Goal: Information Seeking & Learning: Learn about a topic

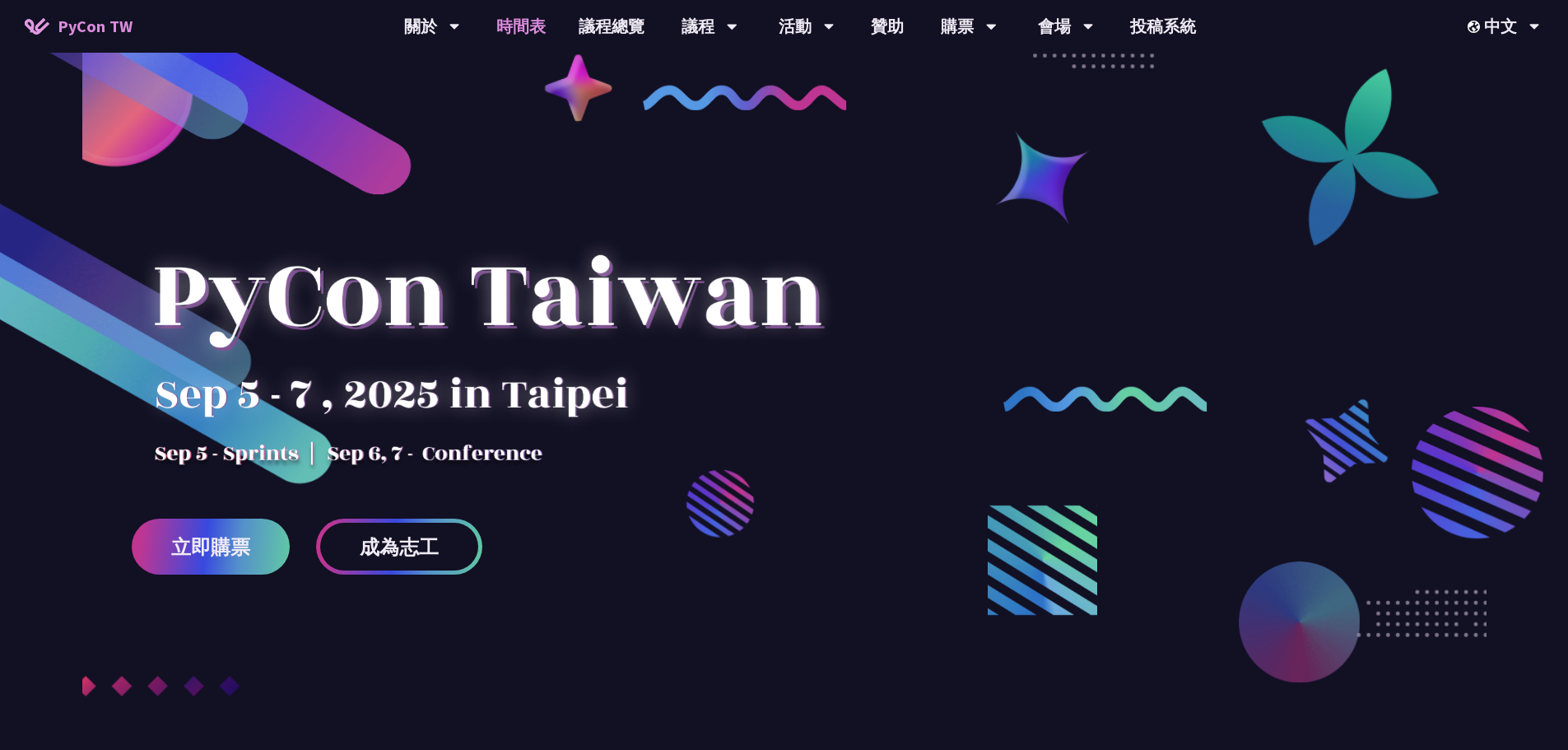
click at [517, 24] on link "時間表" at bounding box center [521, 26] width 83 height 53
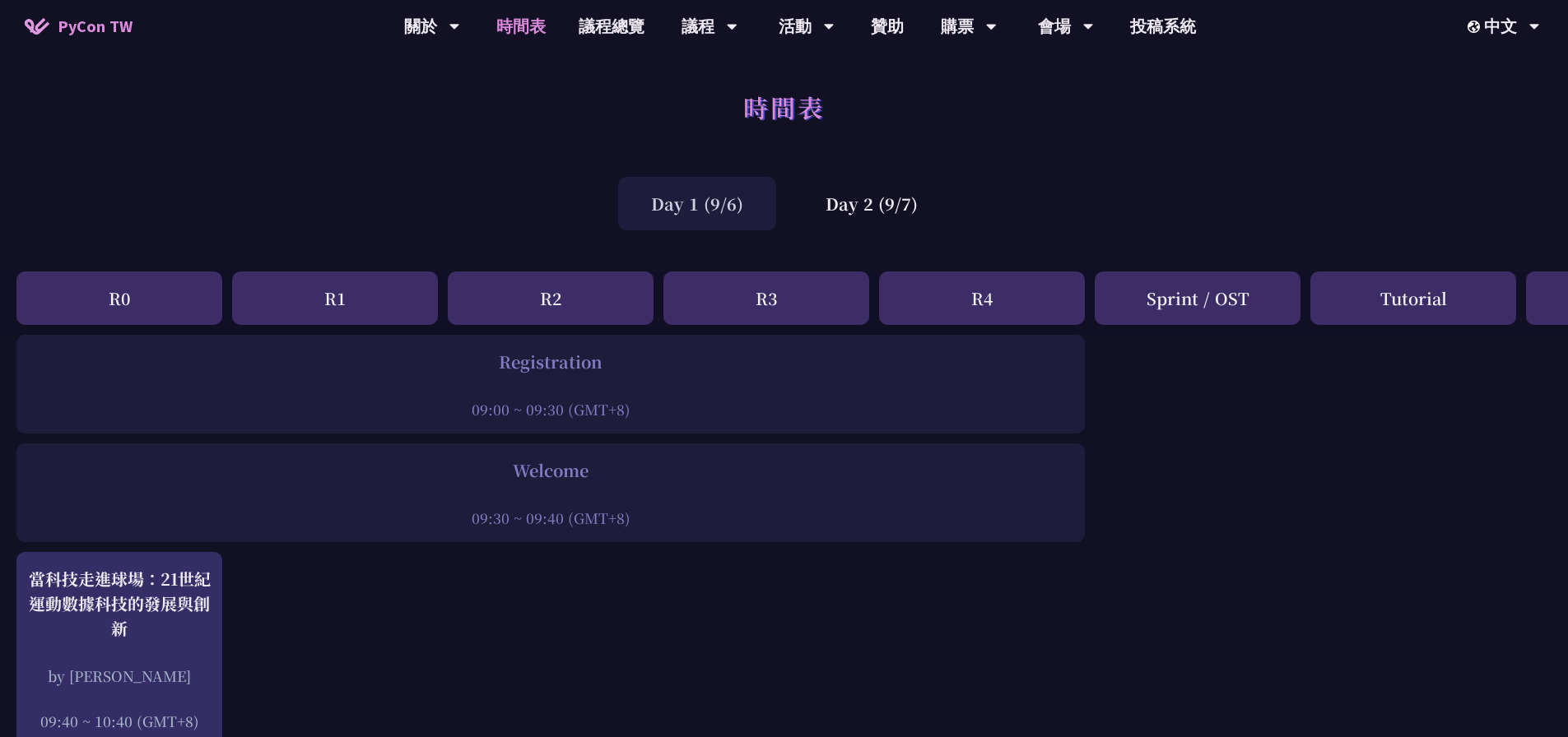
scroll to position [247, 0]
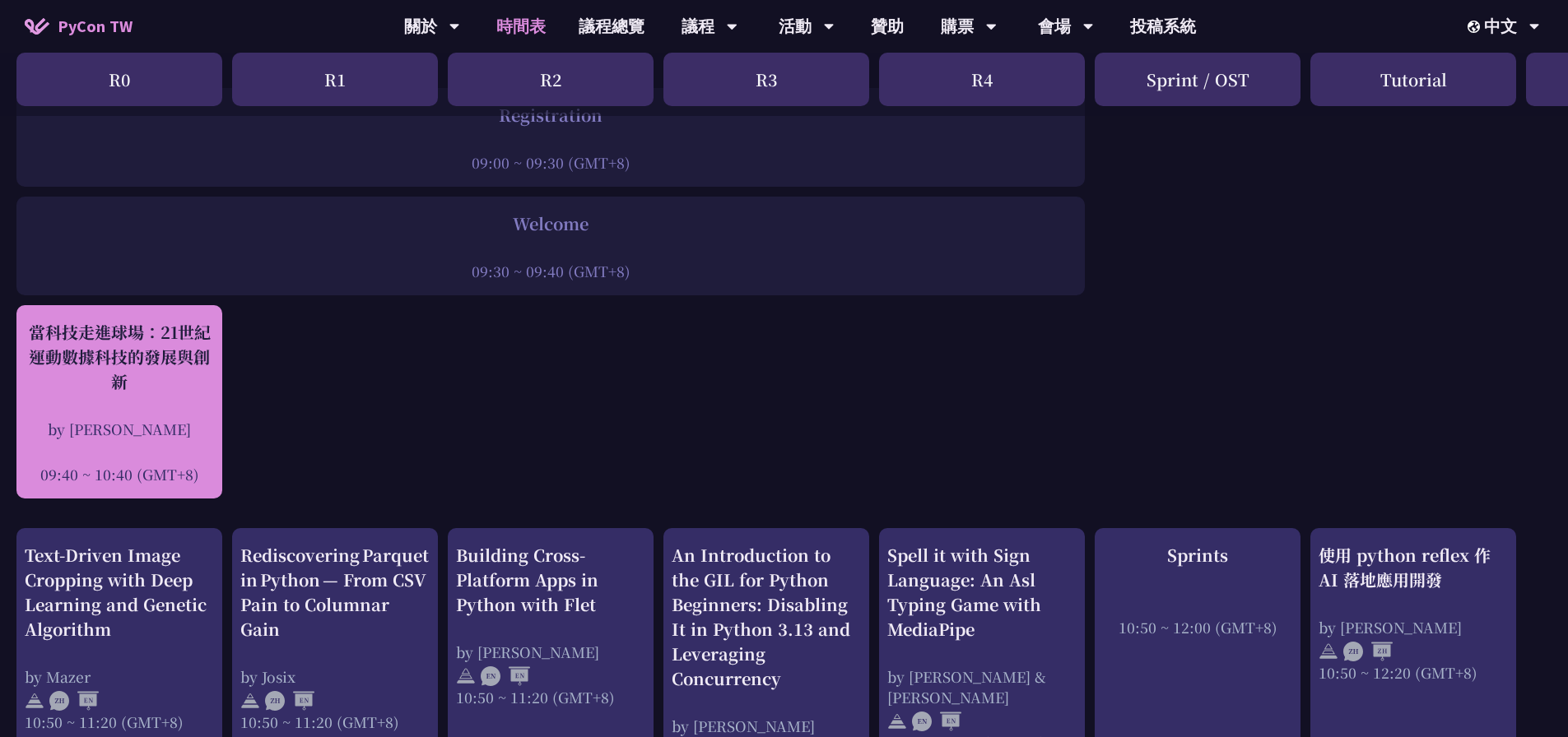
click at [140, 349] on div "當科技走進球場：21世紀運動數據科技的發展與創新" at bounding box center [120, 357] width 189 height 74
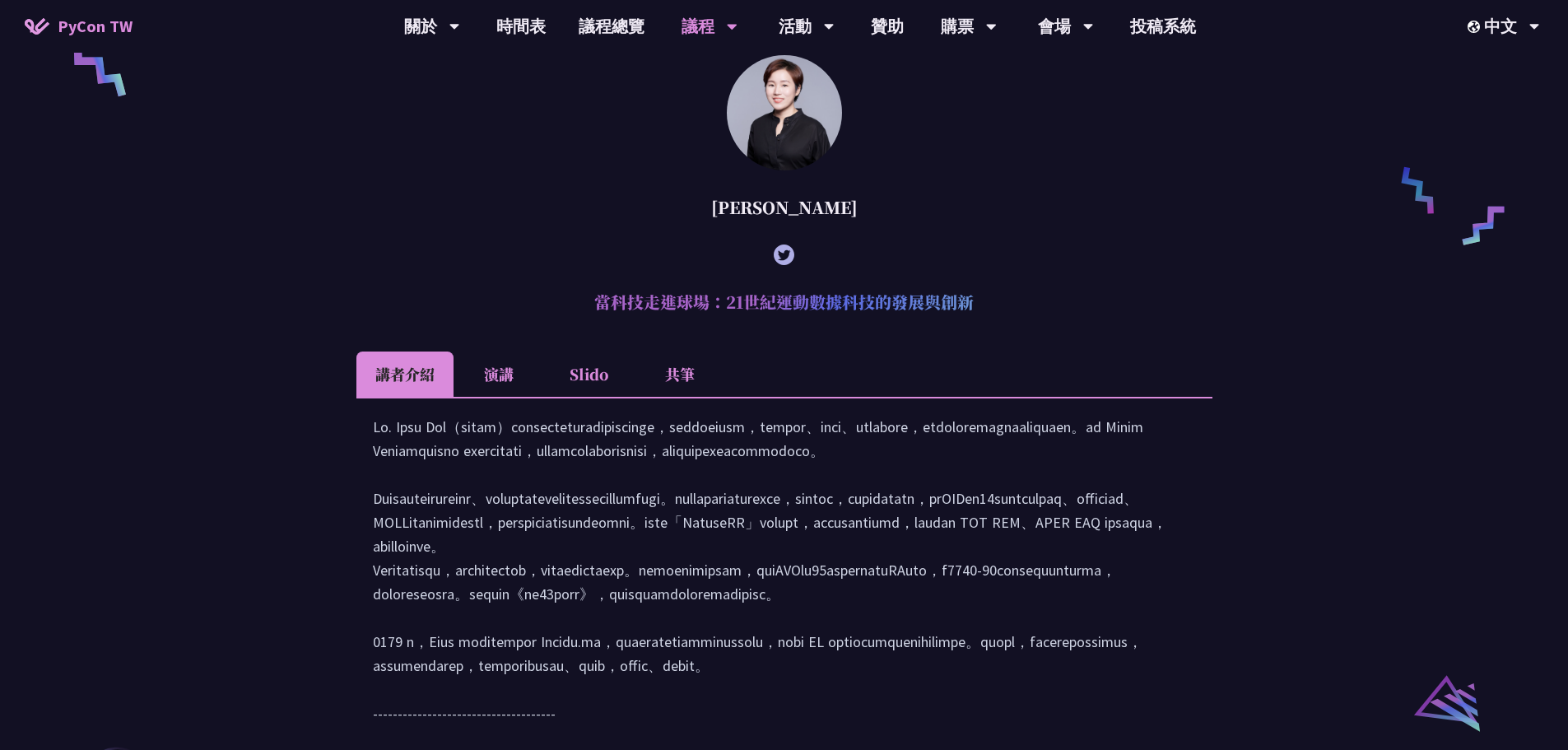
scroll to position [1495, 0]
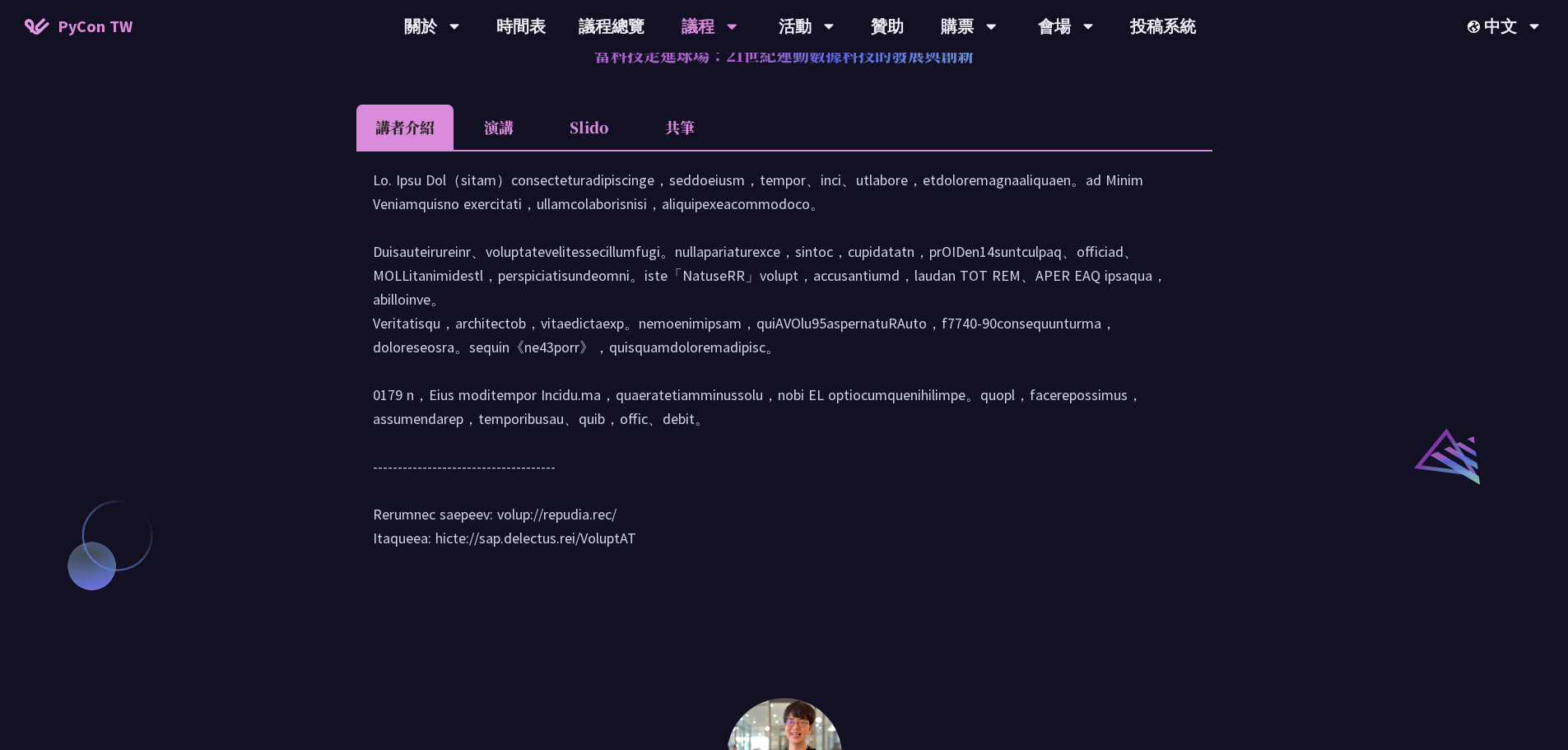
click at [497, 143] on li "演講" at bounding box center [499, 127] width 91 height 45
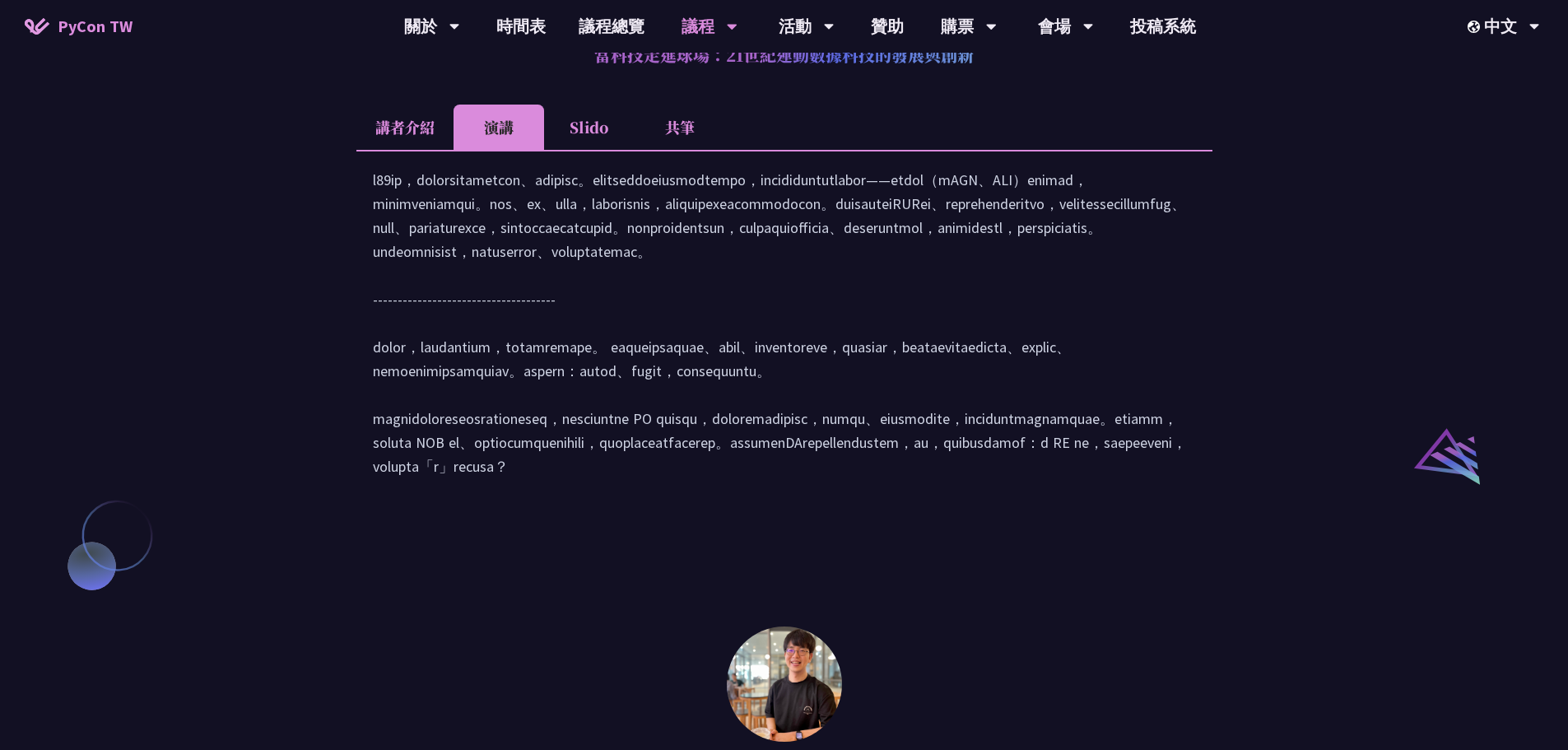
click at [584, 147] on li "Slido" at bounding box center [590, 127] width 91 height 45
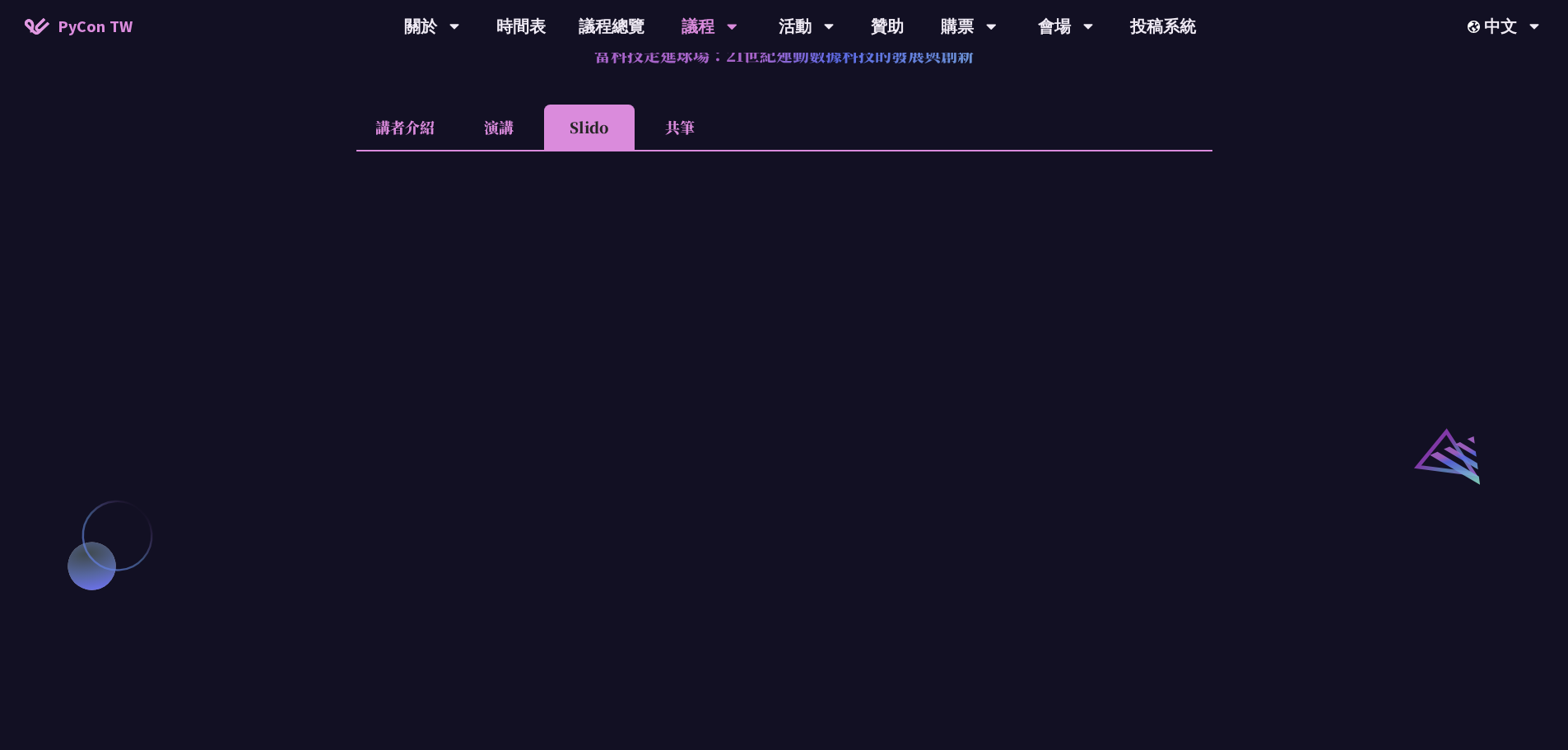
click at [670, 150] on li "共筆" at bounding box center [680, 127] width 91 height 45
click at [598, 150] on li "Slido" at bounding box center [590, 127] width 91 height 45
click at [420, 150] on li "講者介紹" at bounding box center [404, 127] width 97 height 45
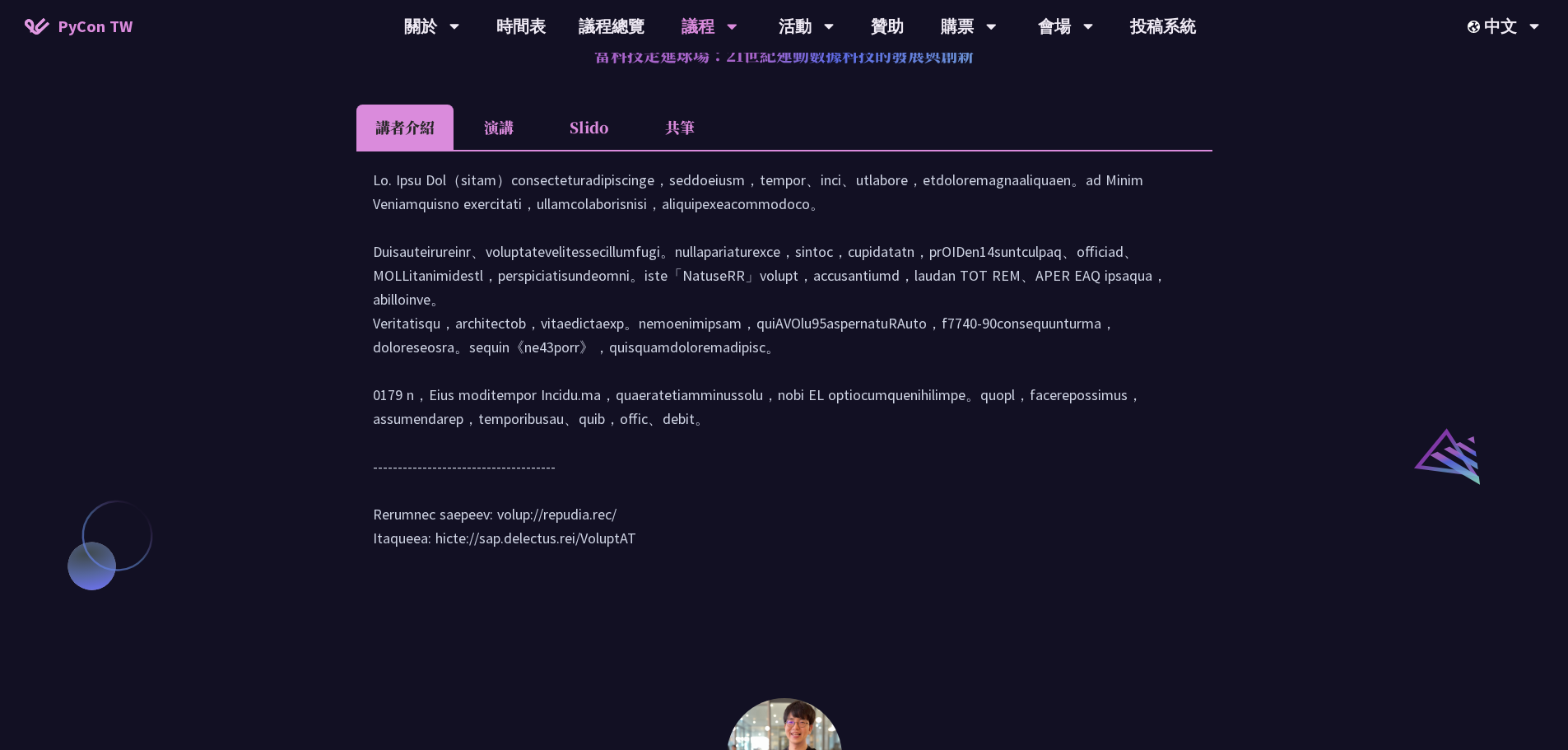
click at [220, 161] on div "[PERSON_NAME] (tiangolo) Behind the scenes of FastAPI and friends for developer…" at bounding box center [784, 187] width 1568 height 2392
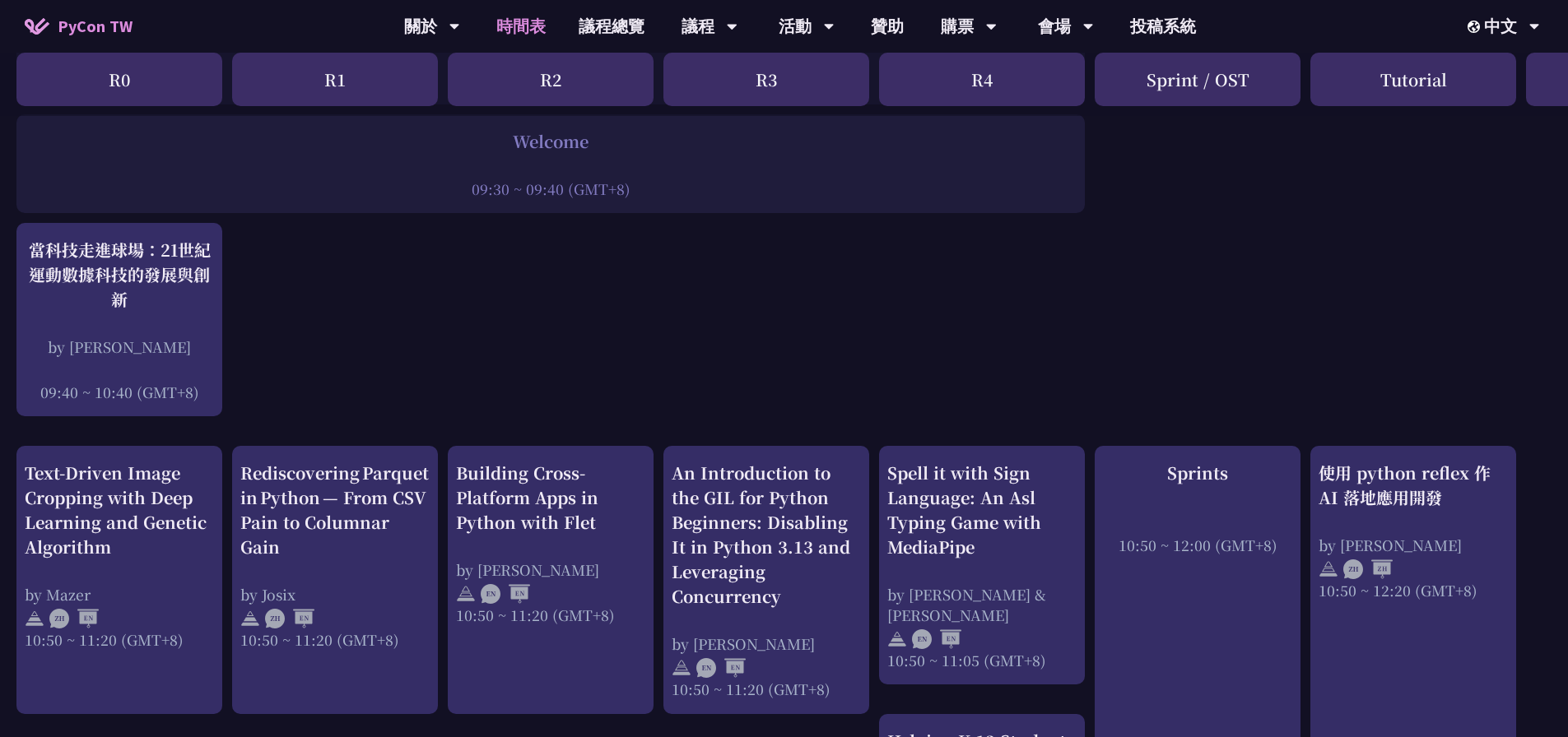
scroll to position [494, 0]
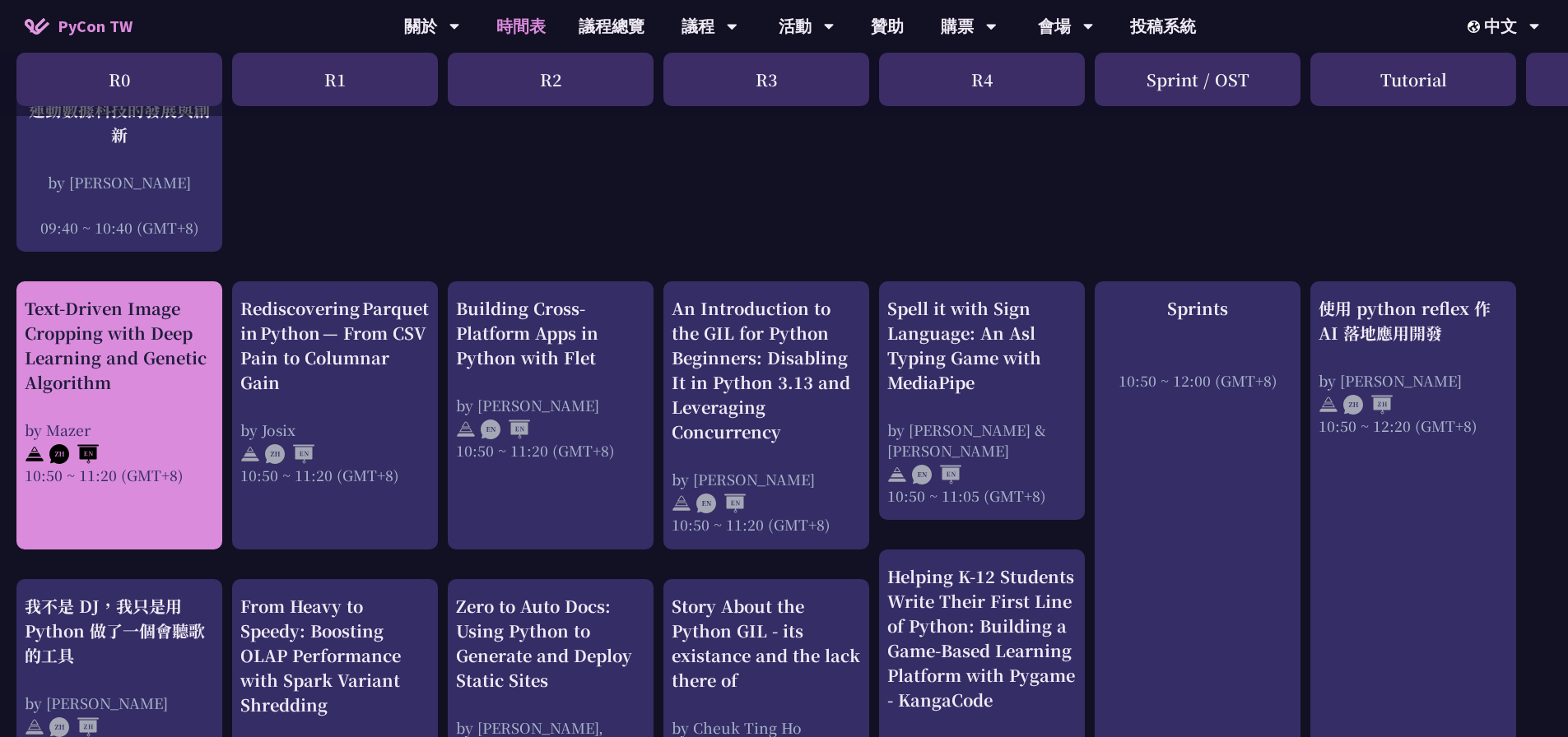
click at [95, 349] on div "Text-Driven Image Cropping with Deep Learning and Genetic Algorithm" at bounding box center [120, 346] width 189 height 99
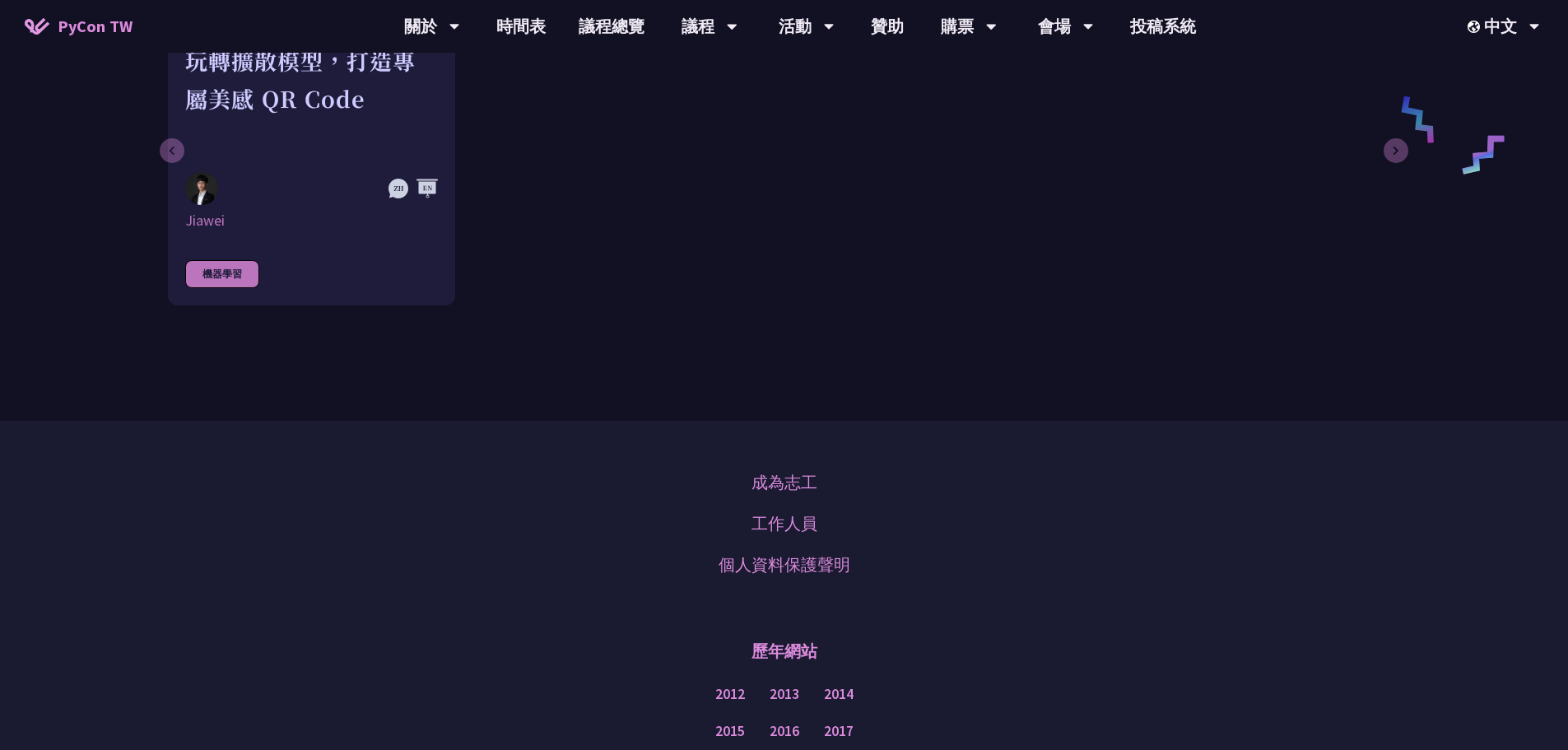
scroll to position [2057, 0]
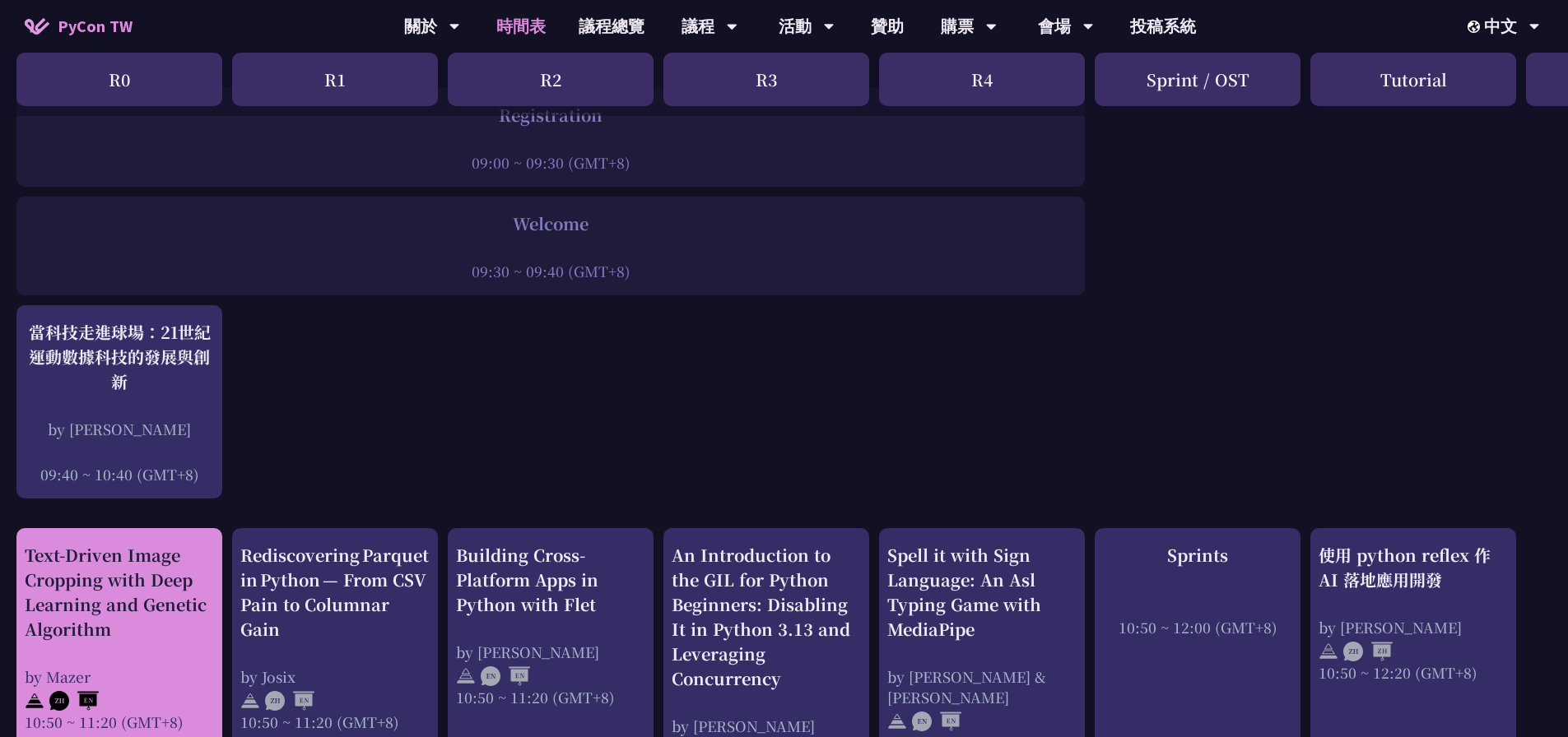
scroll to position [412, 0]
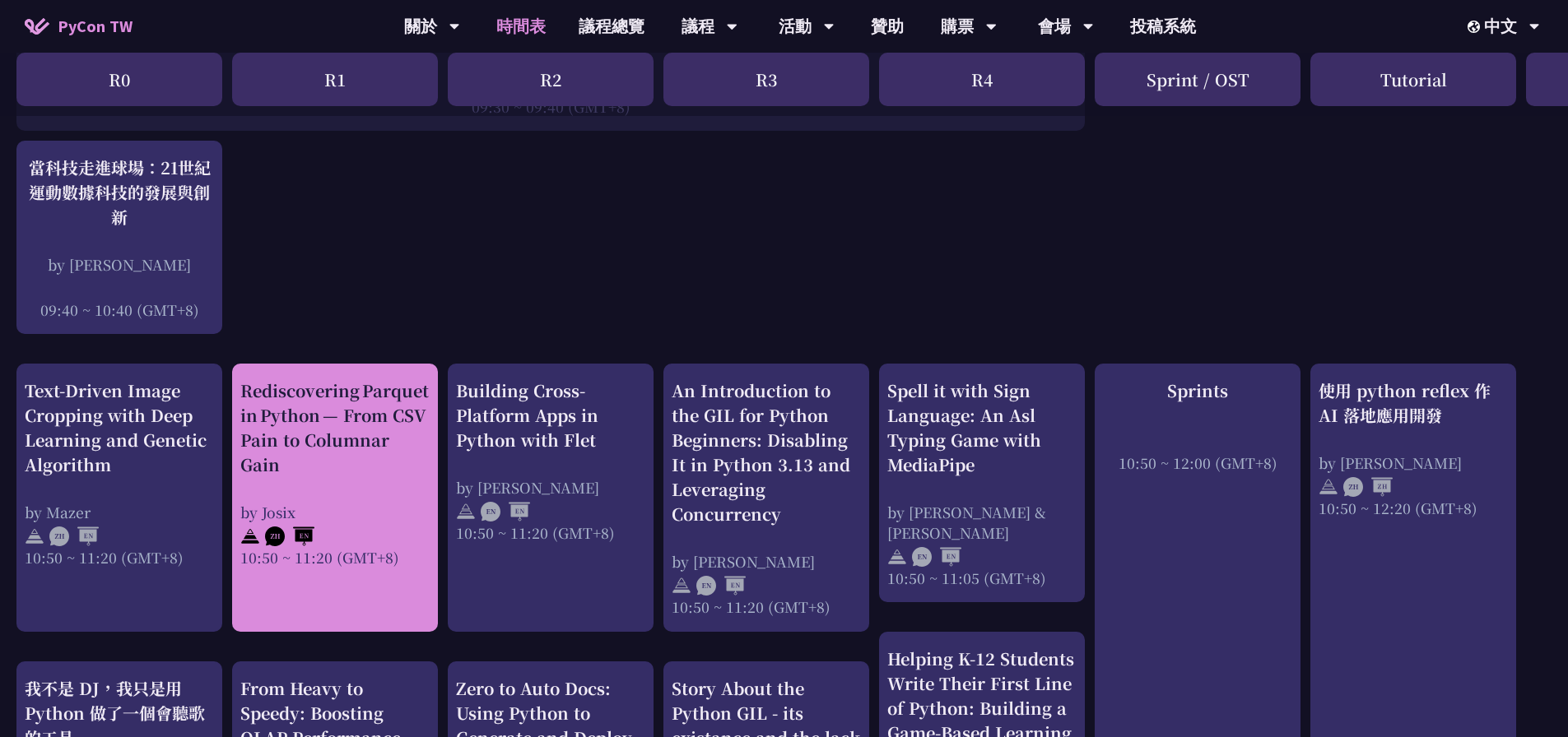
click at [360, 428] on div "Rediscovering Parquet in Python — From CSV Pain to Columnar Gain" at bounding box center [335, 427] width 189 height 99
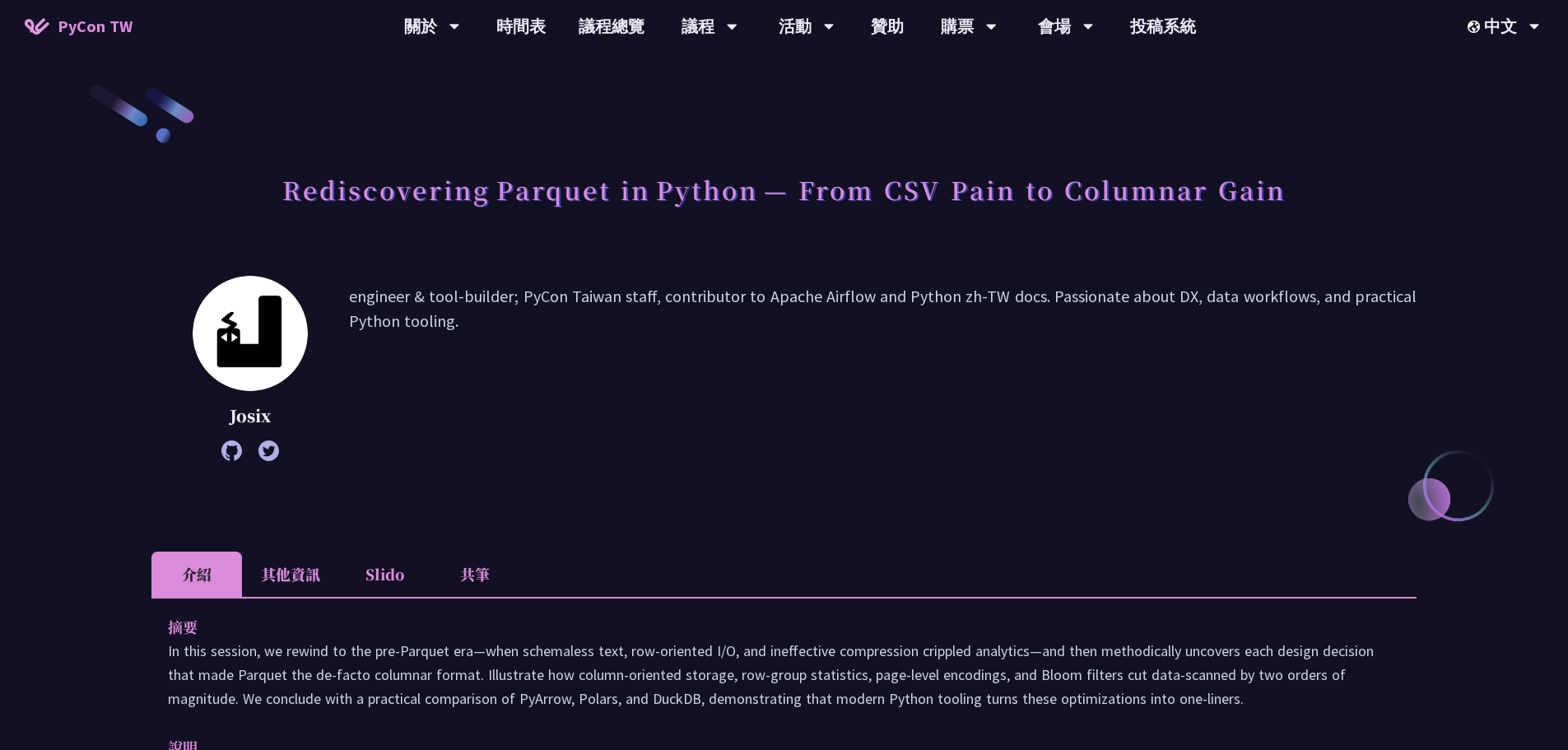
drag, startPoint x: 231, startPoint y: 201, endPoint x: 697, endPoint y: 426, distance: 517.5
click at [697, 426] on p "engineer & tool-builder; PyCon Taiwan staff, contributor to Apache Airflow and …" at bounding box center [882, 368] width 1067 height 169
drag, startPoint x: 639, startPoint y: 388, endPoint x: 223, endPoint y: 156, distance: 476.3
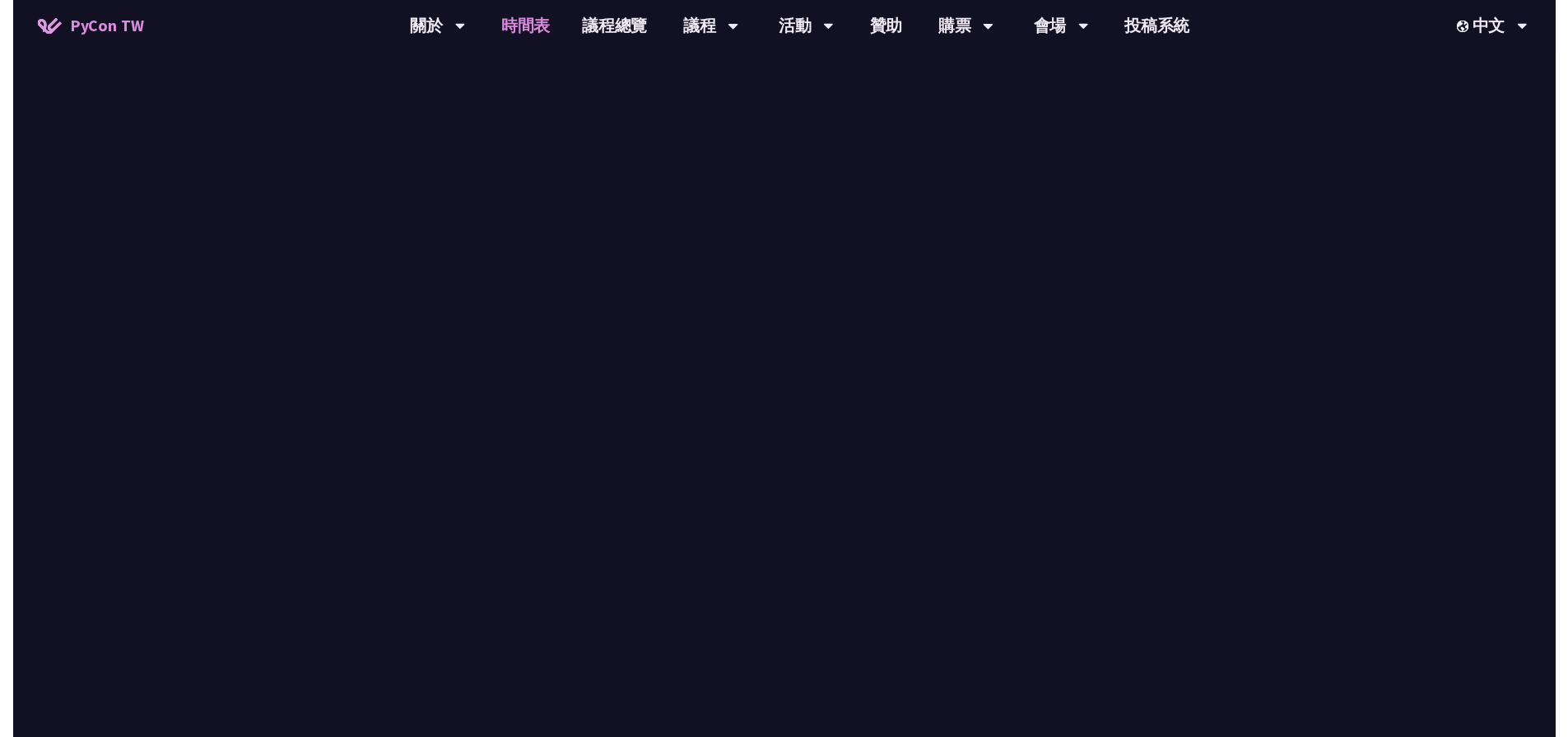
scroll to position [412, 0]
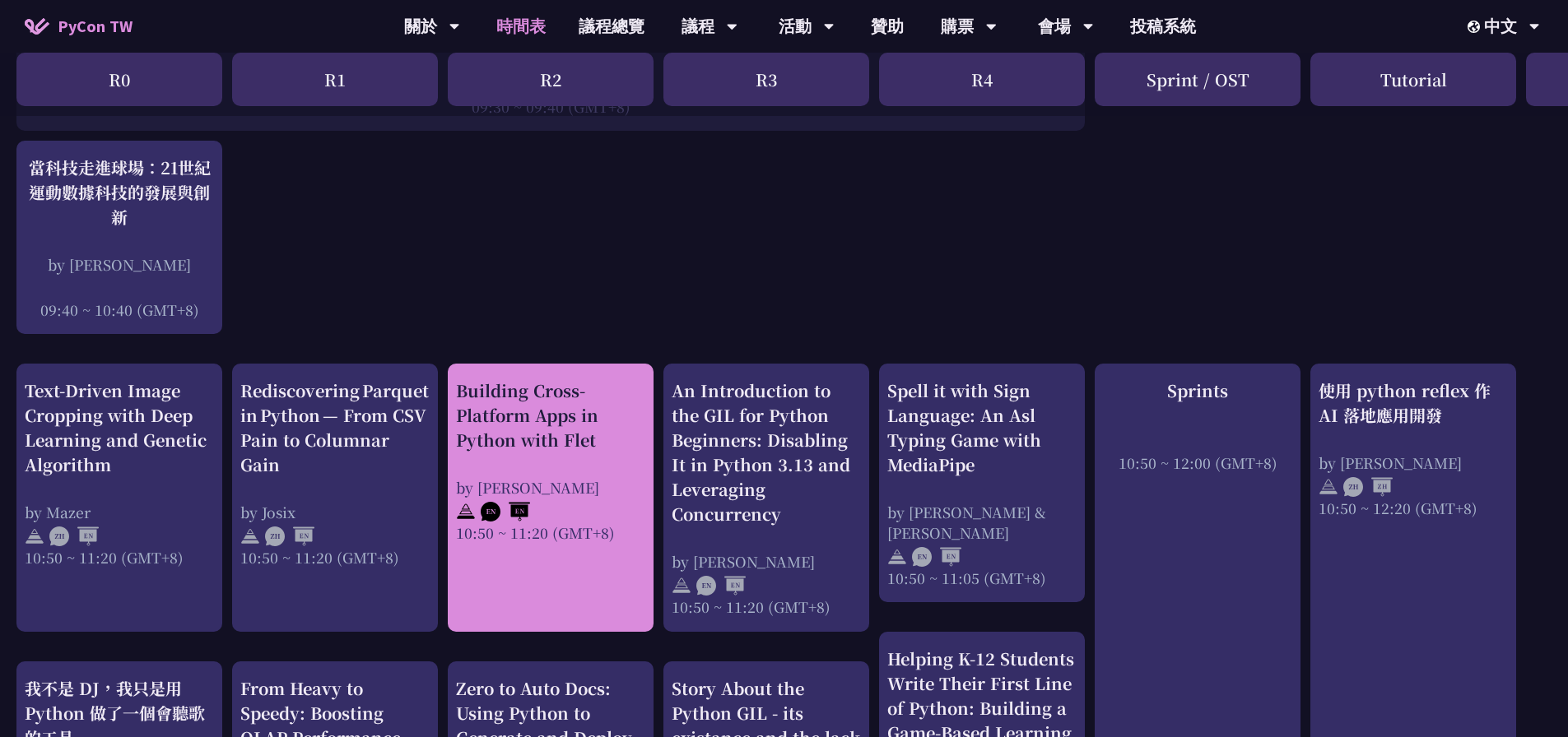
click at [564, 438] on div "Building Cross-Platform Apps in Python with Flet" at bounding box center [551, 415] width 189 height 74
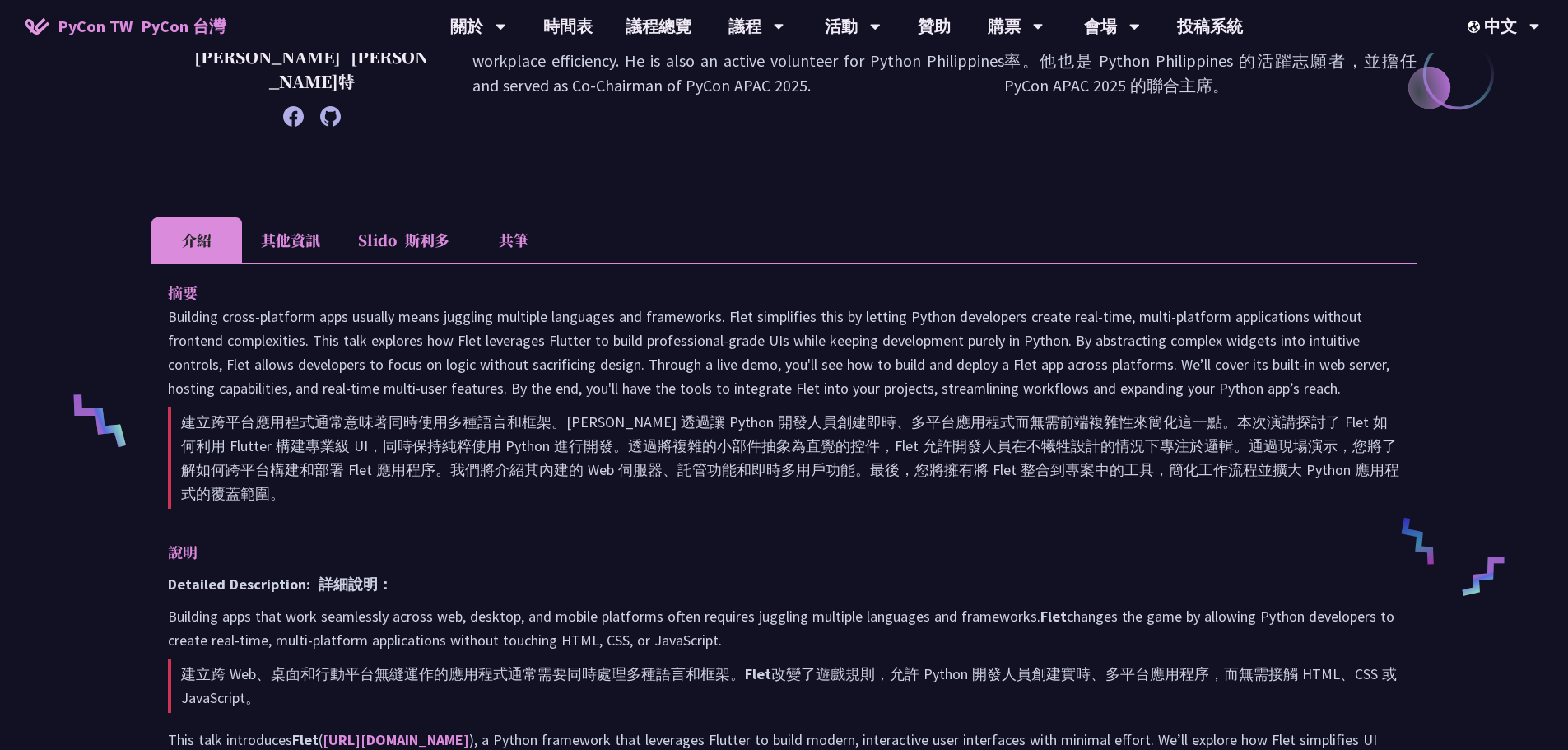
scroll to position [494, 0]
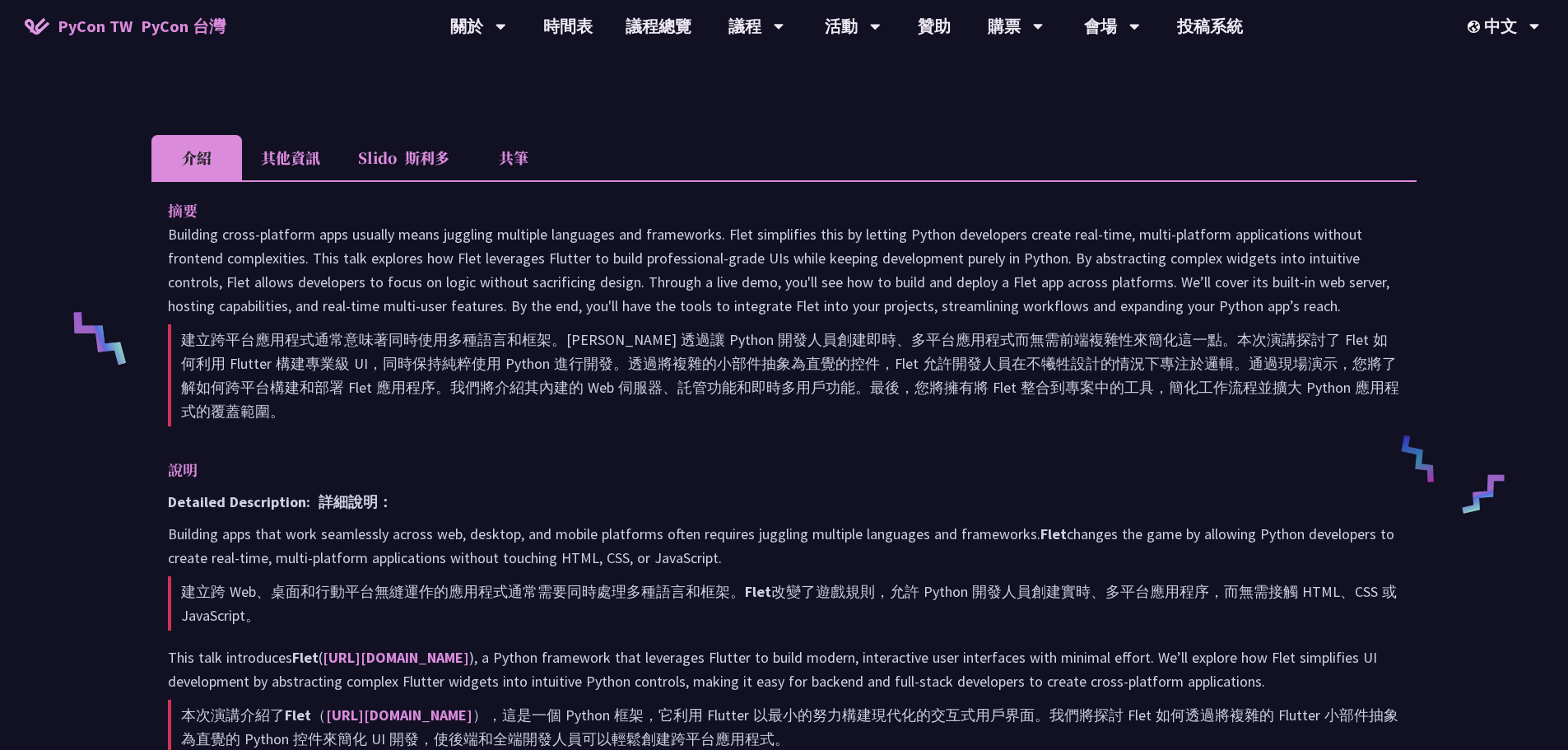
click at [84, 245] on div "Building Cross-Platform Apps in Python with Flet 使用 Flet 在 Python 中建立跨平台應用程式 [P…" at bounding box center [784, 740] width 1568 height 2468
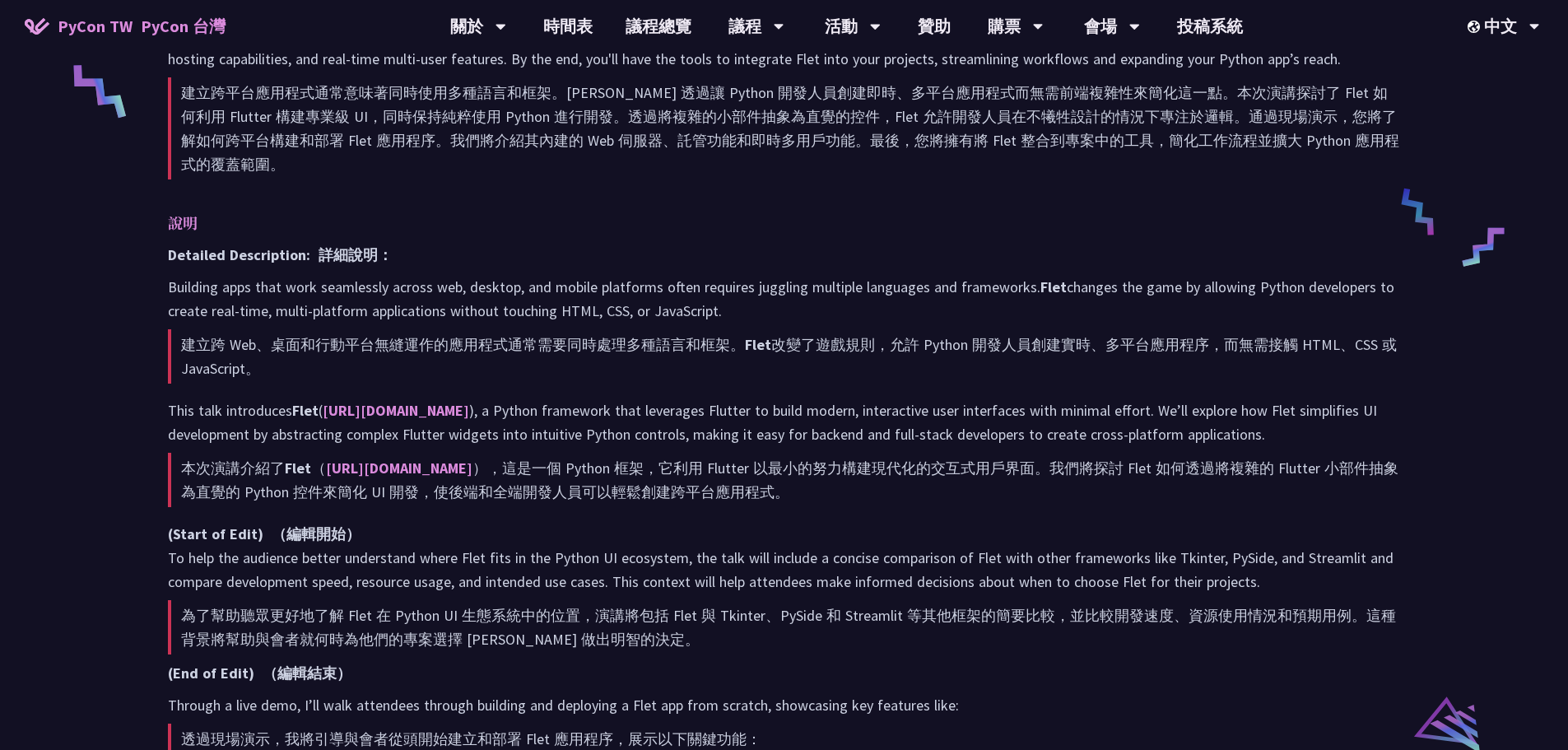
scroll to position [1234, 0]
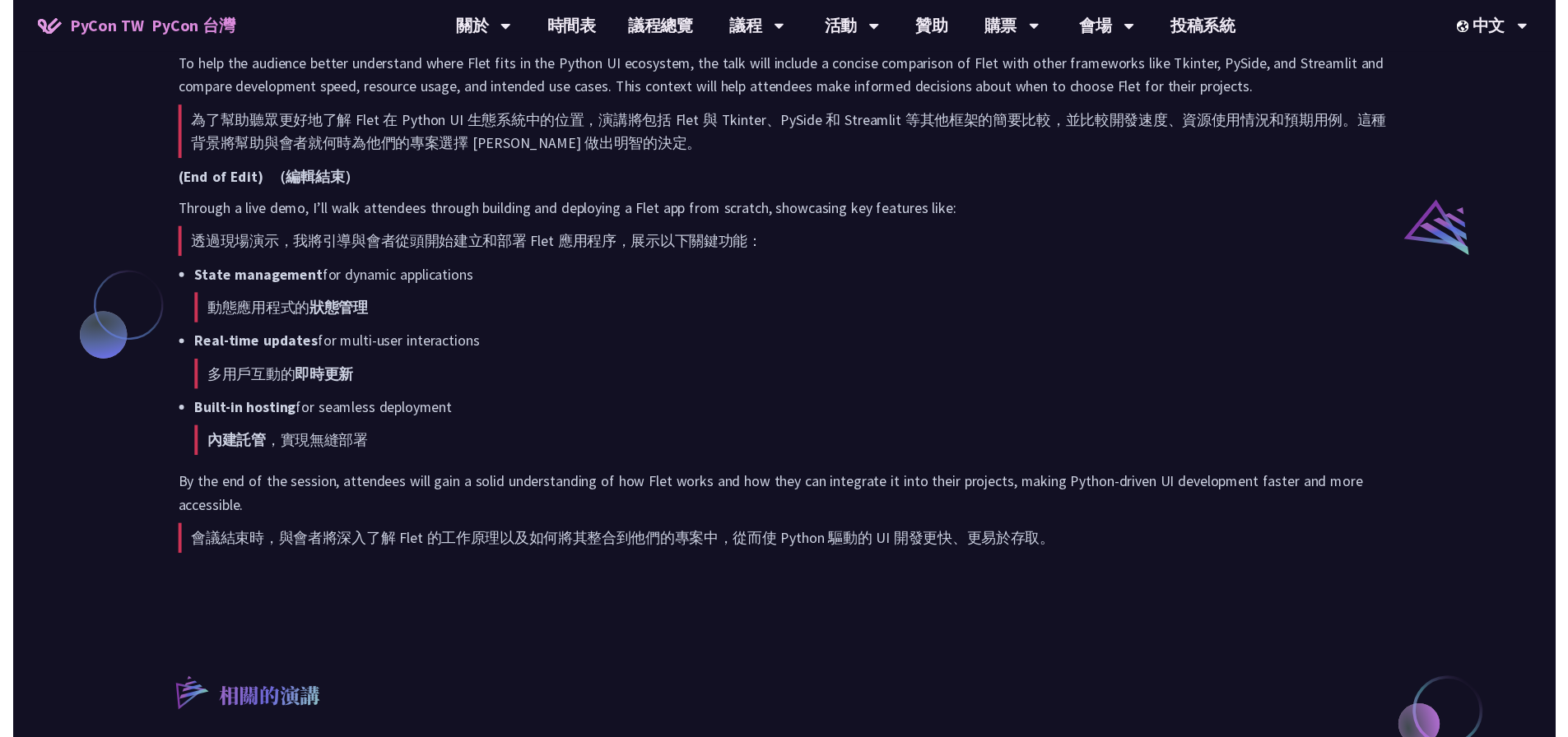
scroll to position [412, 0]
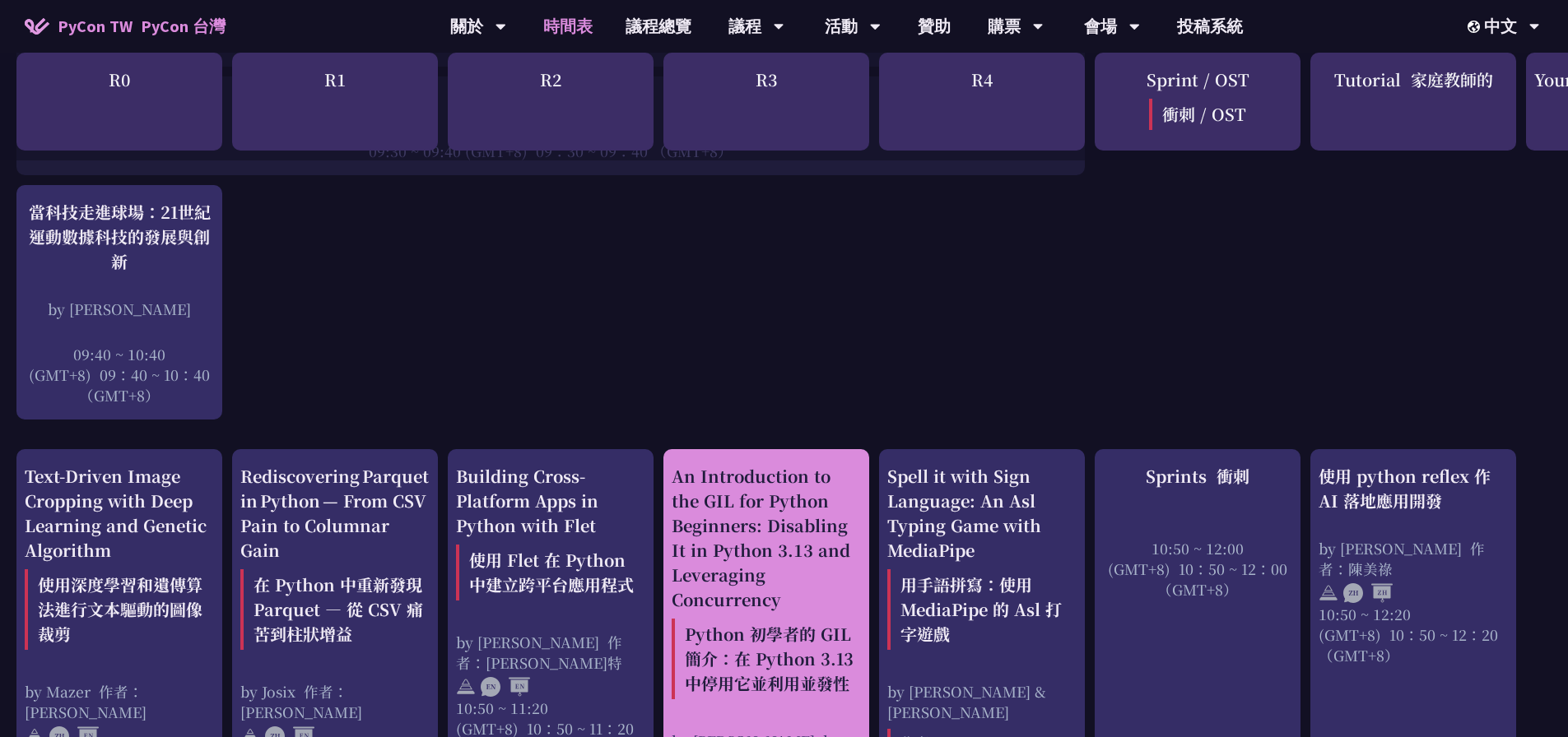
click at [730, 535] on div "An Introduction to the GIL for Python Beginners: Disabling It in Python 3.13 an…" at bounding box center [766, 585] width 189 height 242
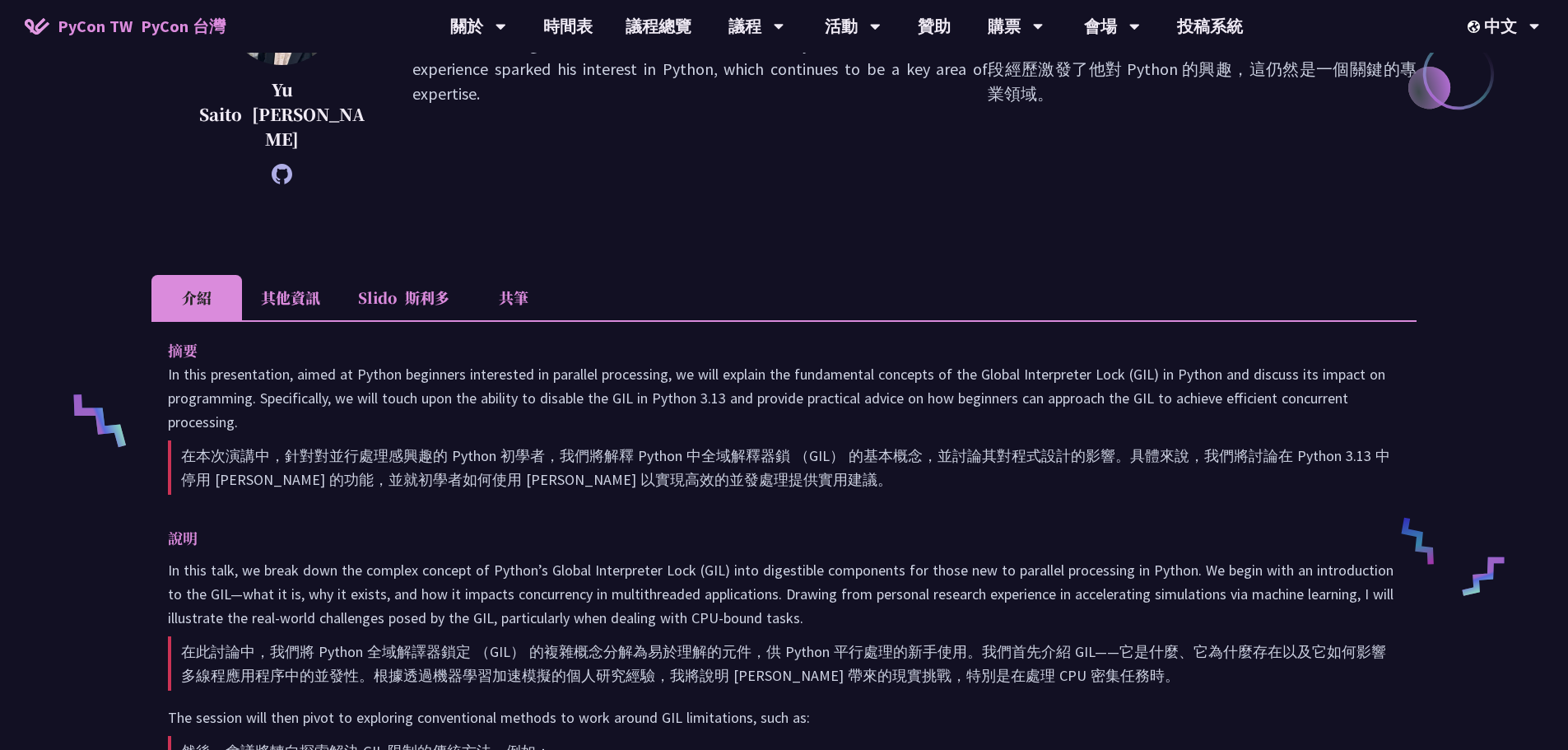
scroll to position [494, 0]
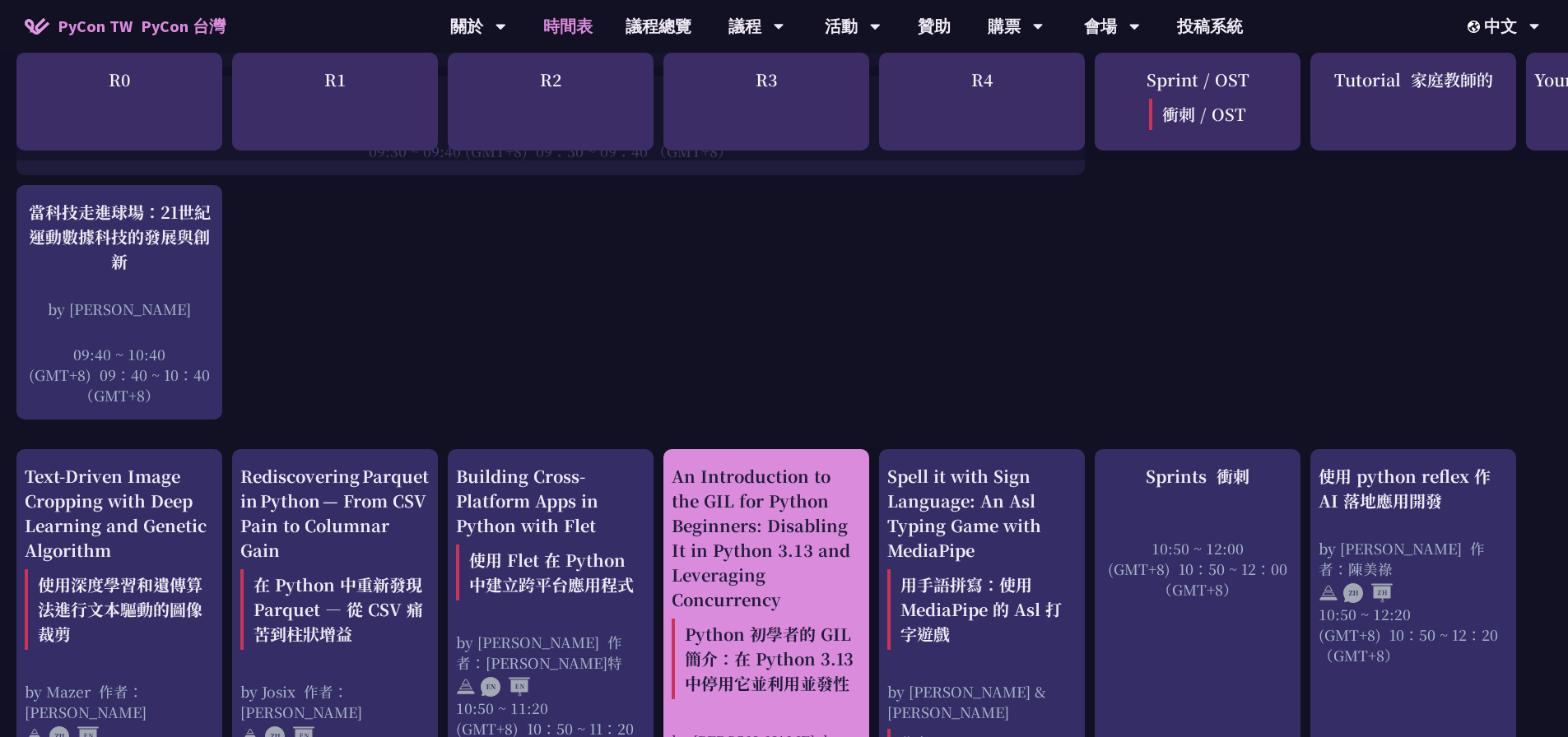
scroll to position [576, 0]
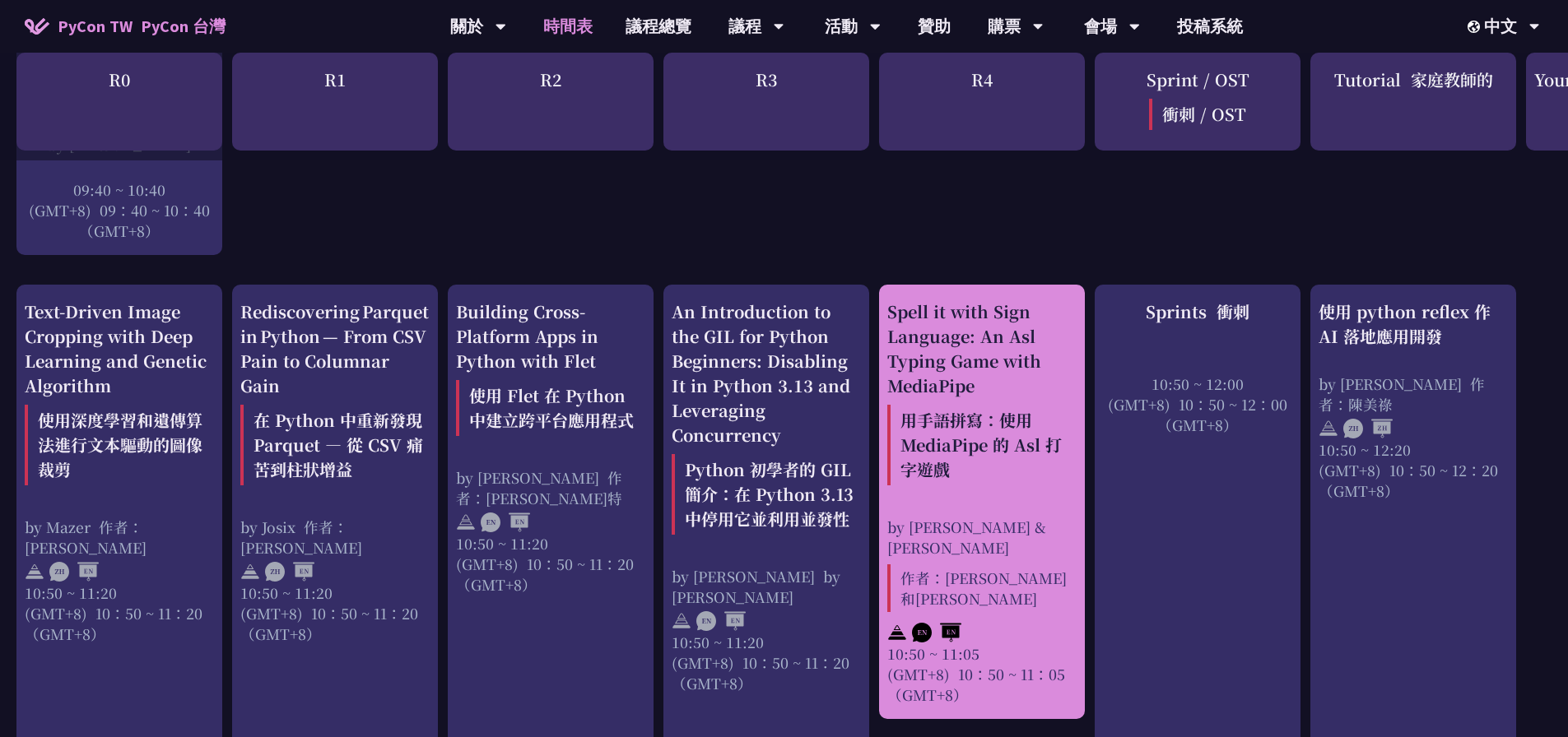
click at [939, 396] on div "Spell it with Sign Language: An Asl Typing Game with MediaPipe 用手語拼寫：使用 MediaPi…" at bounding box center [982, 396] width 189 height 193
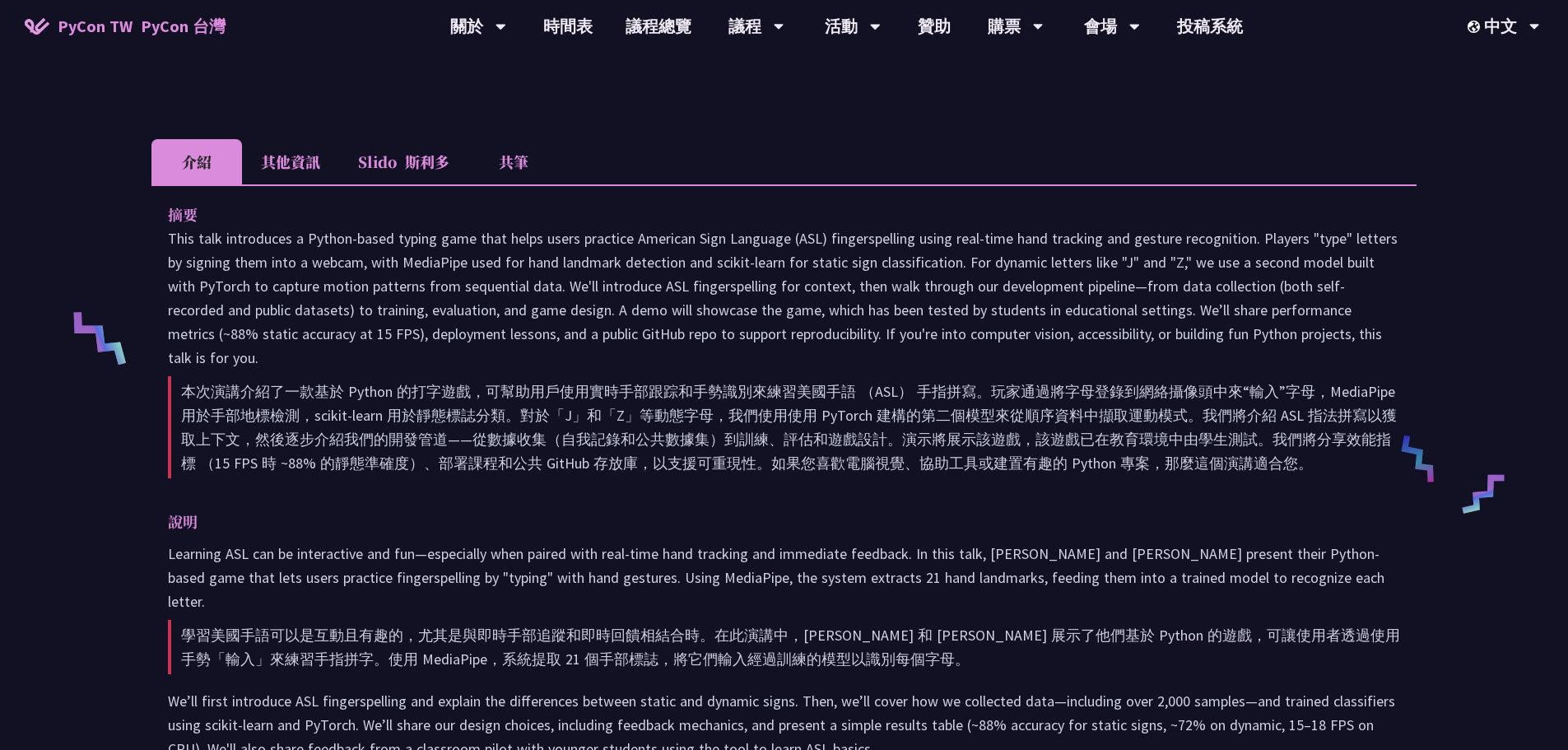
scroll to position [823, 0]
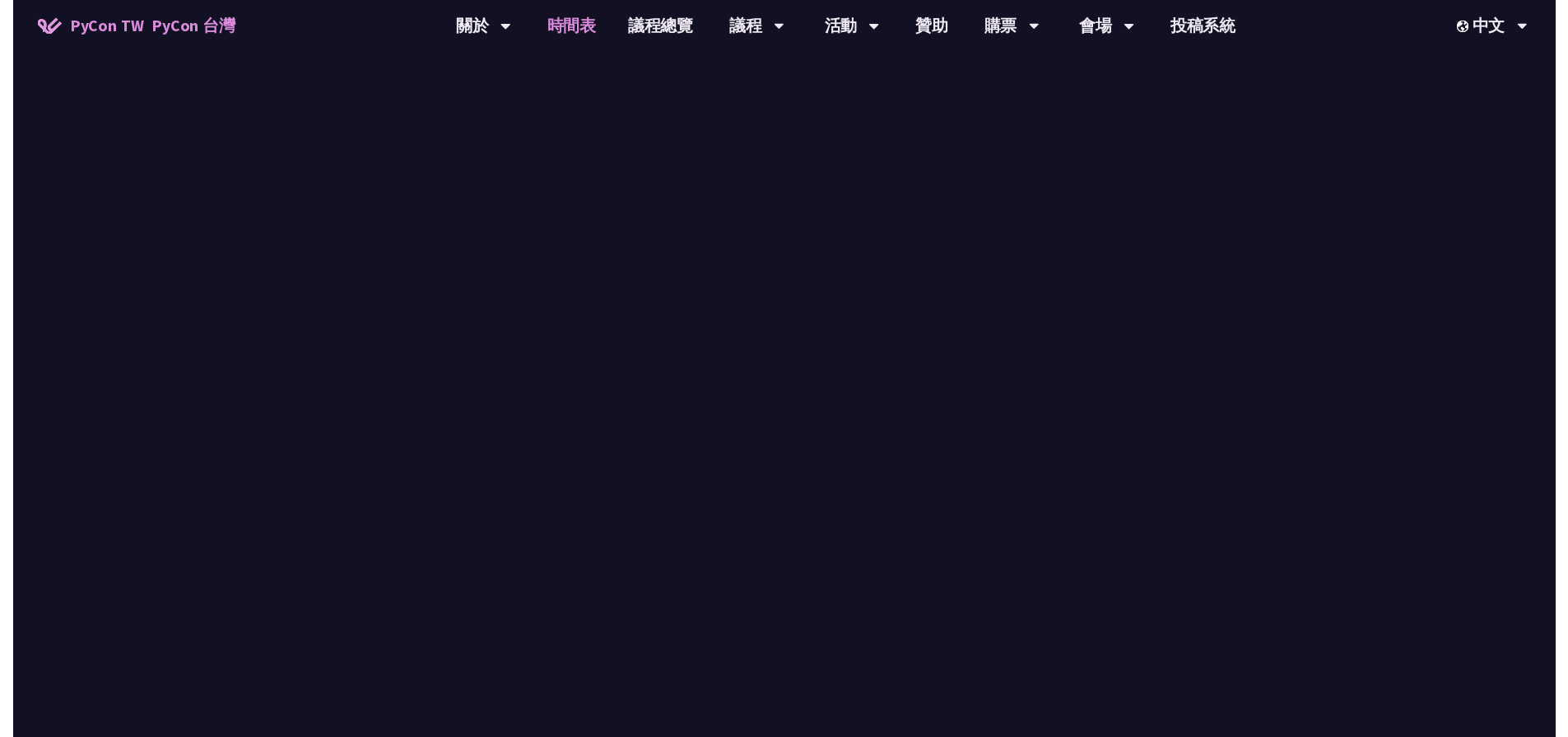
scroll to position [576, 0]
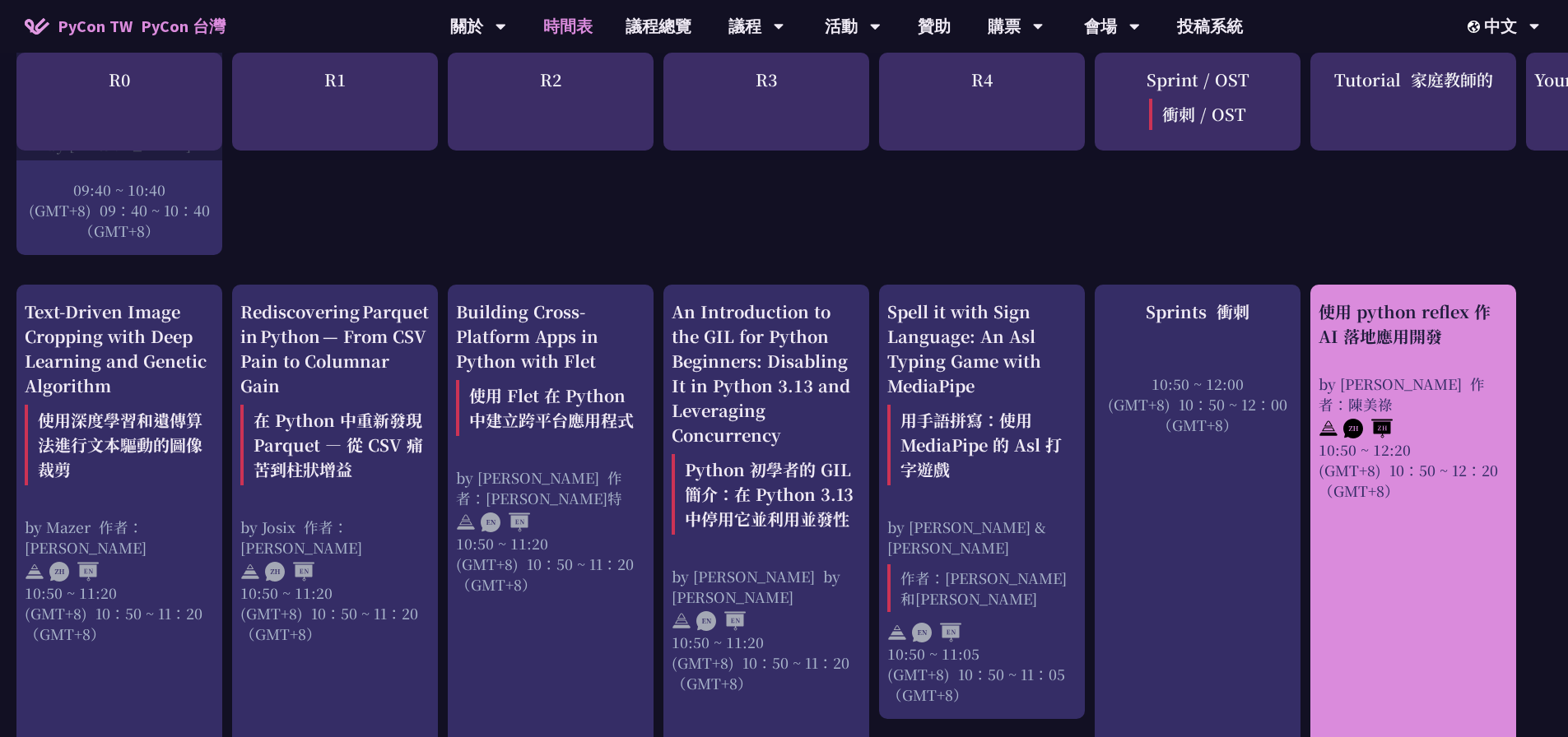
click at [1381, 349] on div "使用 python reflex 作 AI 落地應用開發 by [PERSON_NAME] 作者：[PERSON_NAME]10:50 ~ 12:20 (GM…" at bounding box center [1413, 400] width 189 height 201
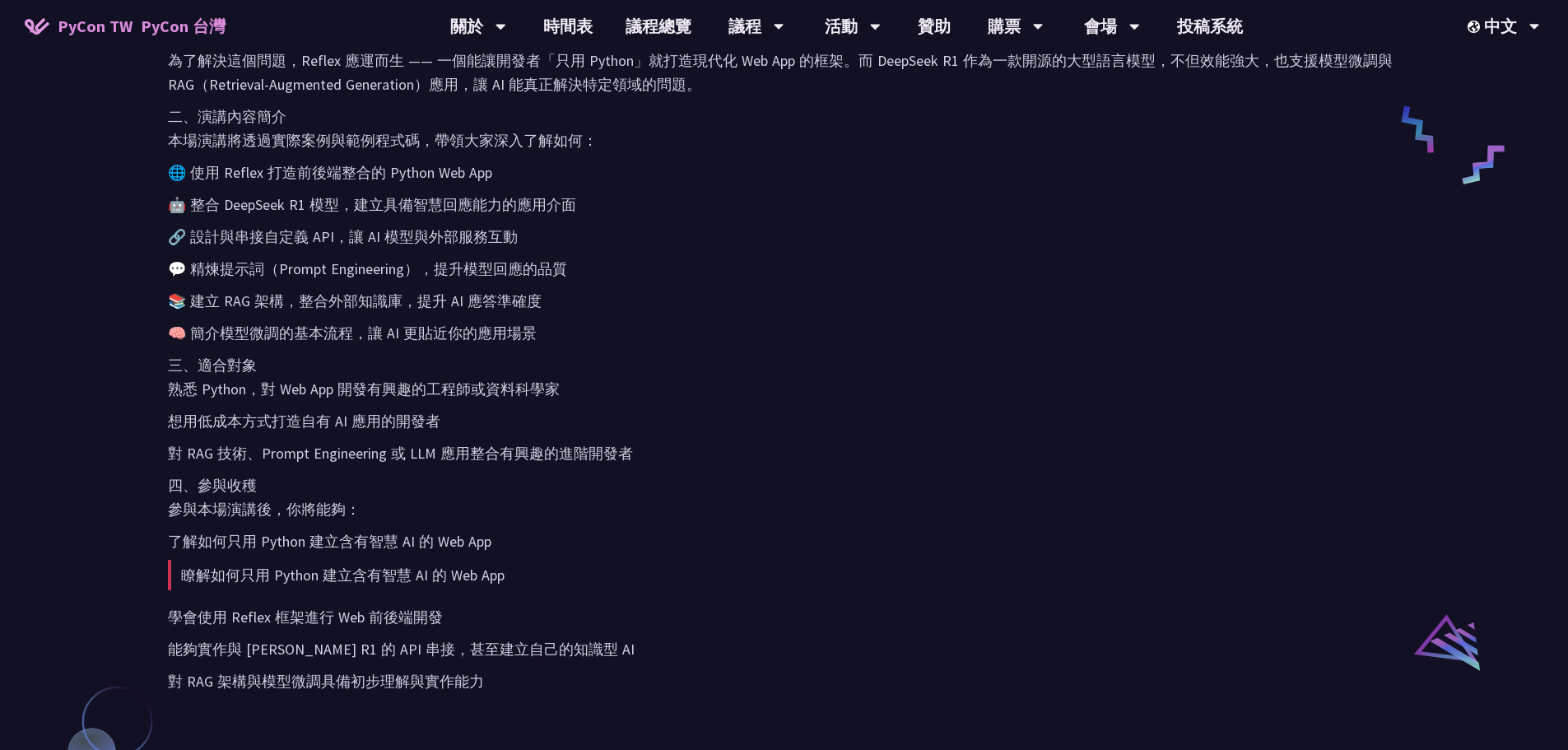
scroll to position [658, 0]
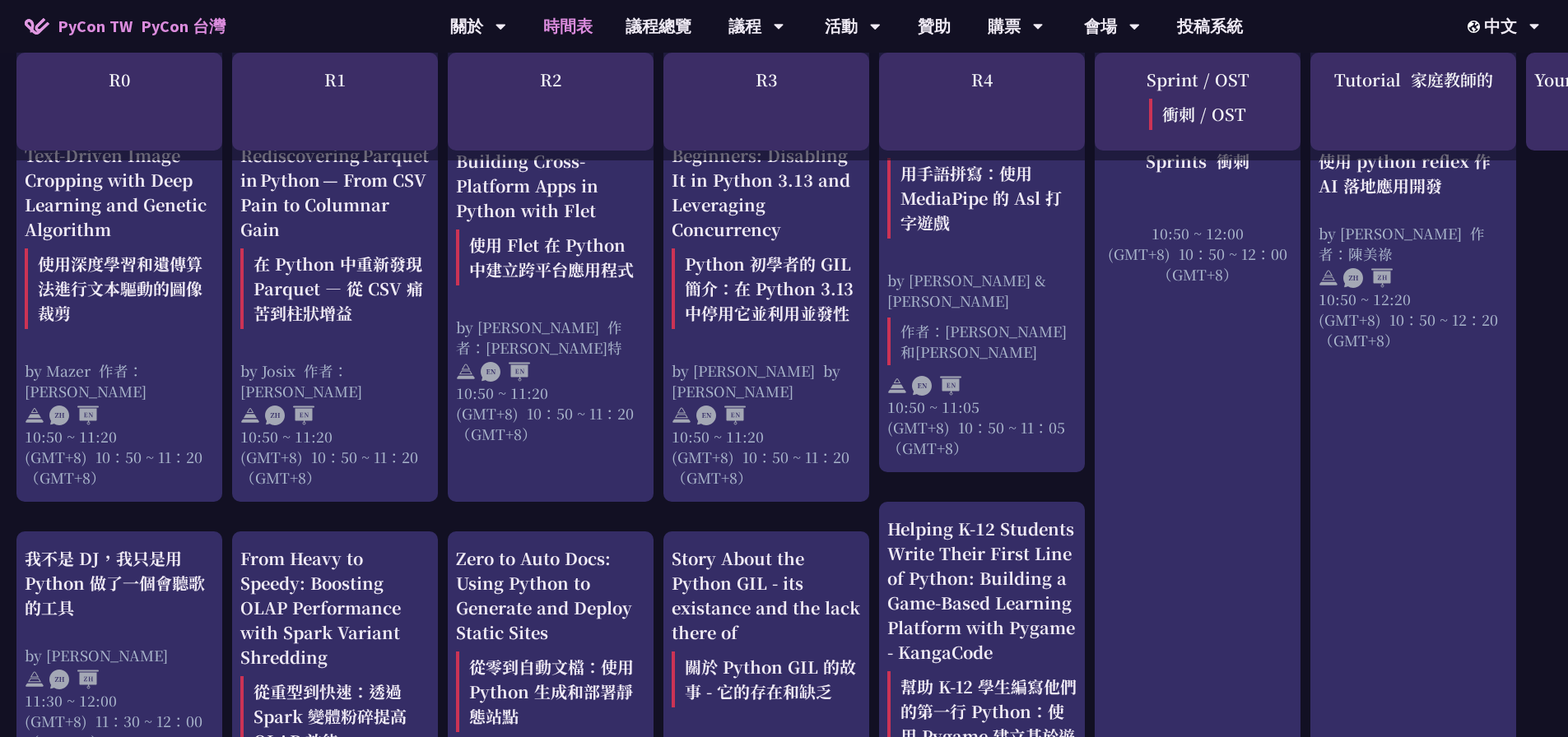
scroll to position [987, 0]
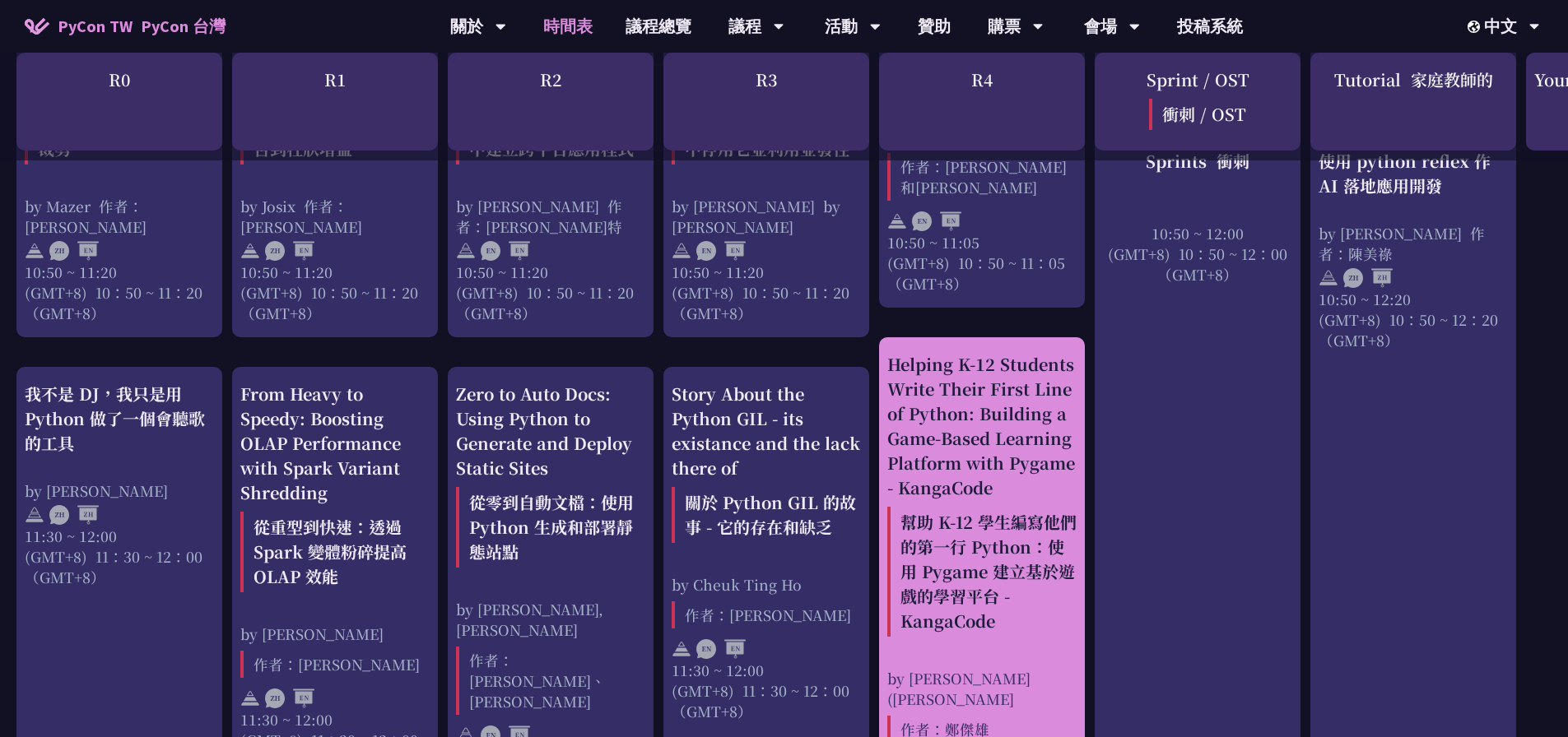
click at [992, 403] on div "Helping K-12 Students Write Their First Line of Python: Building a Game-Based L…" at bounding box center [982, 498] width 189 height 291
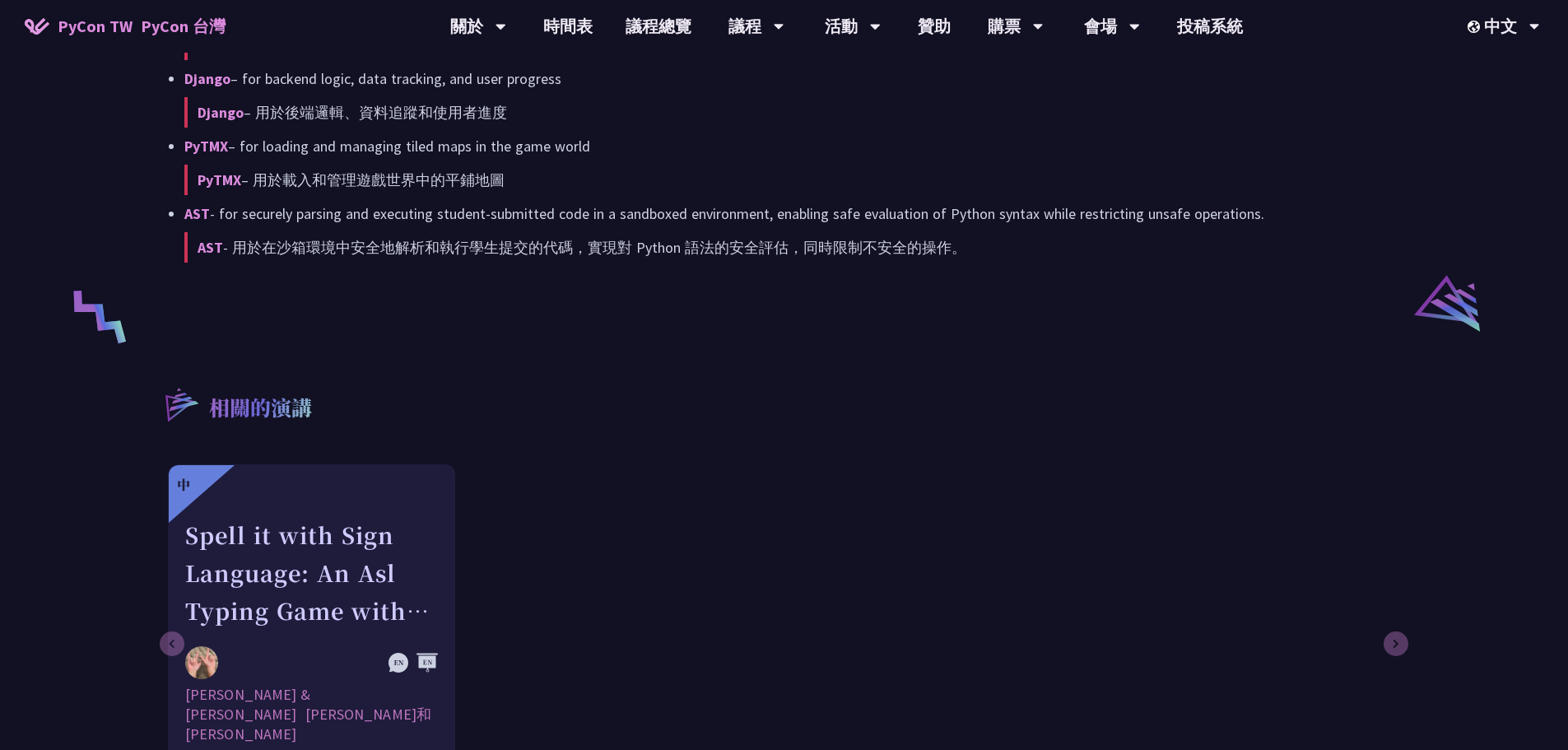
scroll to position [2469, 0]
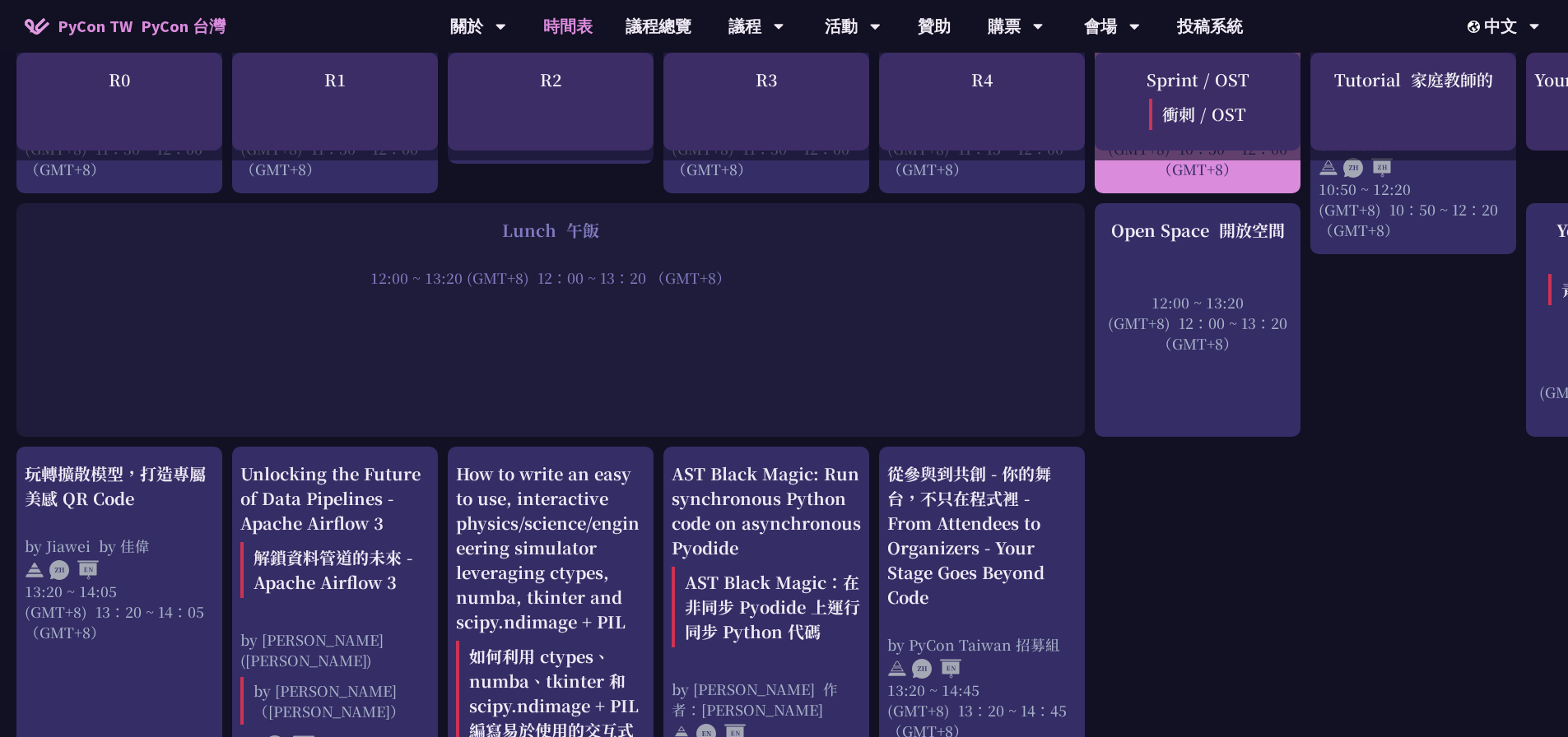
scroll to position [1811, 0]
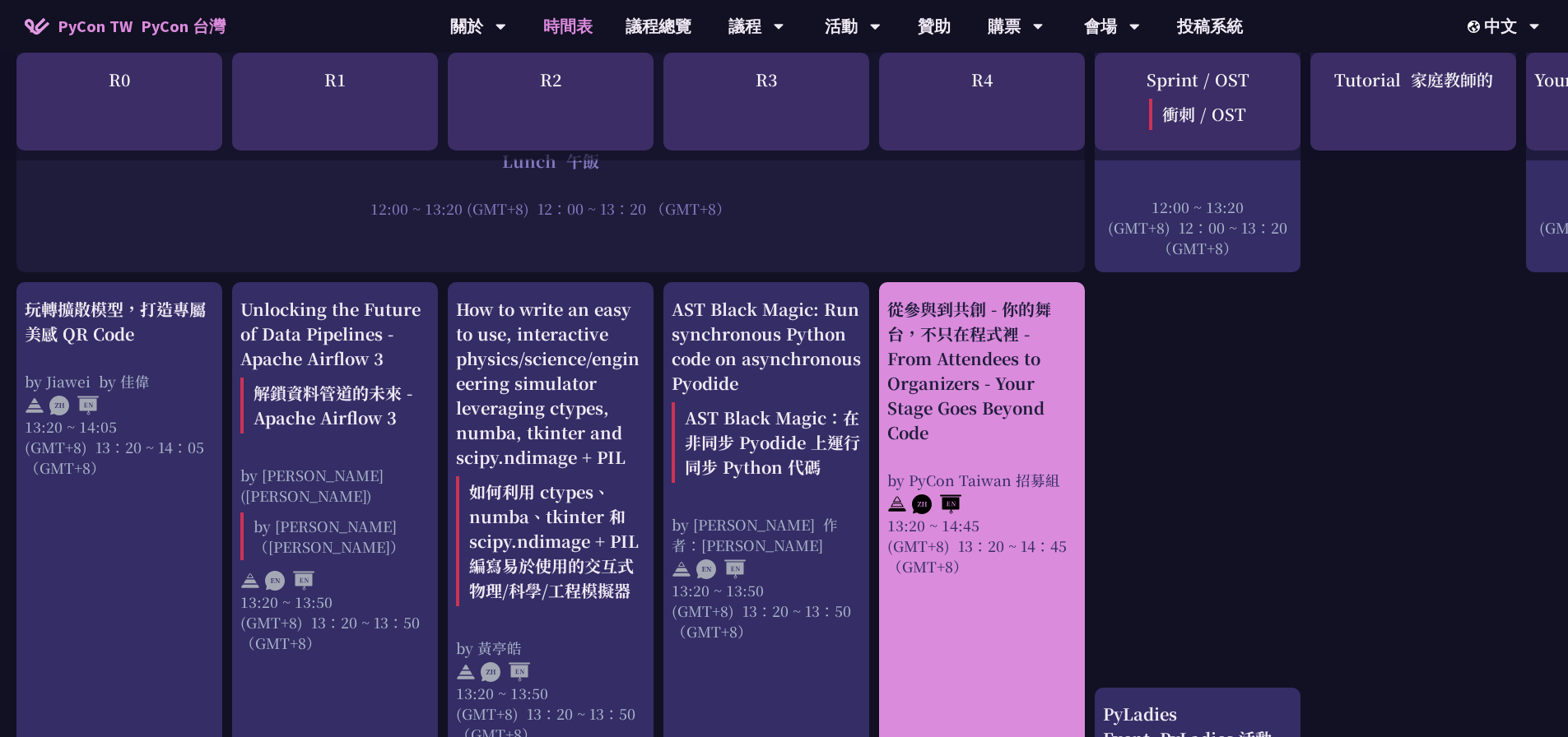
click at [967, 322] on div "從參與到共創 - 你的舞台，不只在程式裡 - From Attendees to Organizers - Your Stage Goes Beyond Co…" at bounding box center [982, 371] width 189 height 148
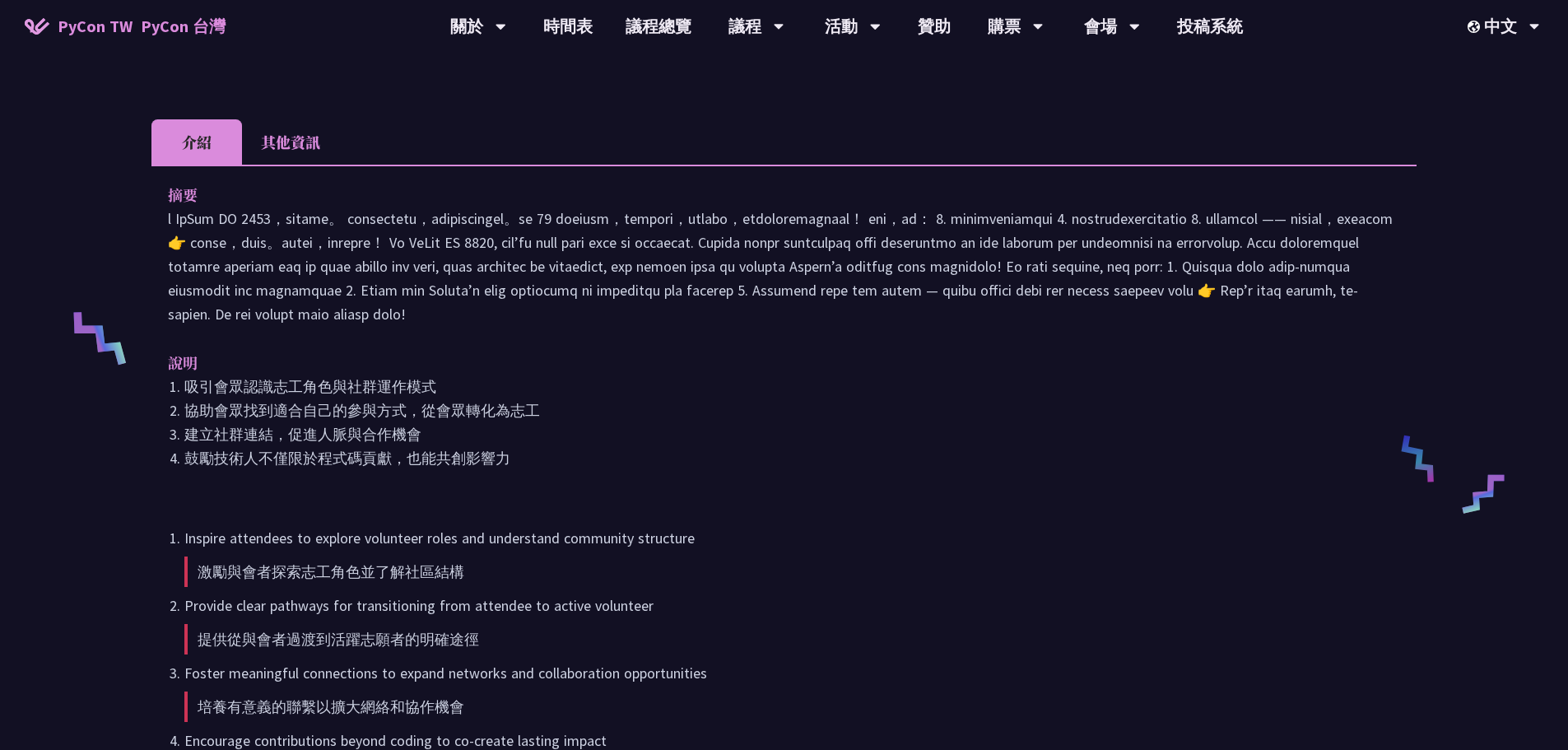
scroll to position [905, 0]
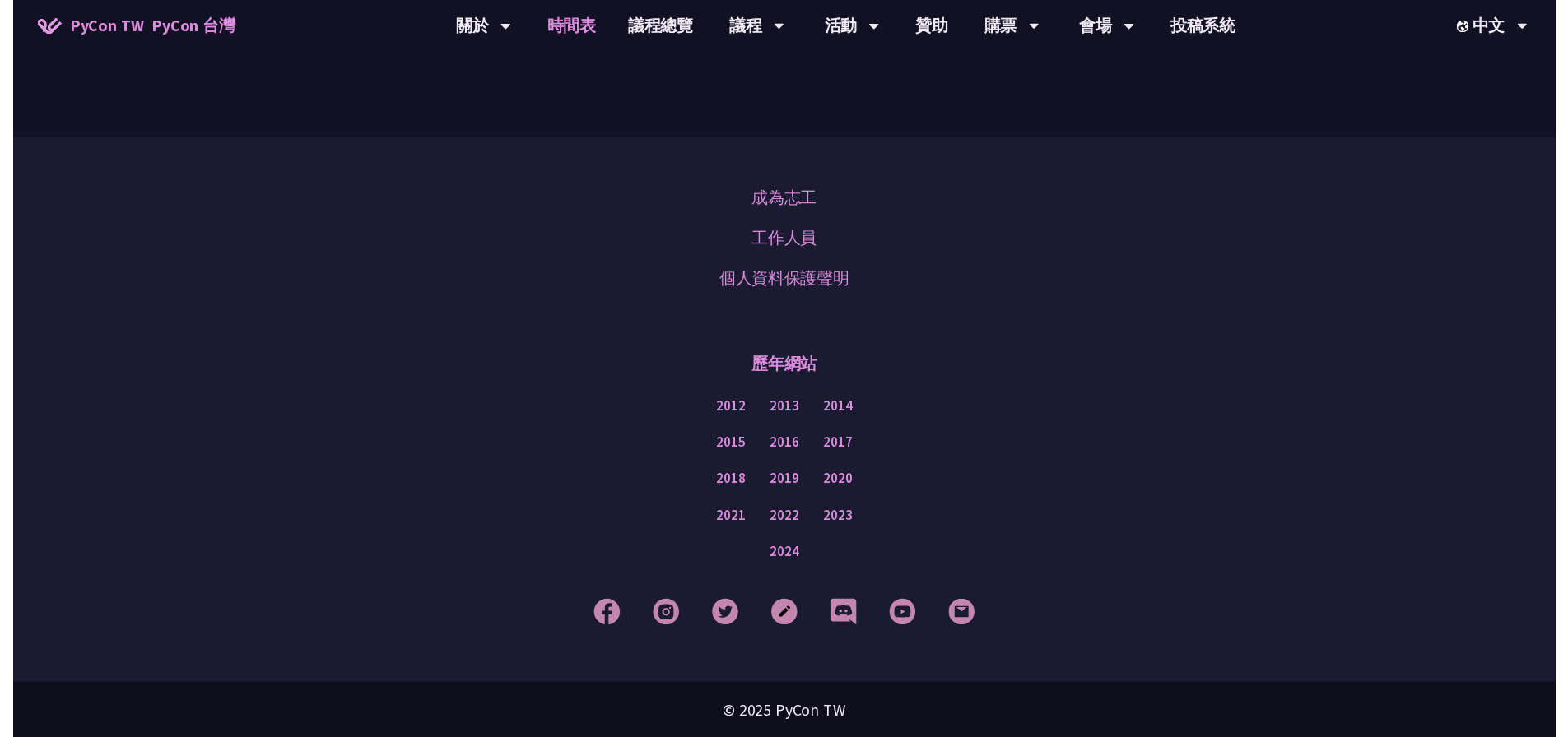
scroll to position [1811, 0]
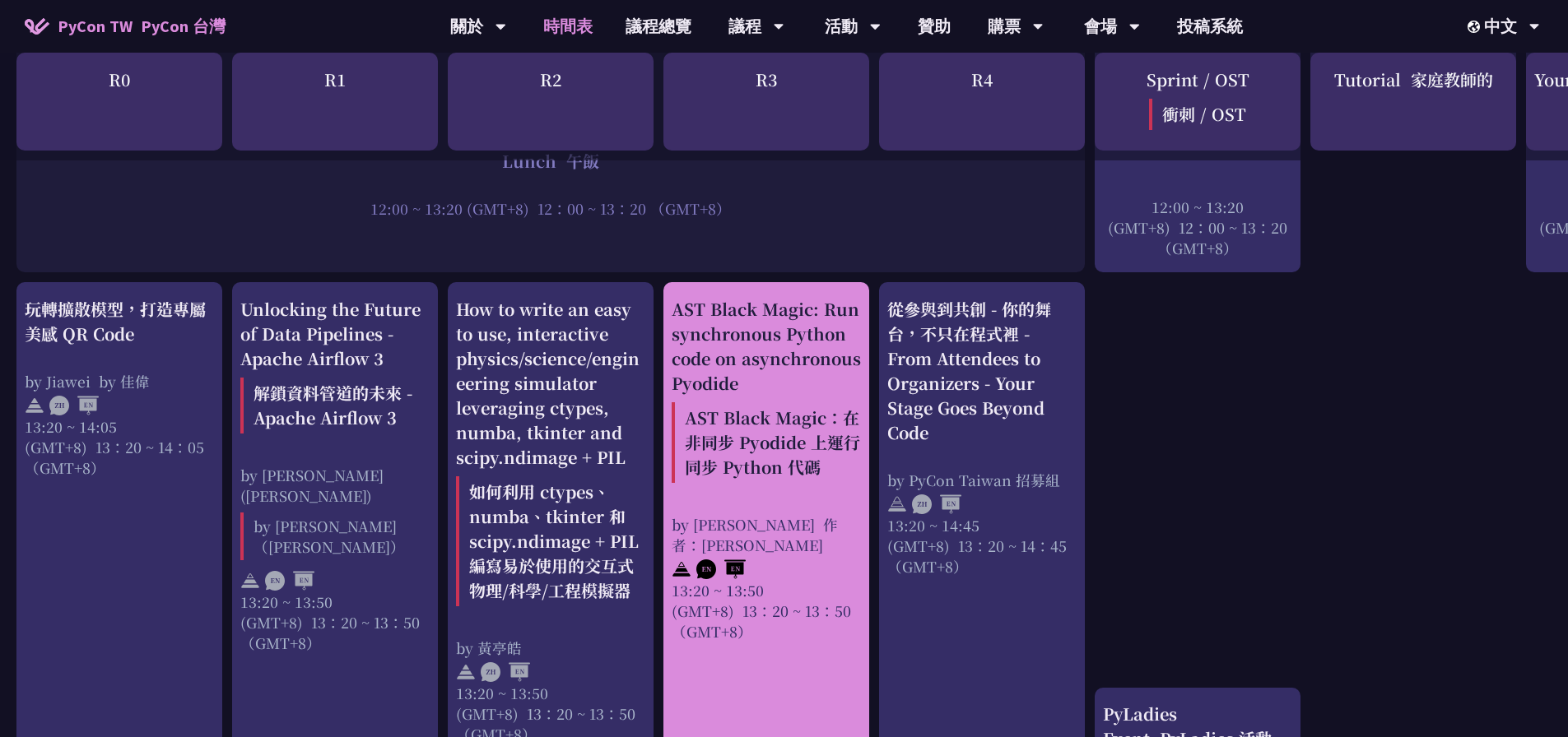
click at [766, 406] on font "AST Black Magic：在非同步 Pyodide 上運行同步 Python 代碼" at bounding box center [772, 442] width 175 height 73
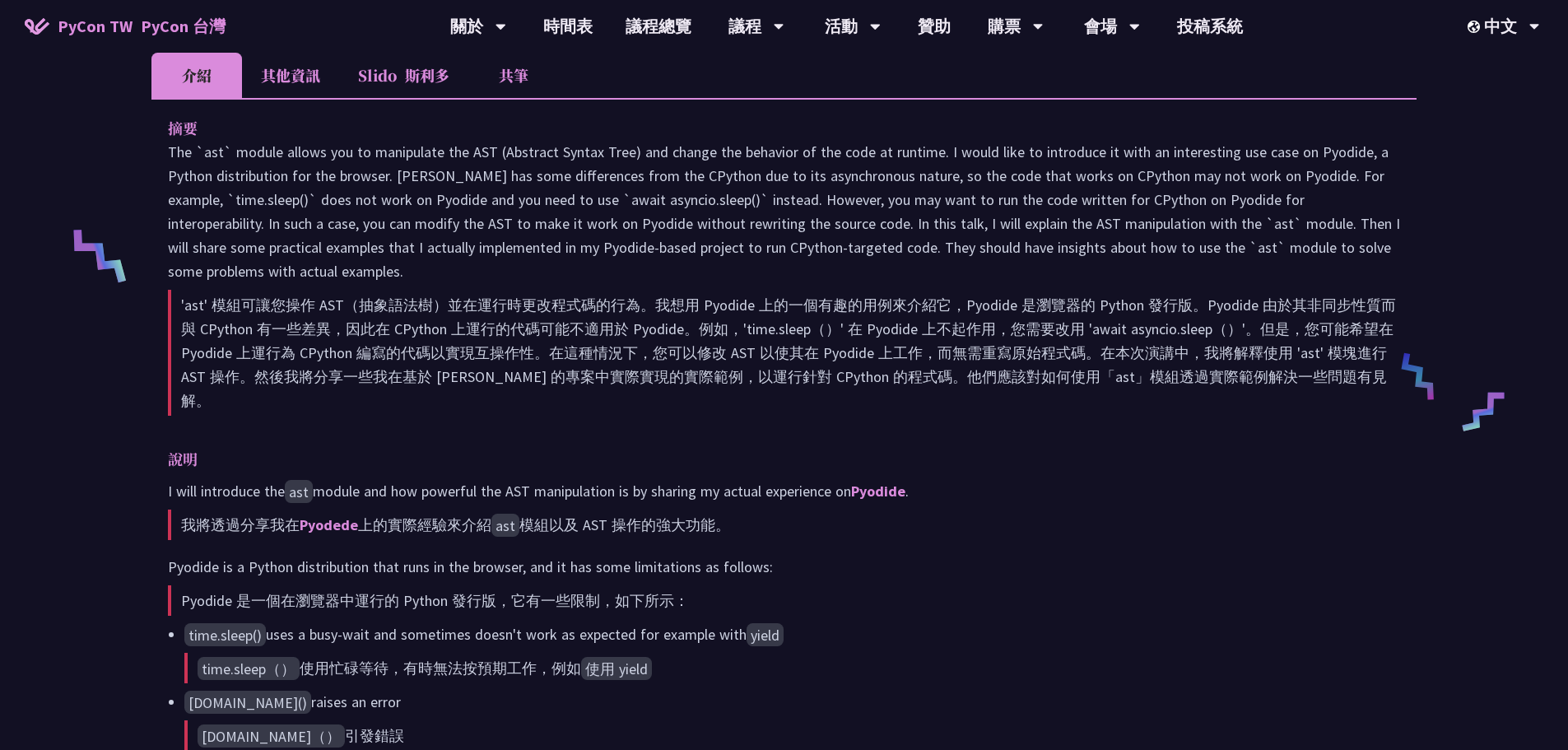
scroll to position [823, 0]
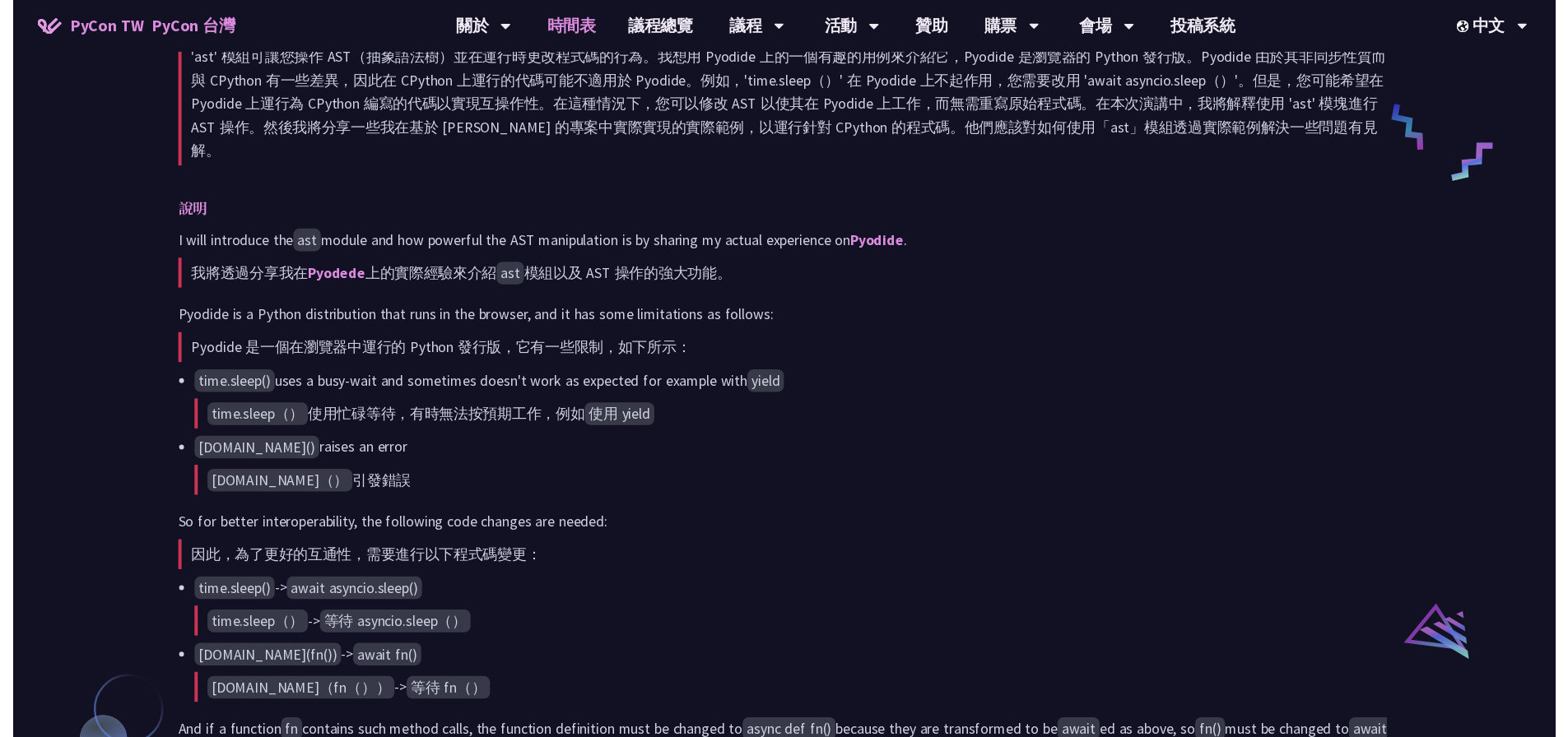
scroll to position [1811, 0]
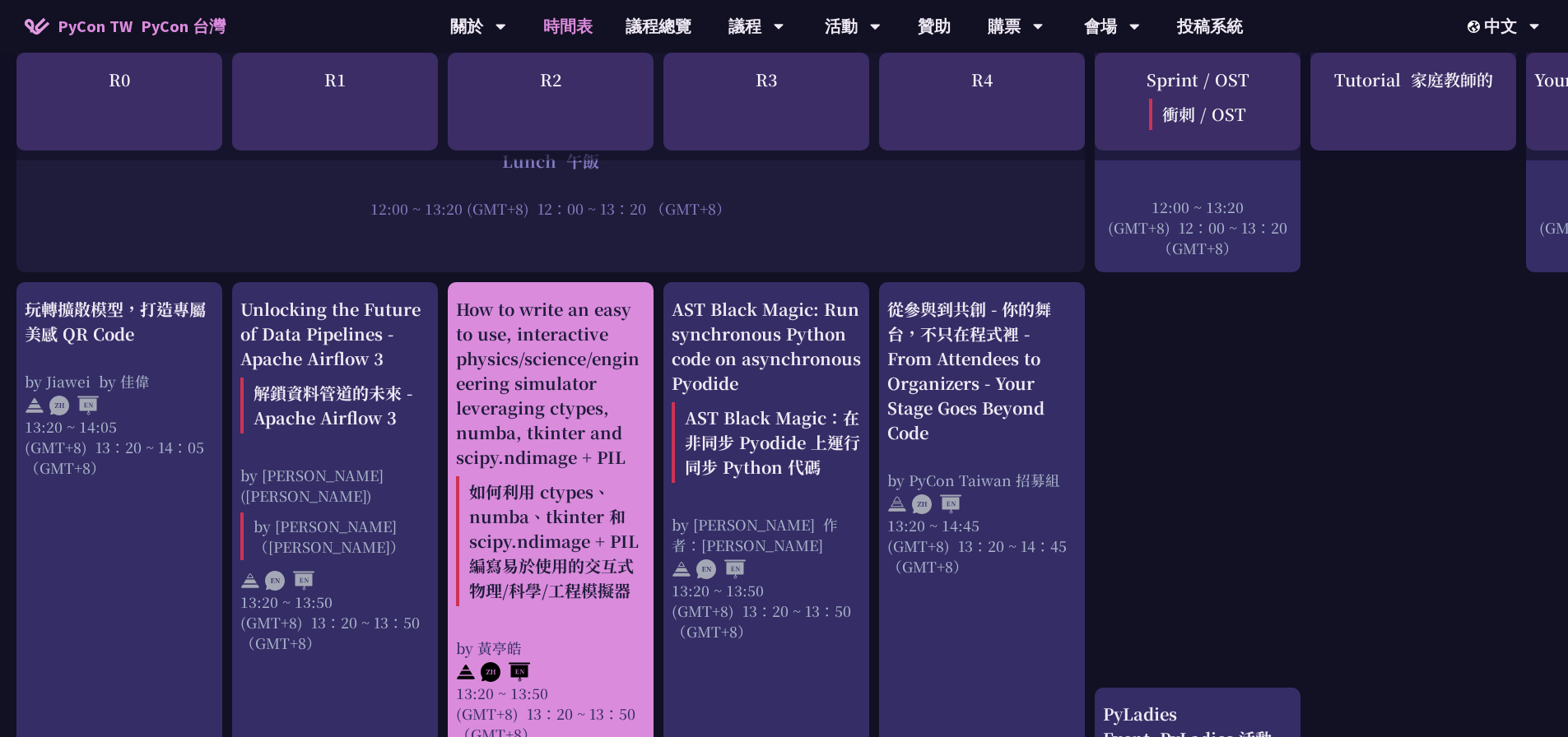
click at [498, 370] on div "How to write an easy to use, interactive physics/science/engineering simulator …" at bounding box center [551, 454] width 189 height 316
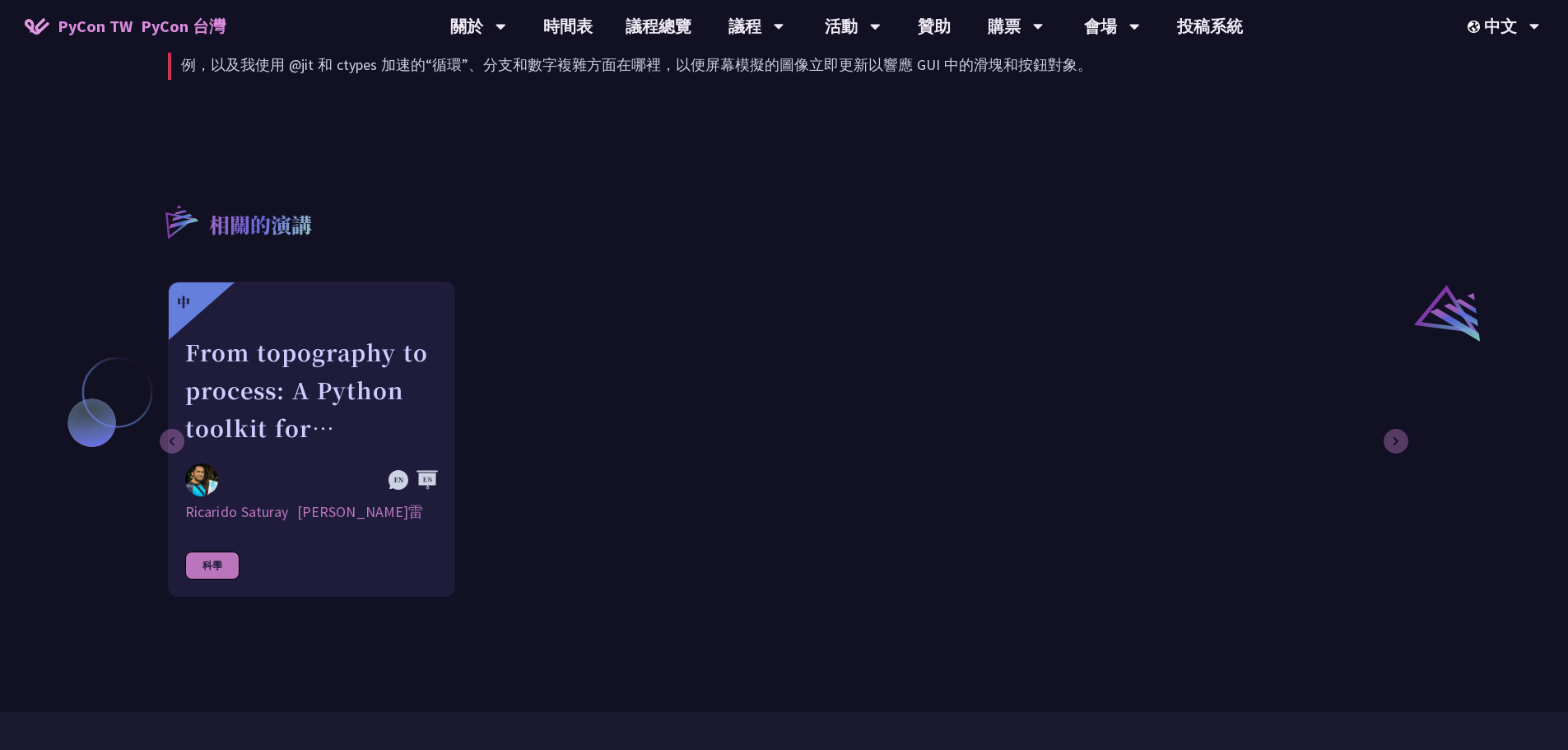
scroll to position [1234, 0]
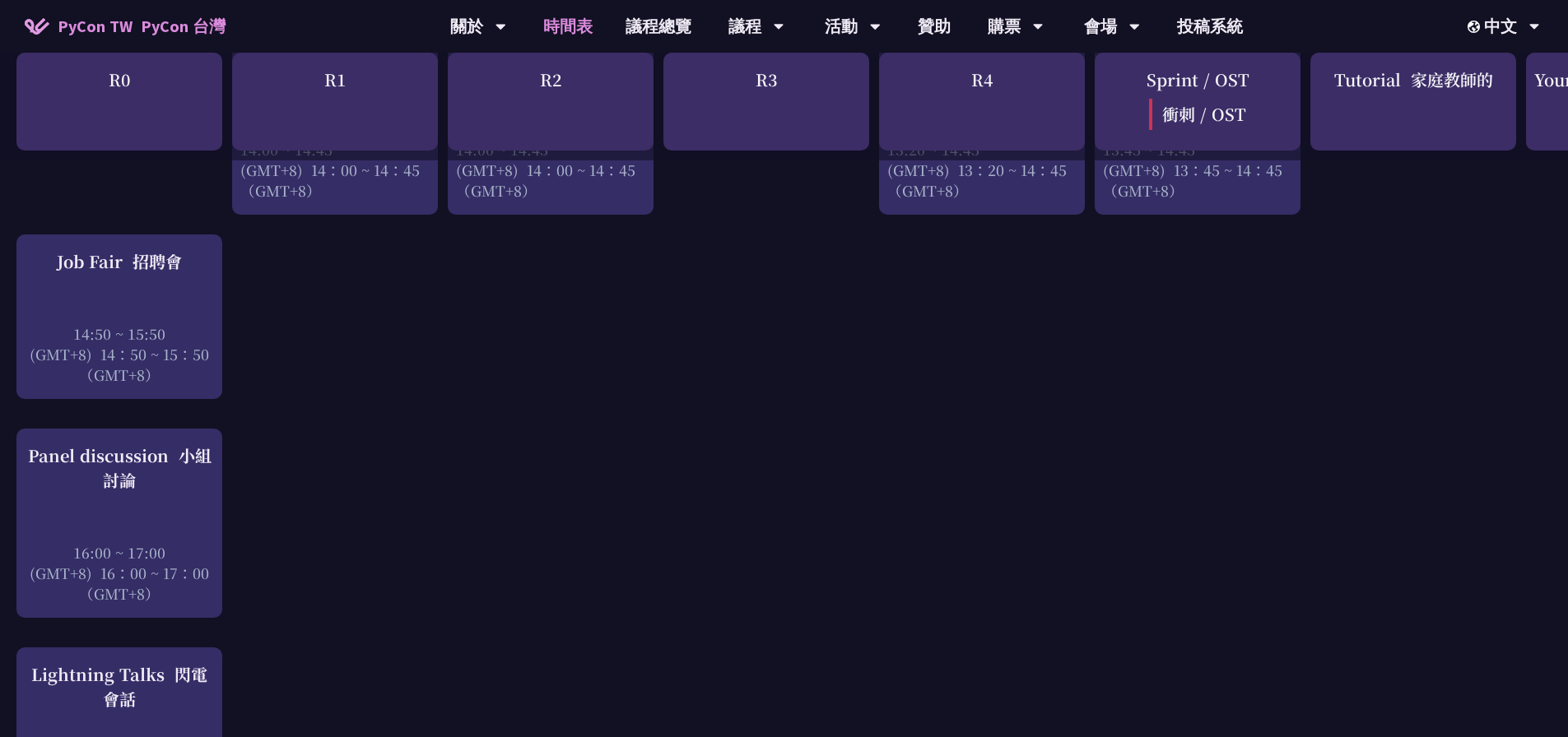
scroll to position [2880, 0]
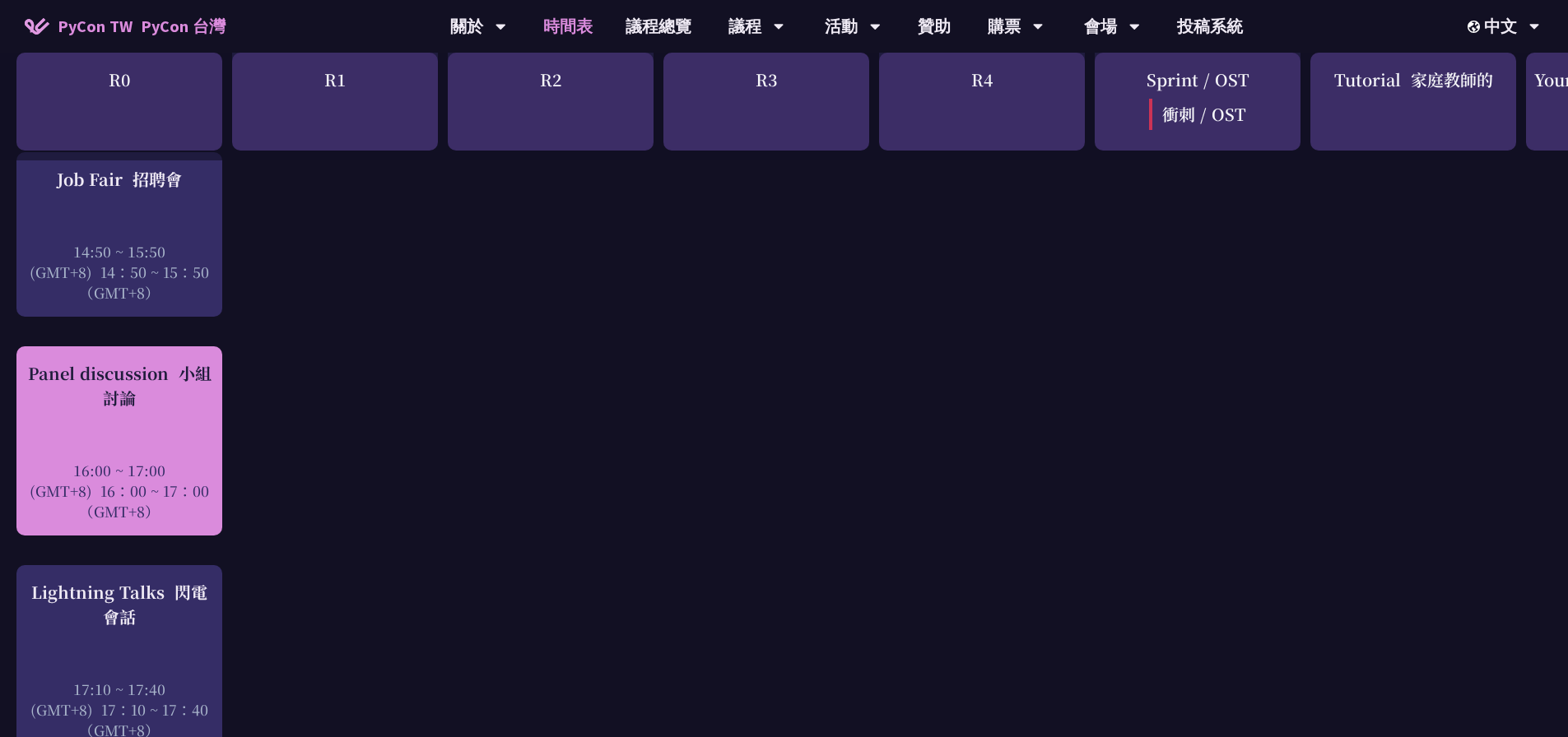
click at [125, 362] on div "Panel discussion 小組討論" at bounding box center [120, 386] width 189 height 49
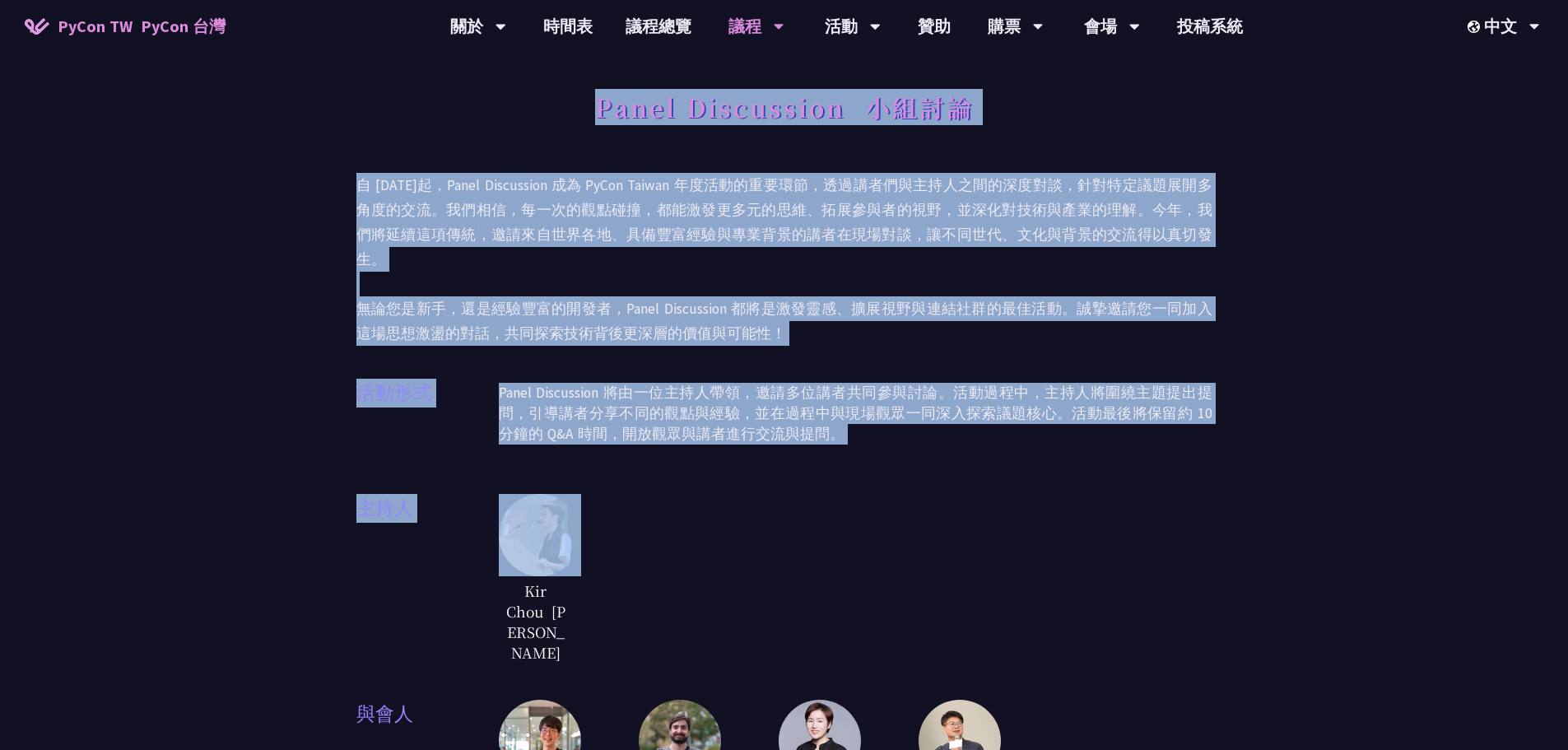
drag, startPoint x: 326, startPoint y: 158, endPoint x: 995, endPoint y: 437, distance: 724.8
click at [995, 437] on div "Panel Discussion 小組討論 自 [DATE]起，Panel Discussion 成為 PyCon [GEOGRAPHIC_DATA] 年度活…" at bounding box center [784, 549] width 856 height 934
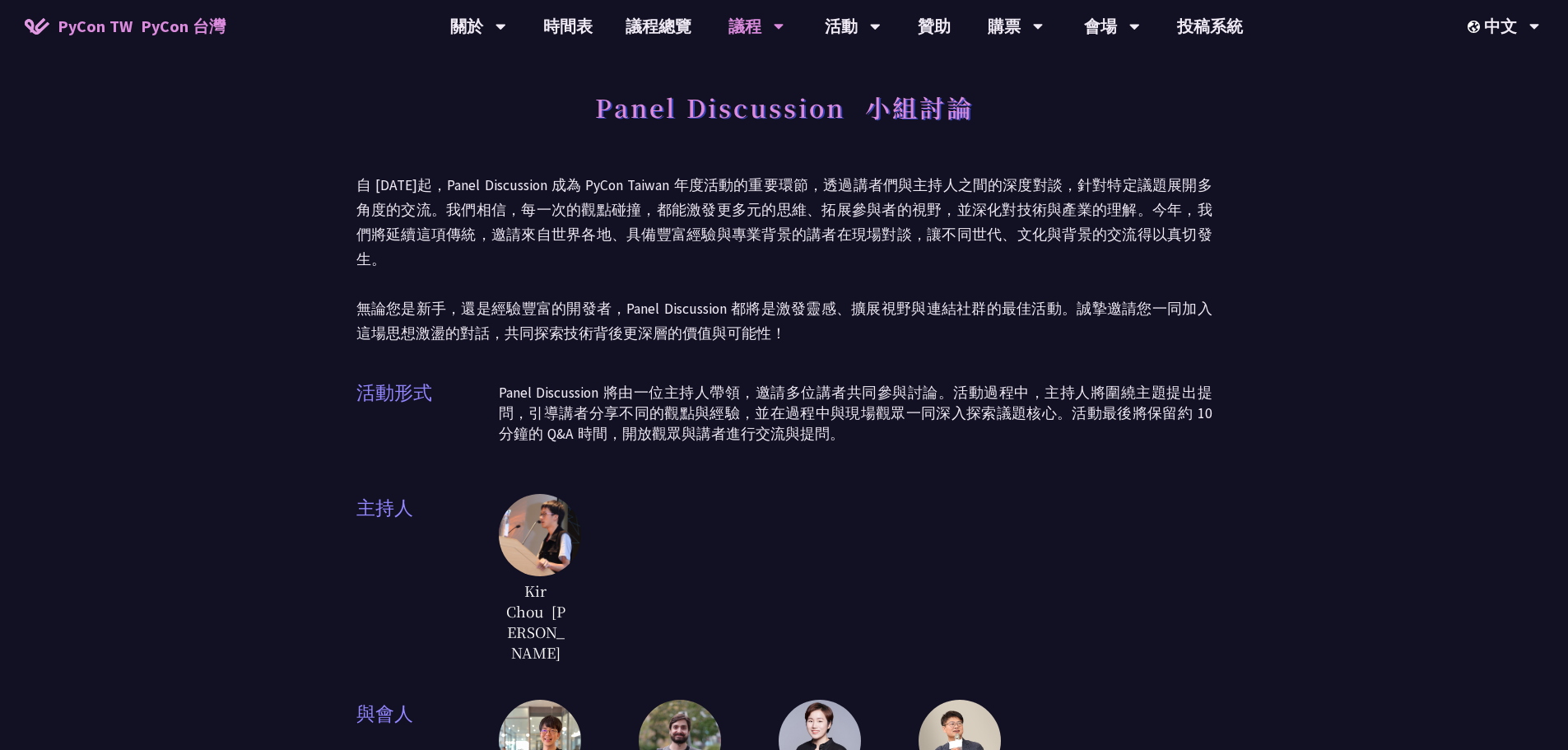
scroll to position [247, 0]
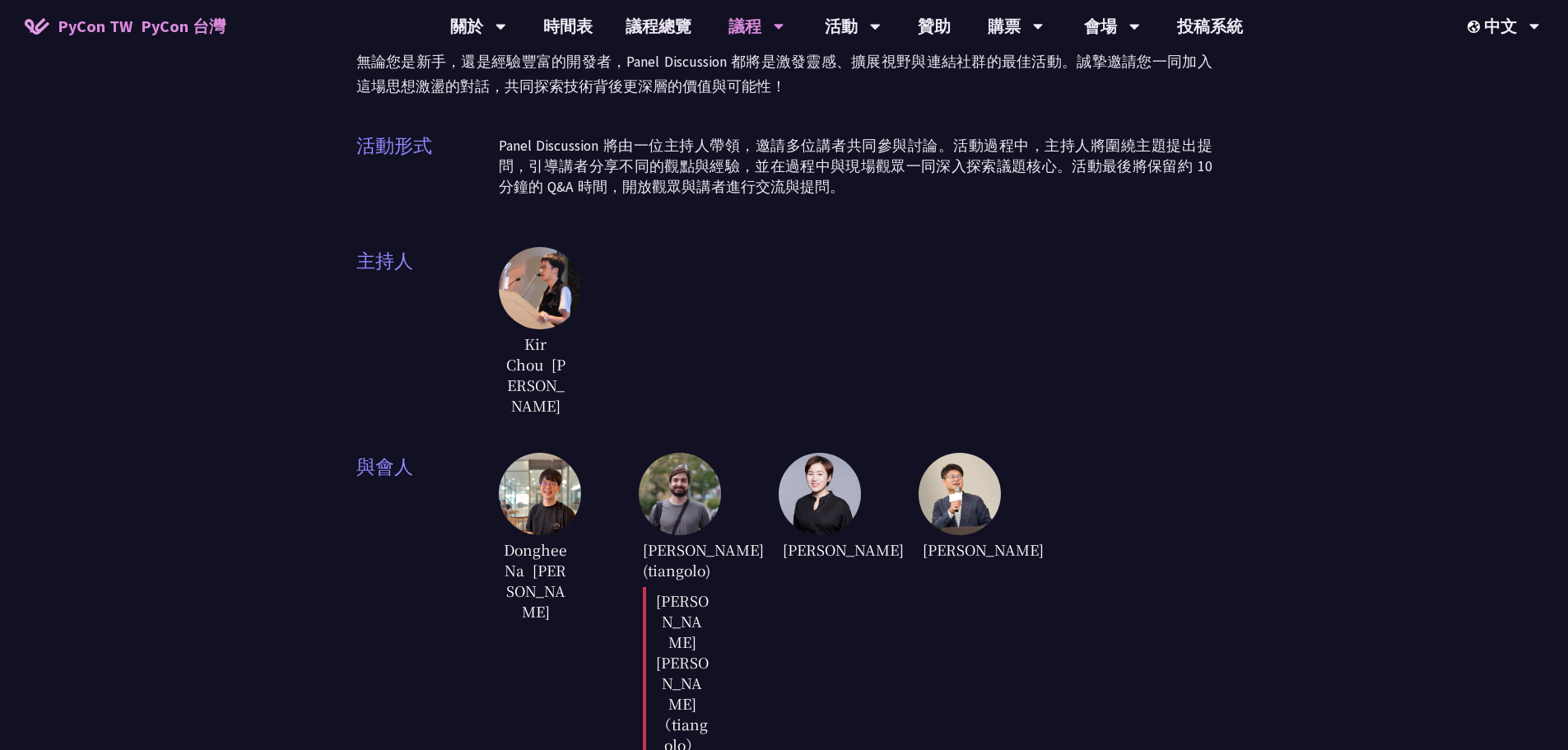
drag, startPoint x: 981, startPoint y: 330, endPoint x: 1155, endPoint y: 560, distance: 288.4
click at [1155, 560] on div "Panel Discussion 小組討論 自 [DATE]起，Panel Discussion 成為 PyCon [GEOGRAPHIC_DATA] 年度活…" at bounding box center [784, 301] width 856 height 934
click at [944, 298] on div "[PERSON_NAME] [PERSON_NAME]爾" at bounding box center [856, 333] width 714 height 172
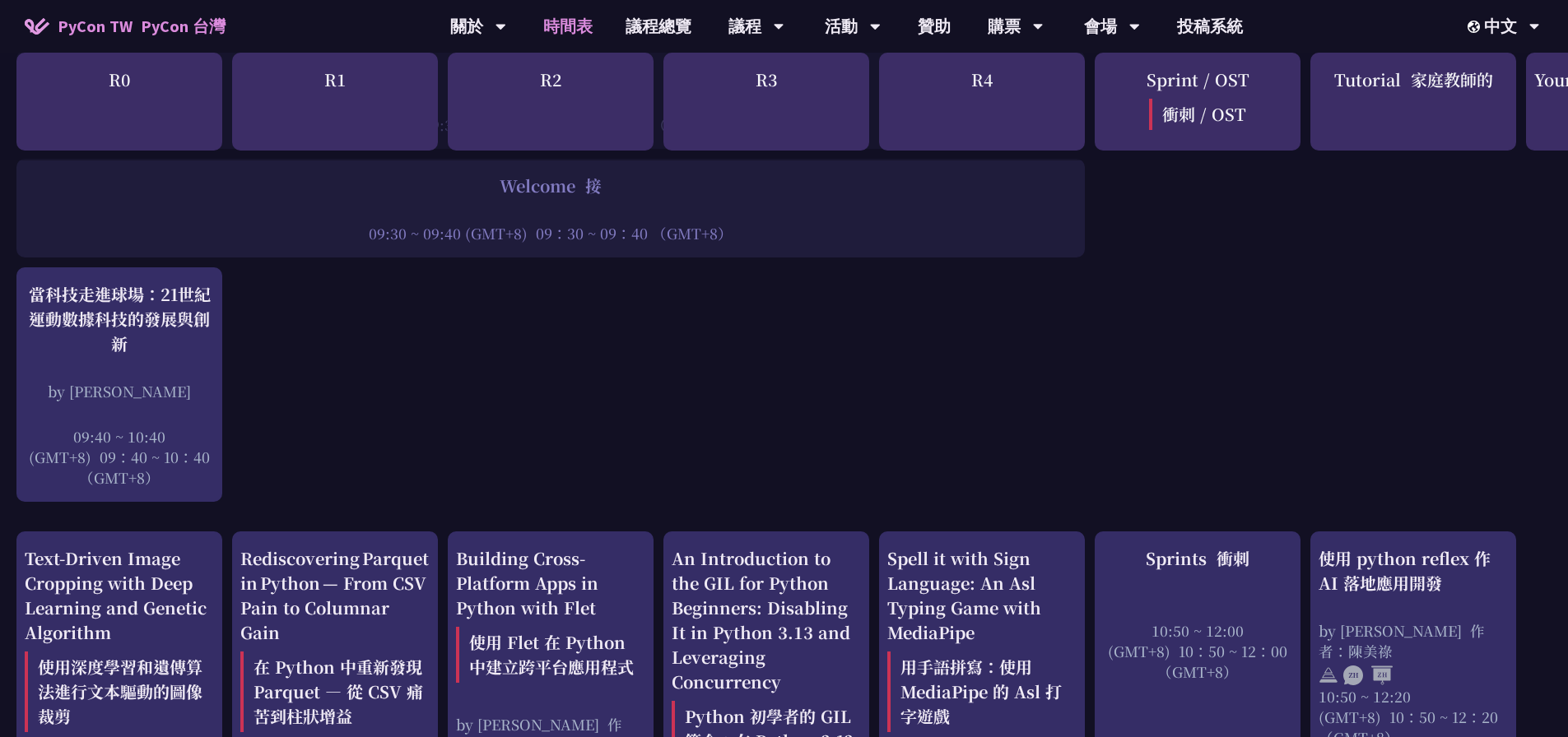
scroll to position [658, 0]
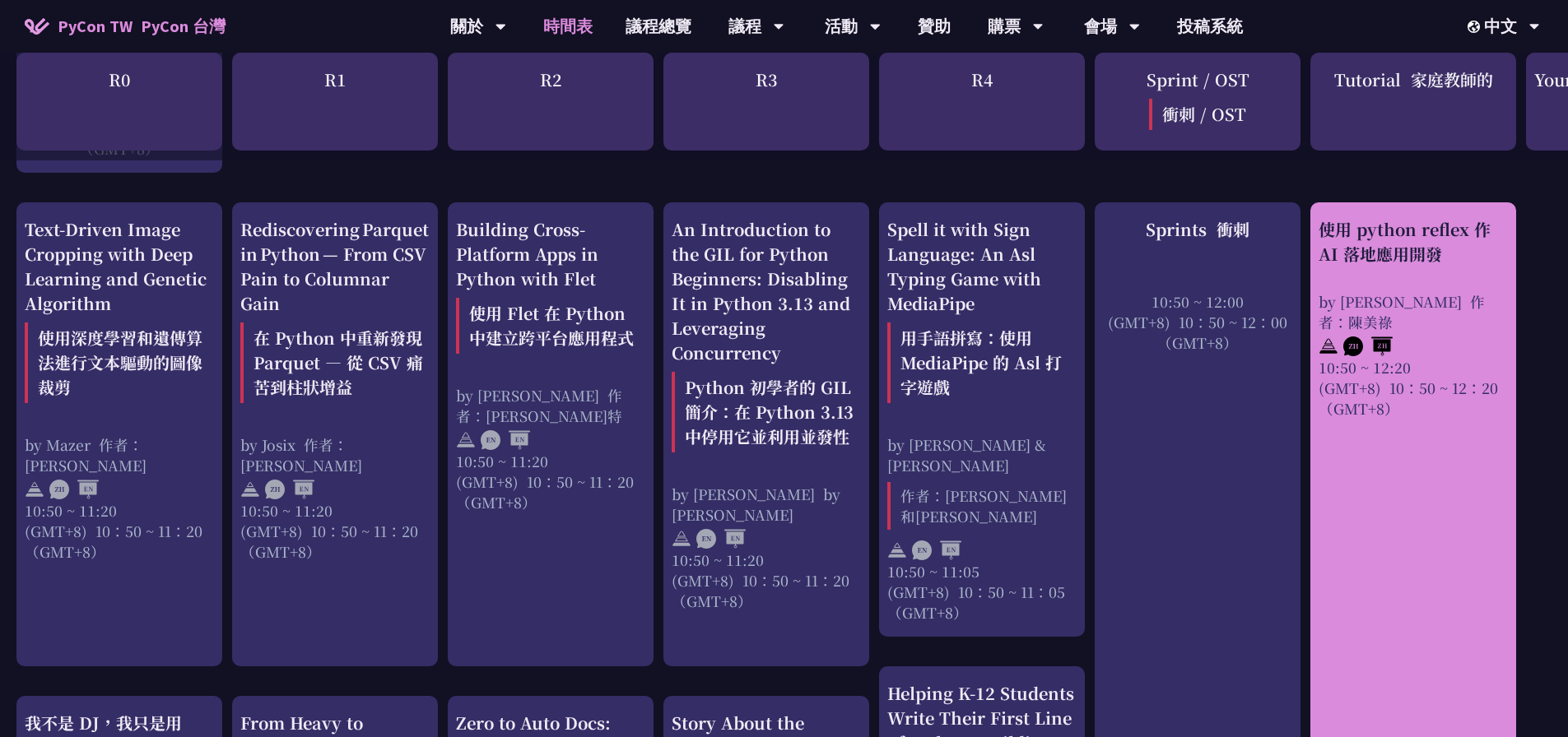
click at [1374, 289] on div "使用 python reflex 作 AI 落地應用開發 by [PERSON_NAME] 作者：[PERSON_NAME]10:50 ~ 12:20 (GM…" at bounding box center [1413, 317] width 189 height 201
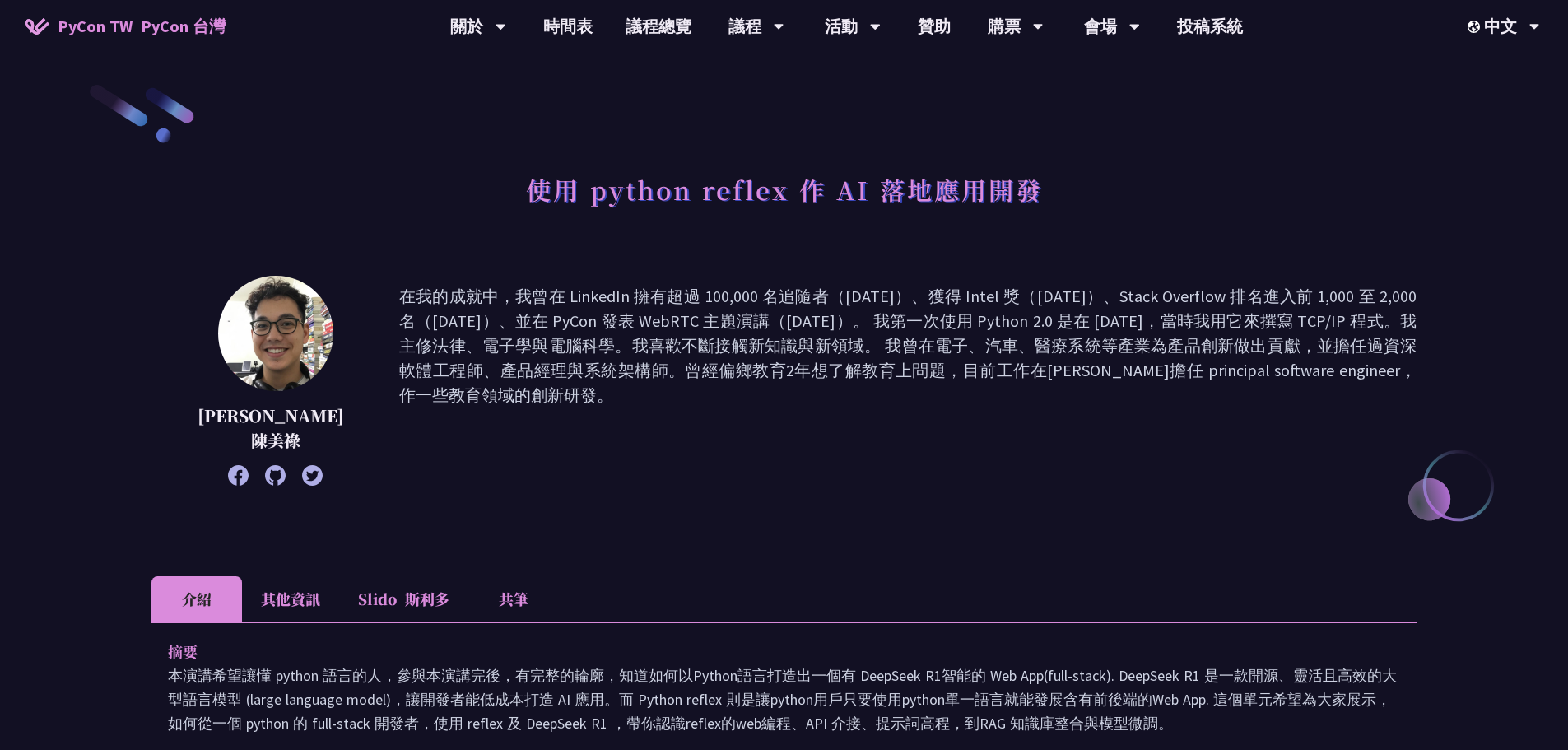
drag, startPoint x: 975, startPoint y: 261, endPoint x: 1397, endPoint y: 396, distance: 443.1
click at [1383, 377] on p "在我的成就中，我曾在 LinkedIn 擁有超過 100,000 名追隨者（[DATE]）、獲得 Intel 獎（[DATE]）、Stack Overflow…" at bounding box center [908, 380] width 1017 height 194
drag, startPoint x: 1383, startPoint y: 377, endPoint x: 1362, endPoint y: 235, distance: 143.5
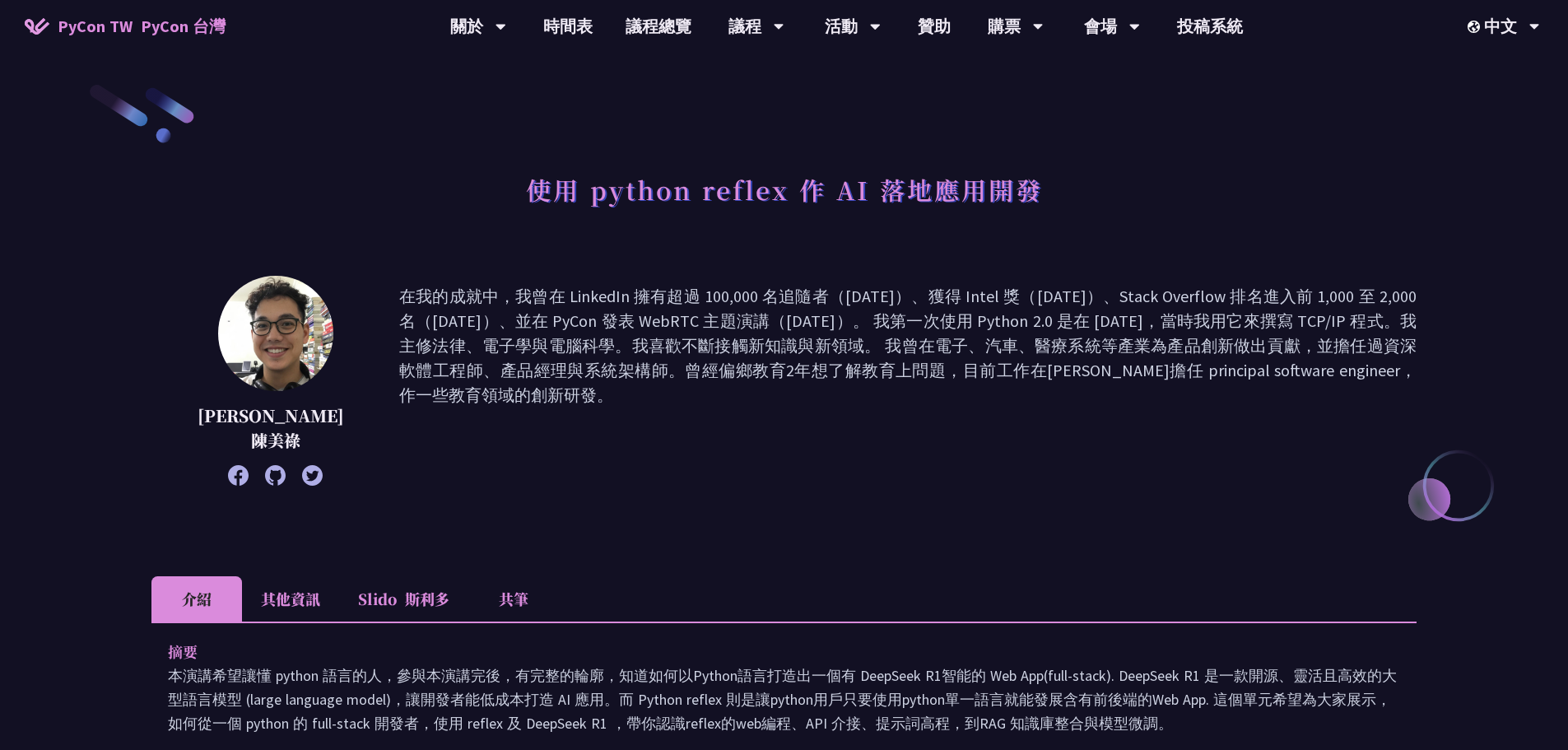
click at [1362, 235] on div "使用 python reflex 作 AI 落地應用開發" at bounding box center [784, 208] width 1265 height 86
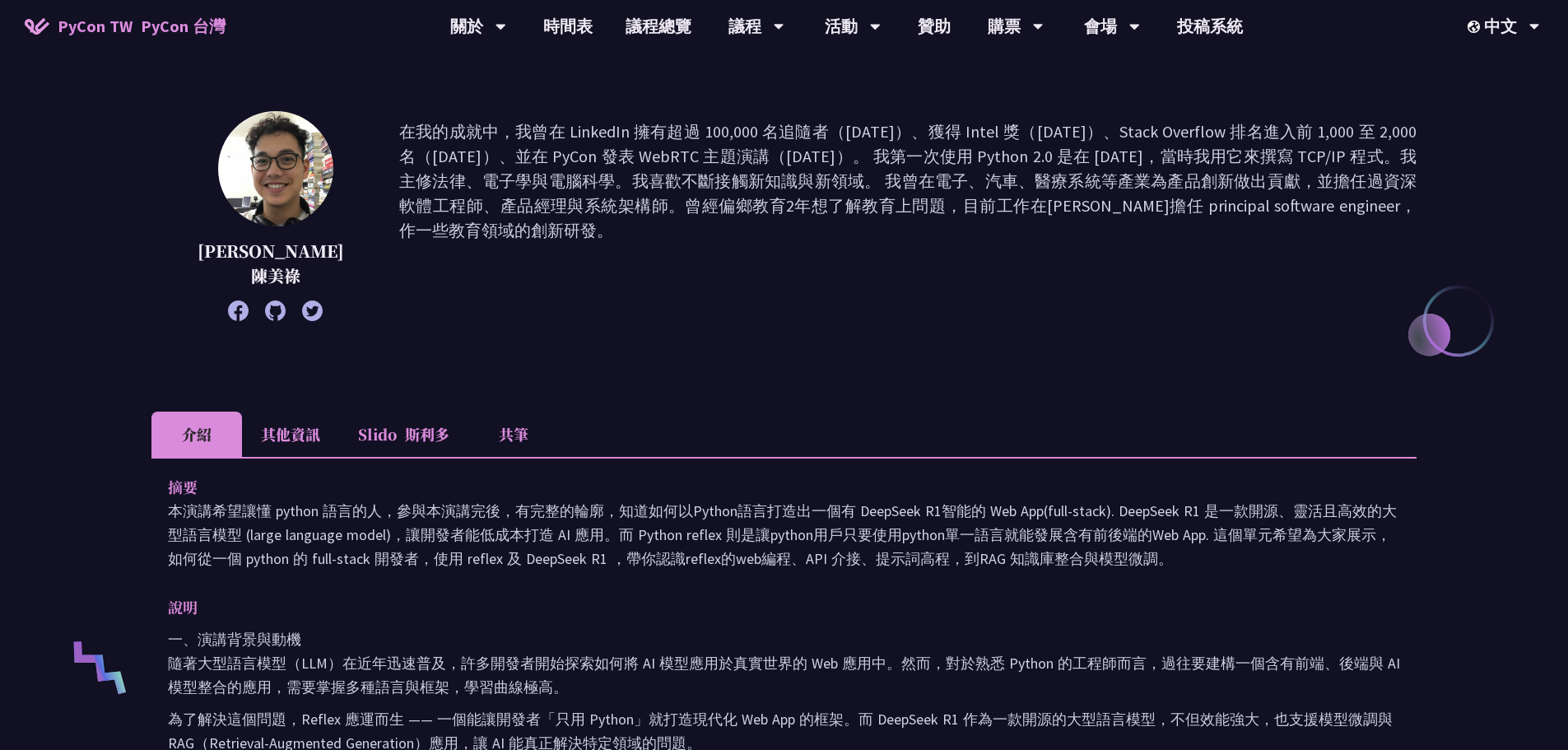
scroll to position [247, 0]
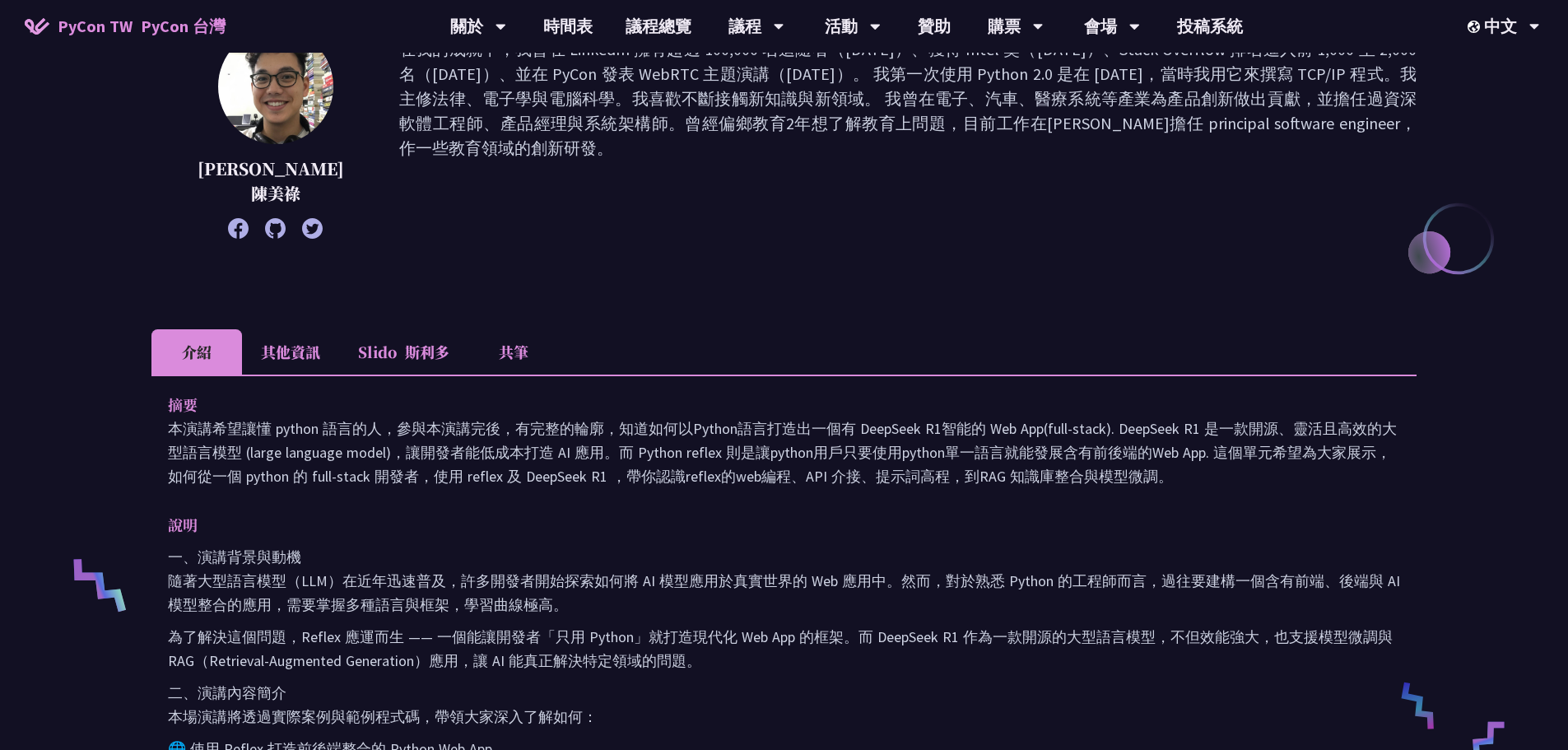
click at [516, 353] on li "共筆" at bounding box center [514, 351] width 91 height 45
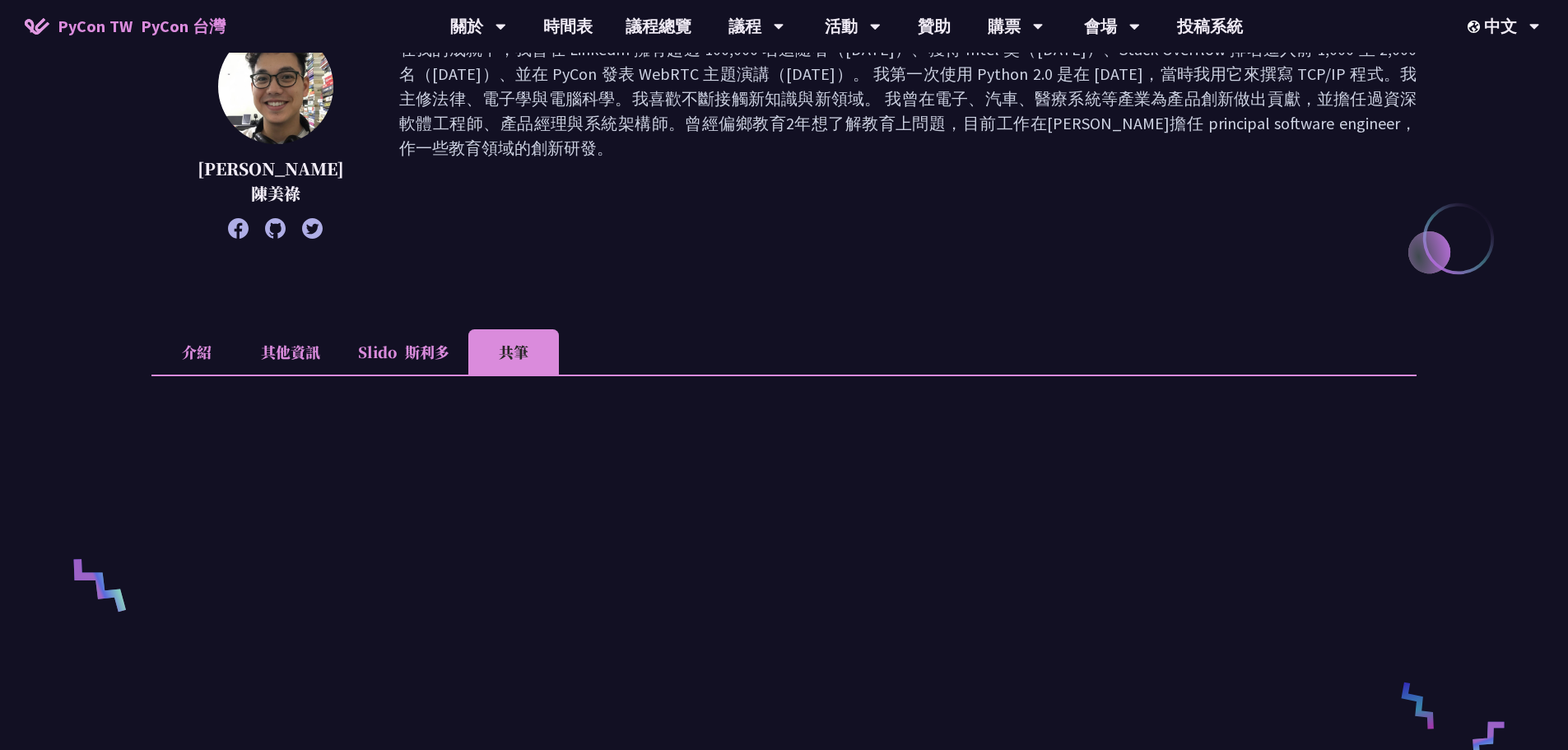
click at [304, 354] on li "其他資訊" at bounding box center [290, 351] width 97 height 45
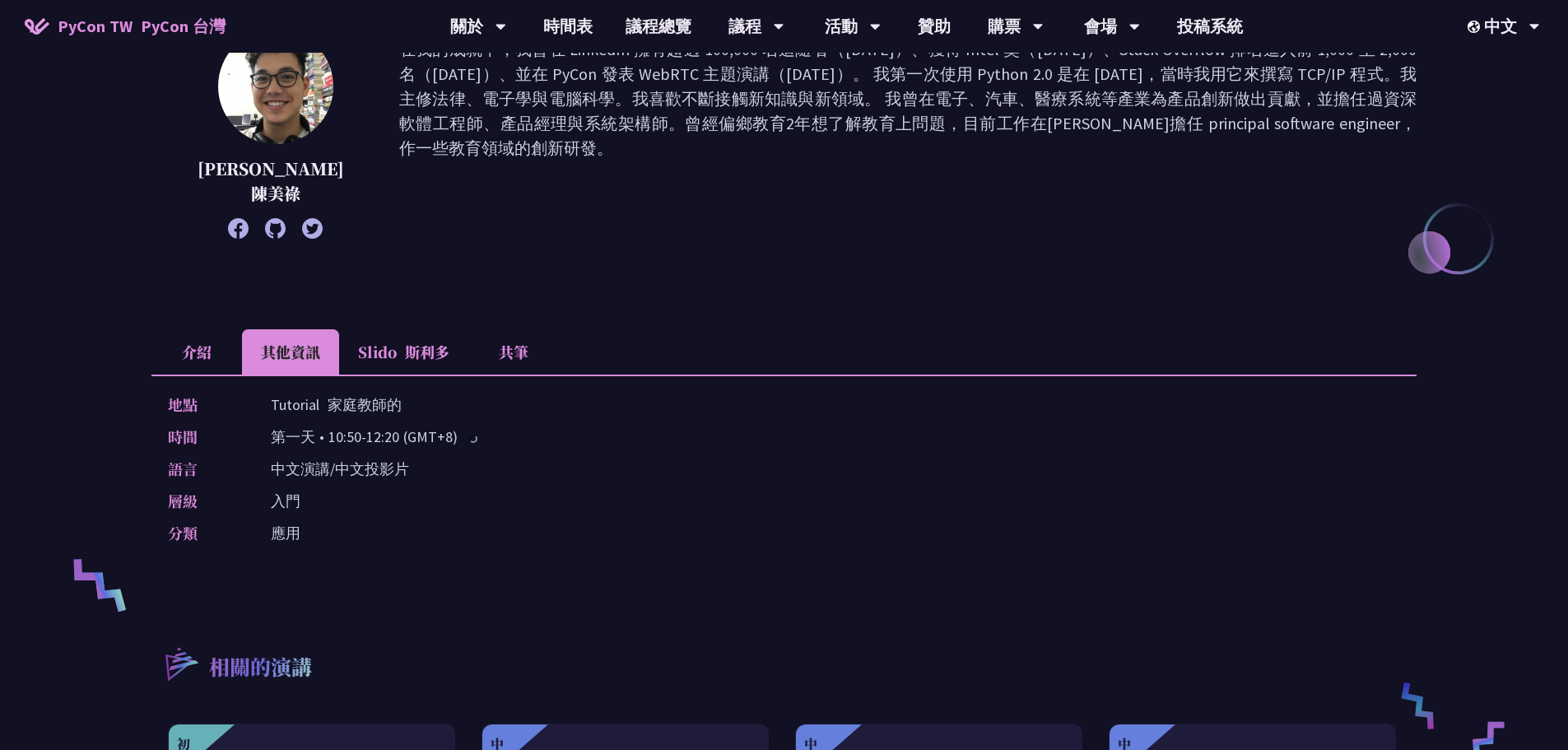
click at [208, 355] on li "介紹" at bounding box center [197, 351] width 91 height 45
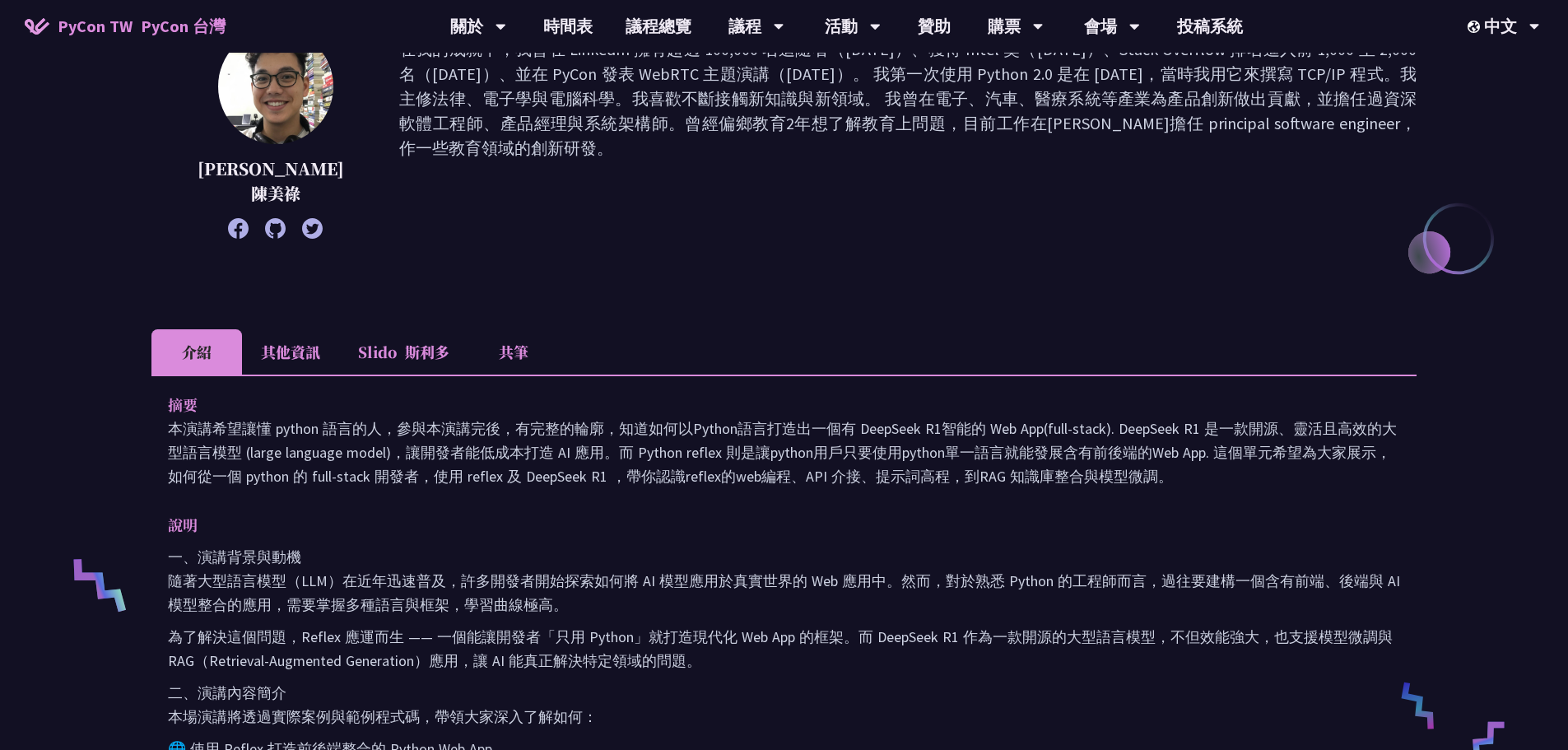
click at [531, 367] on li "共筆" at bounding box center [514, 351] width 91 height 45
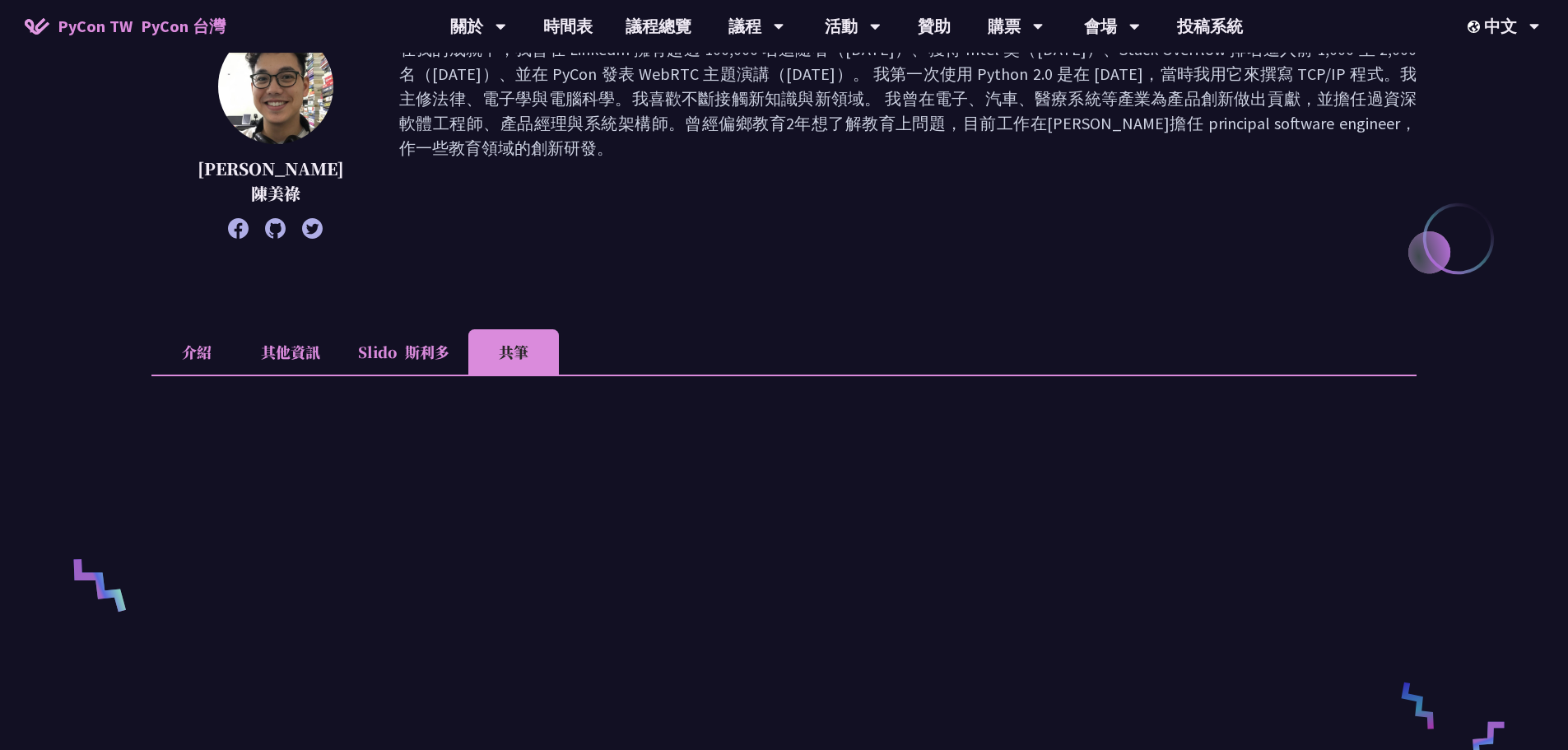
click at [265, 227] on icon at bounding box center [275, 228] width 20 height 20
click at [302, 227] on icon at bounding box center [312, 228] width 20 height 20
click at [228, 226] on icon at bounding box center [238, 228] width 20 height 20
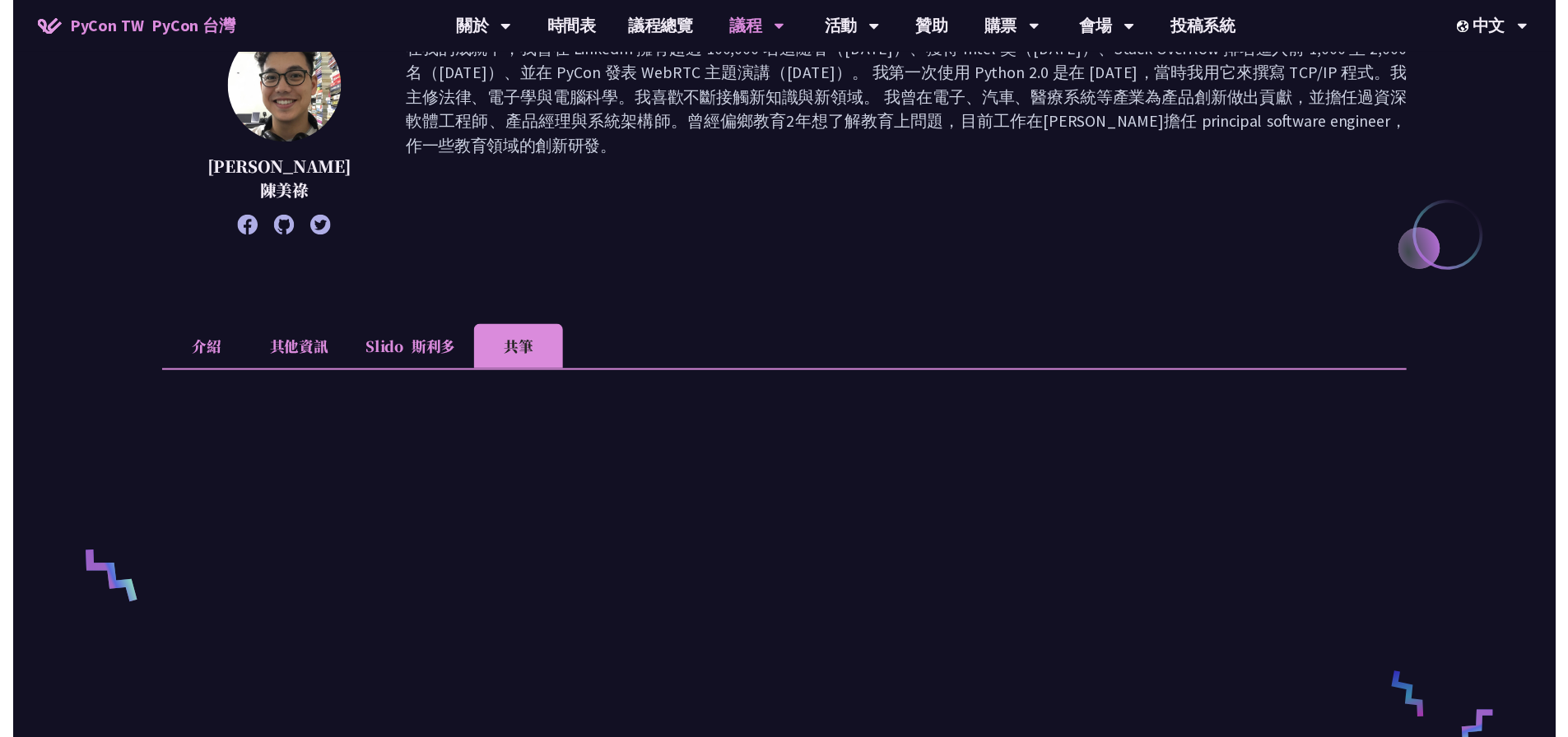
scroll to position [658, 0]
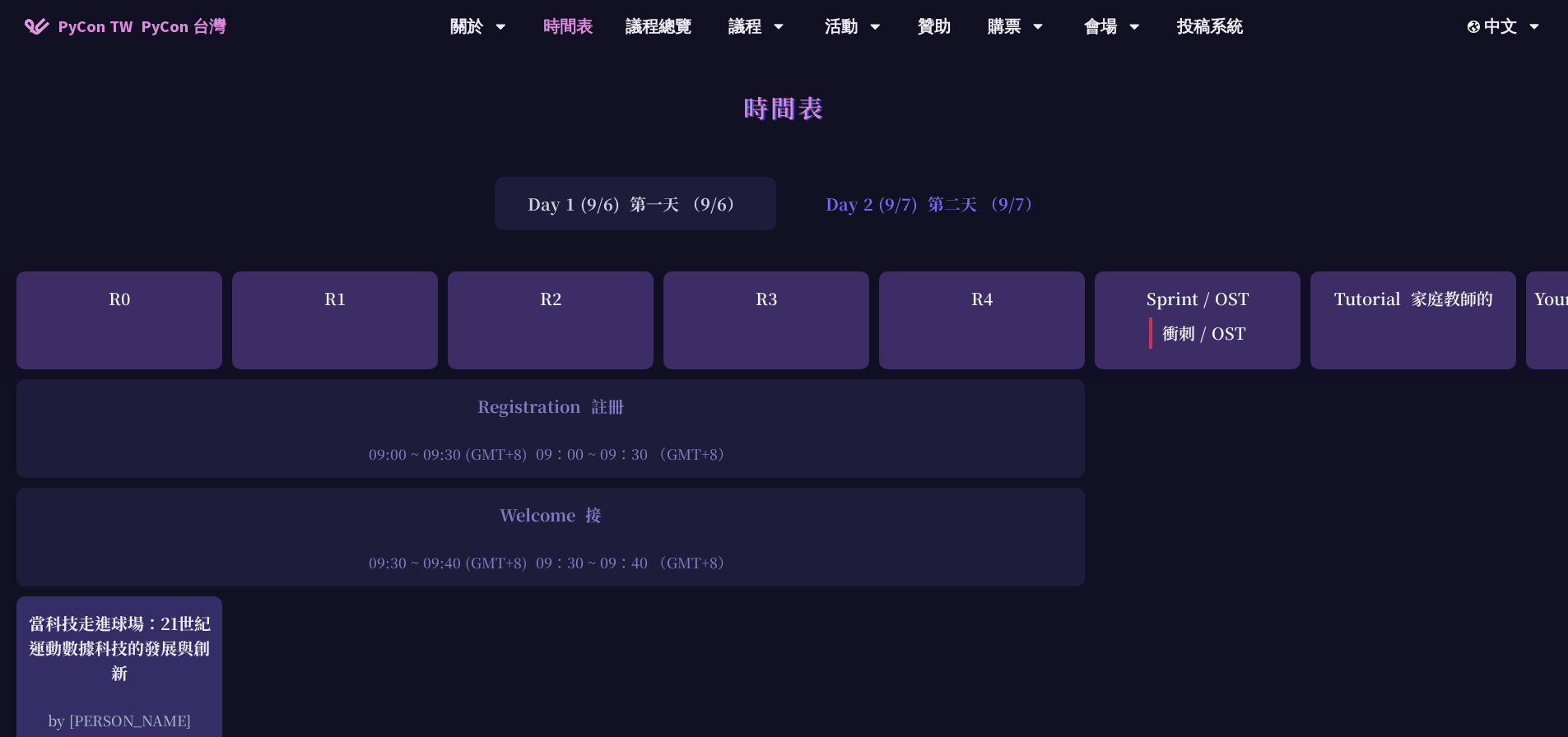
click at [927, 206] on font at bounding box center [923, 204] width 10 height 24
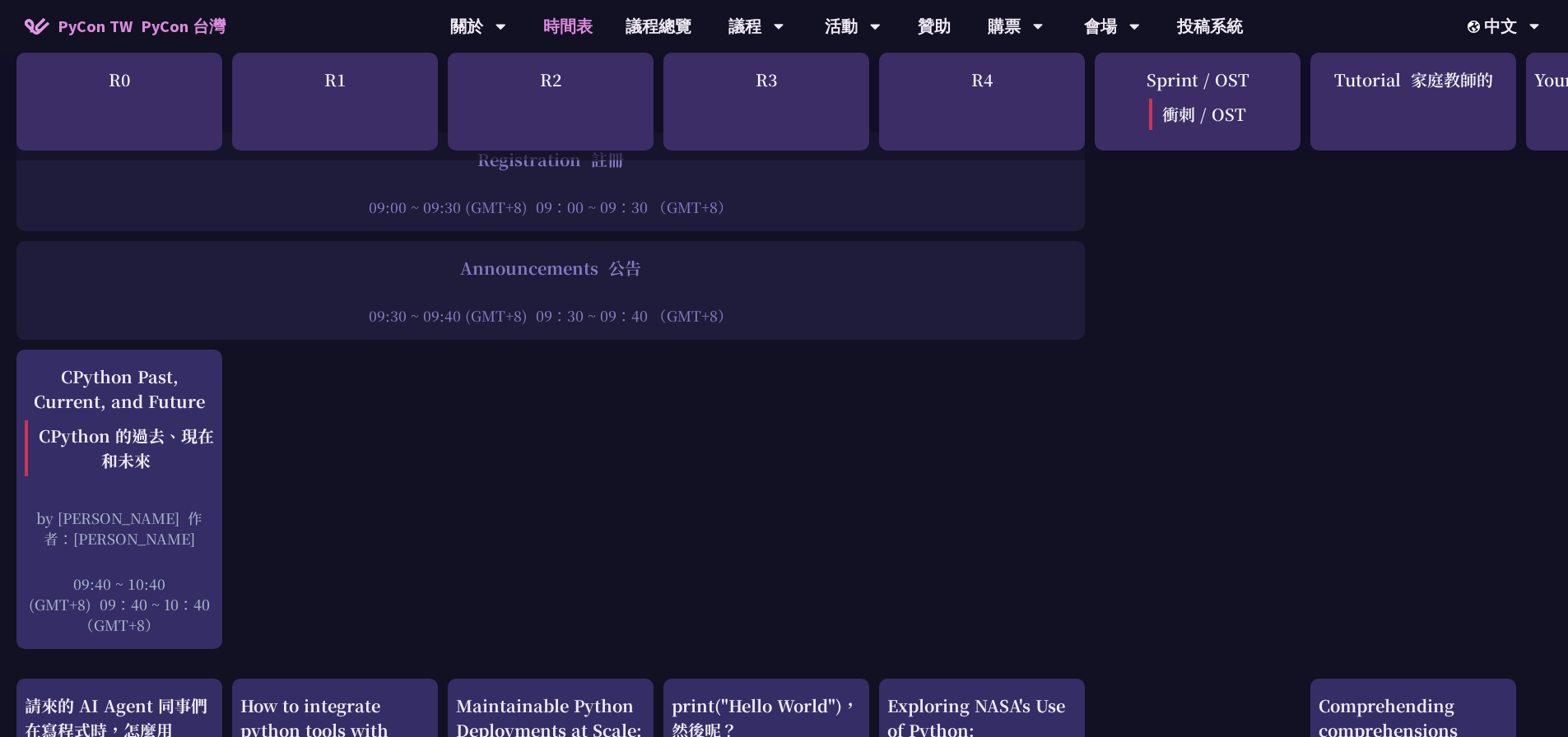
scroll to position [311, 0]
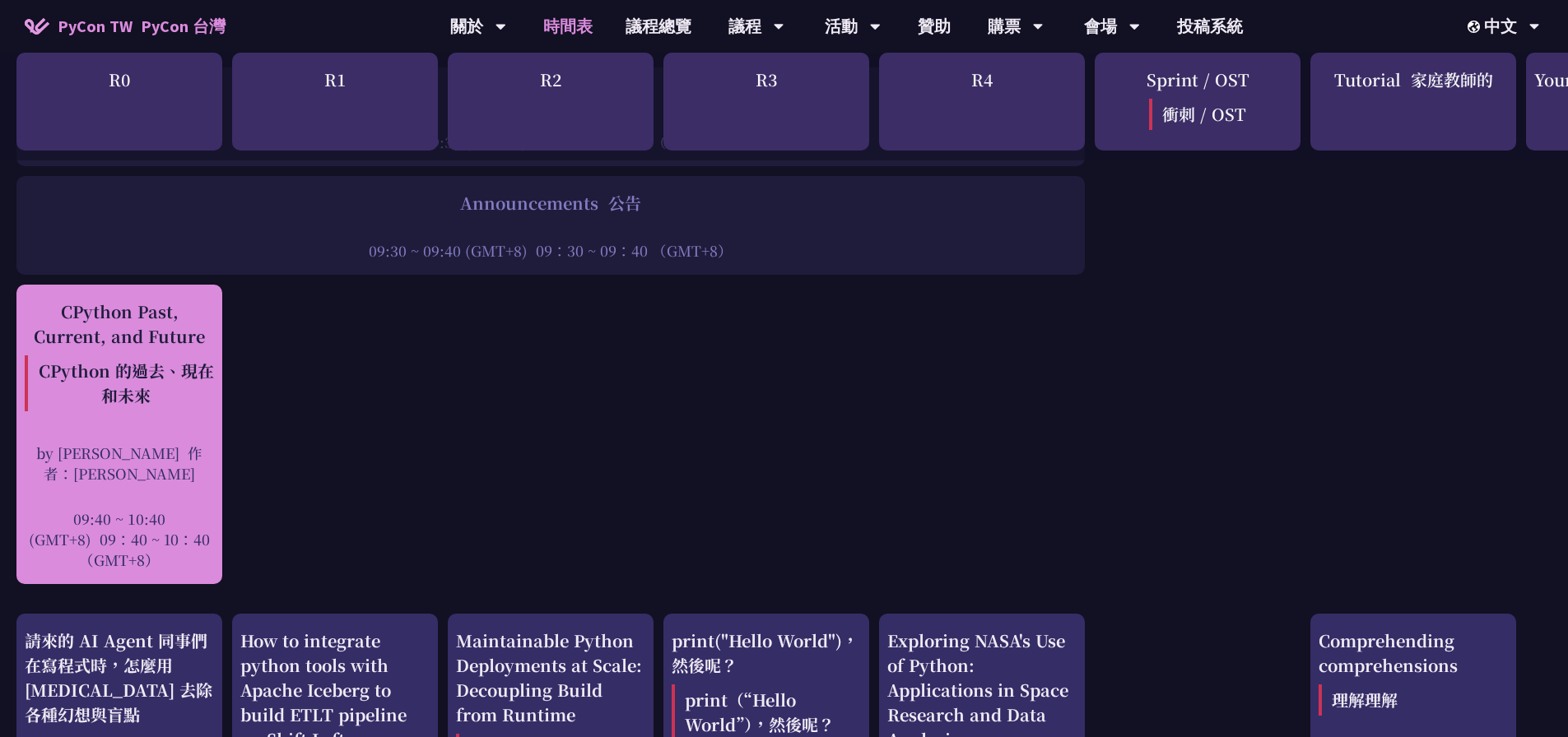
click at [107, 364] on font "CPython 的過去、現在和未來" at bounding box center [126, 383] width 175 height 48
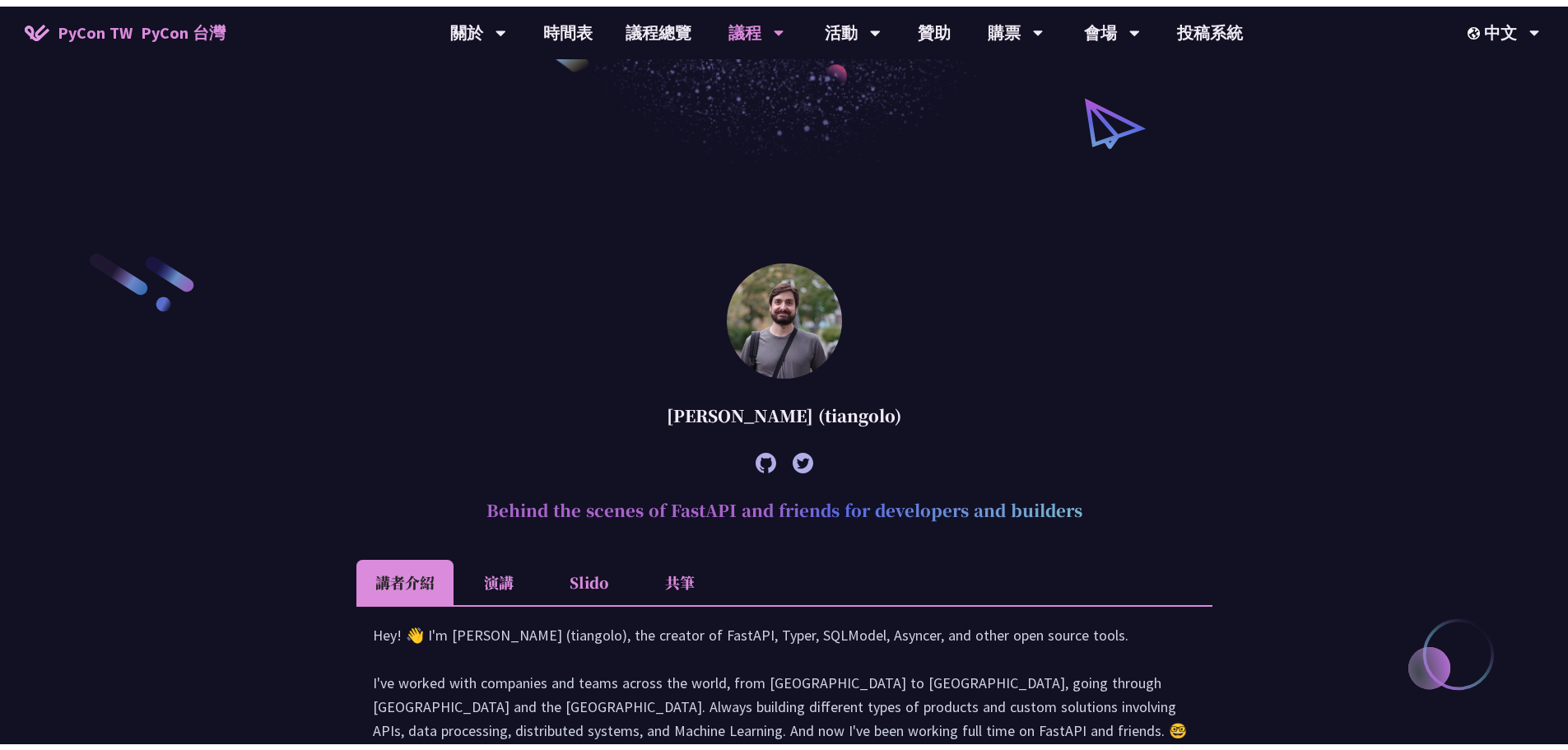
scroll to position [2257, 0]
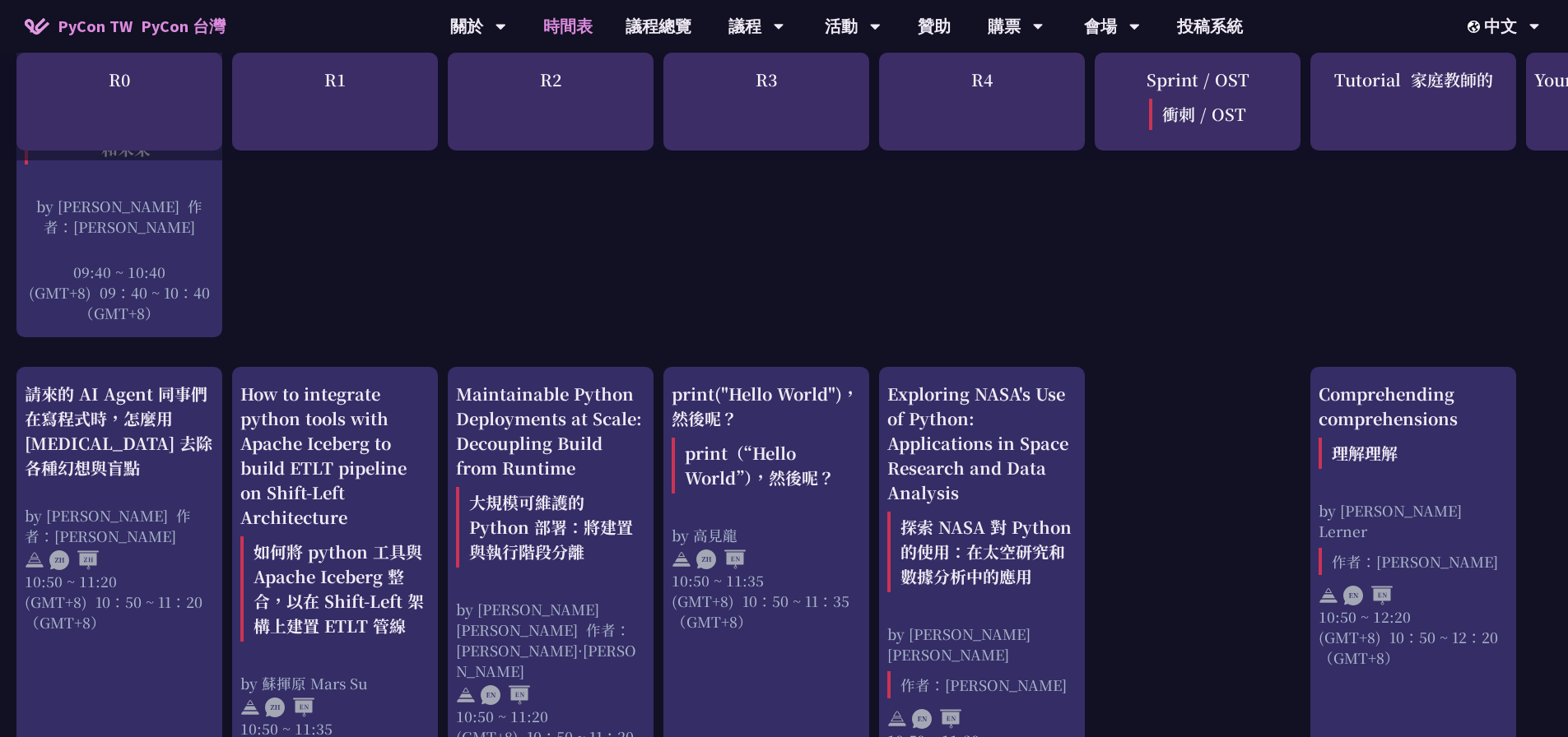
scroll to position [723, 0]
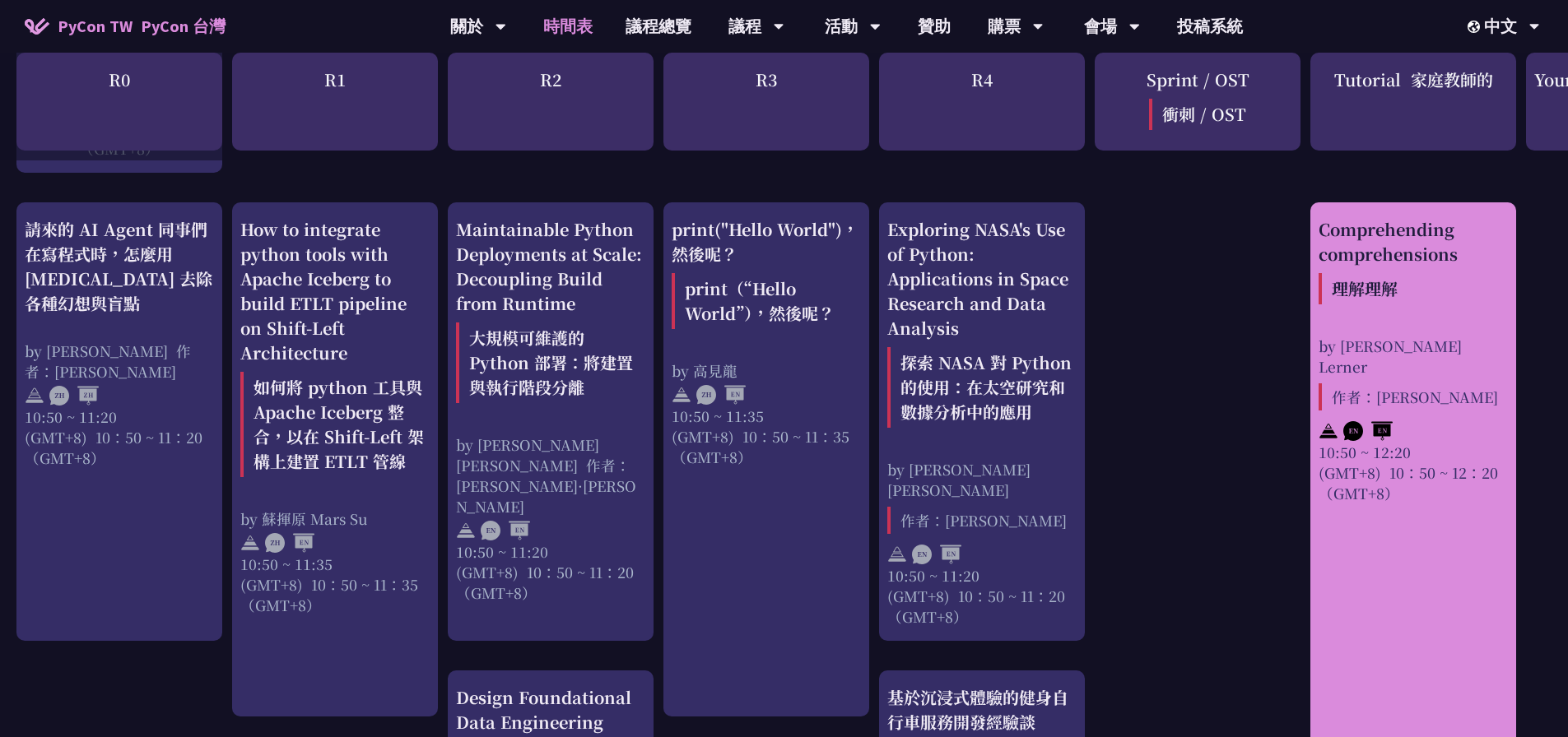
click at [1388, 269] on div "Comprehending comprehensions 理解理解" at bounding box center [1413, 263] width 189 height 94
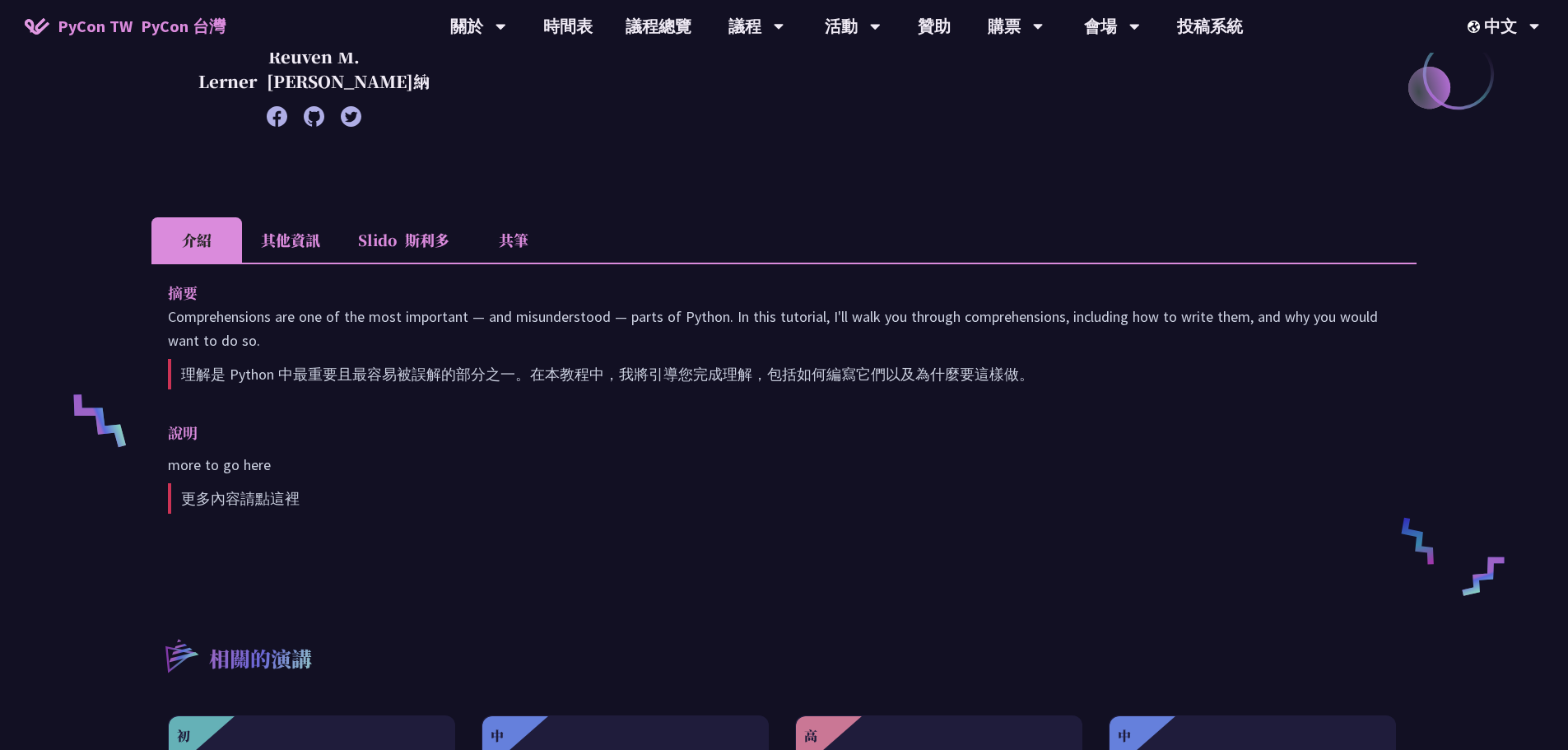
scroll to position [741, 0]
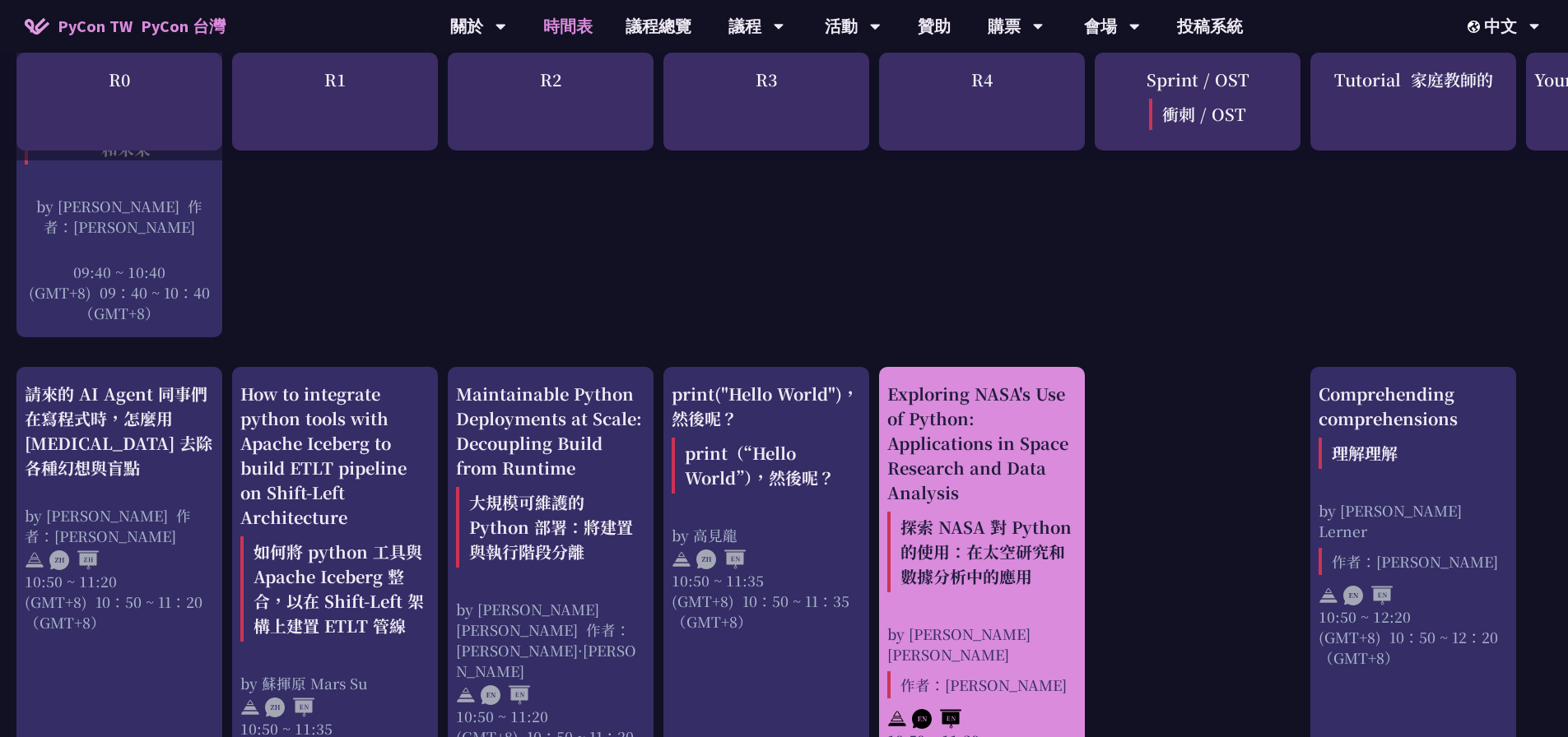
scroll to position [723, 0]
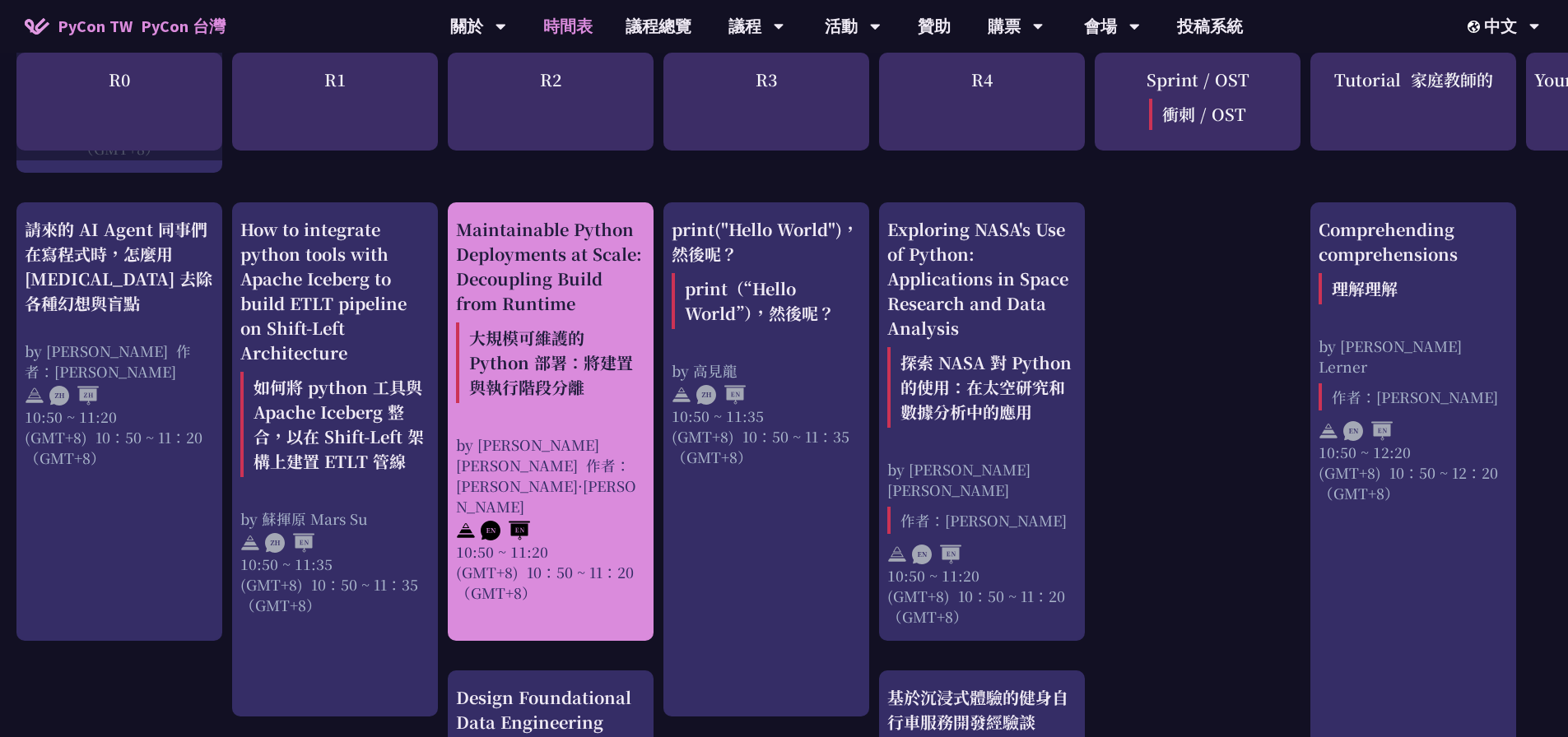
click at [509, 283] on div "Maintainable Python Deployments at Scale: Decoupling Build from Runtime 大規模可維護的…" at bounding box center [551, 313] width 189 height 193
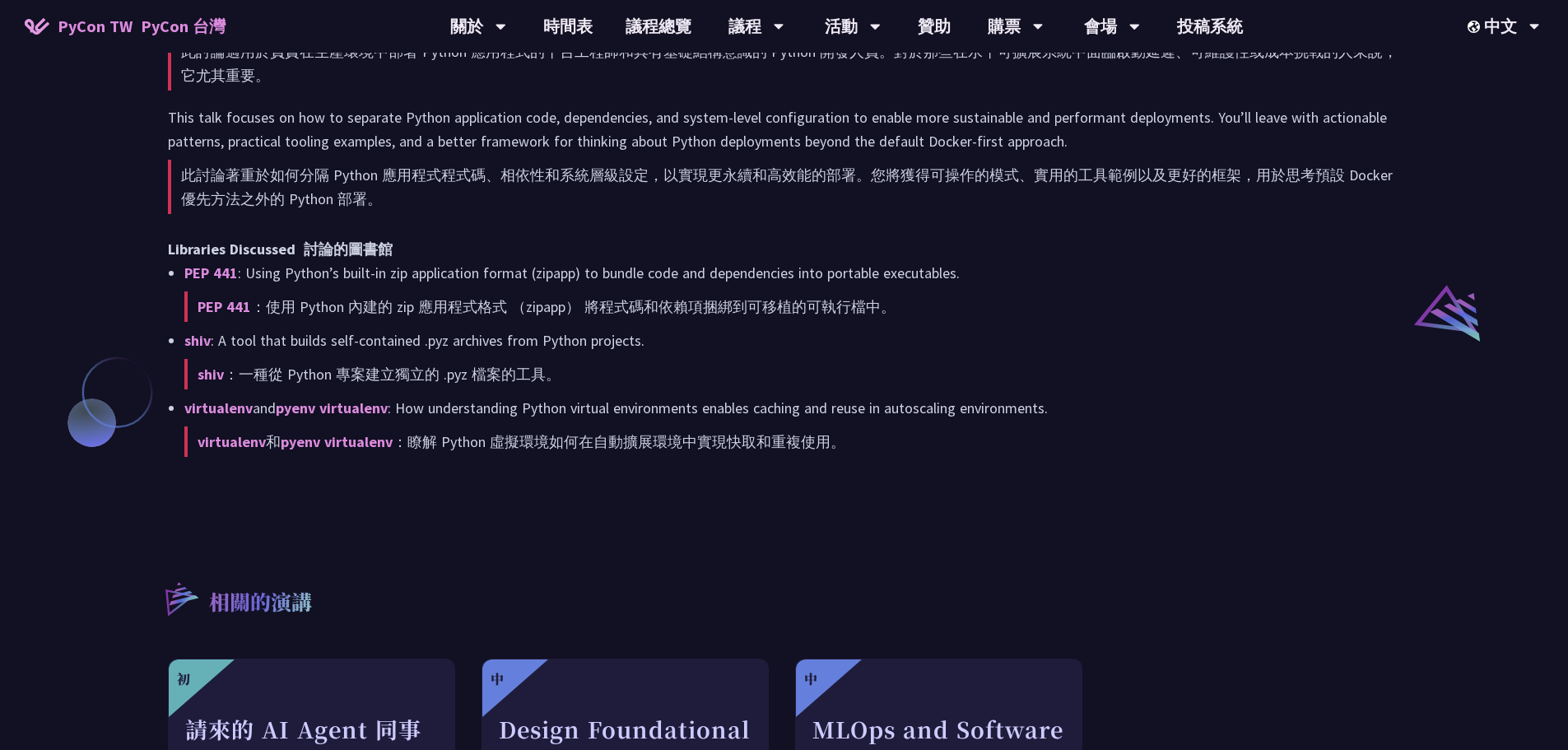
scroll to position [1399, 0]
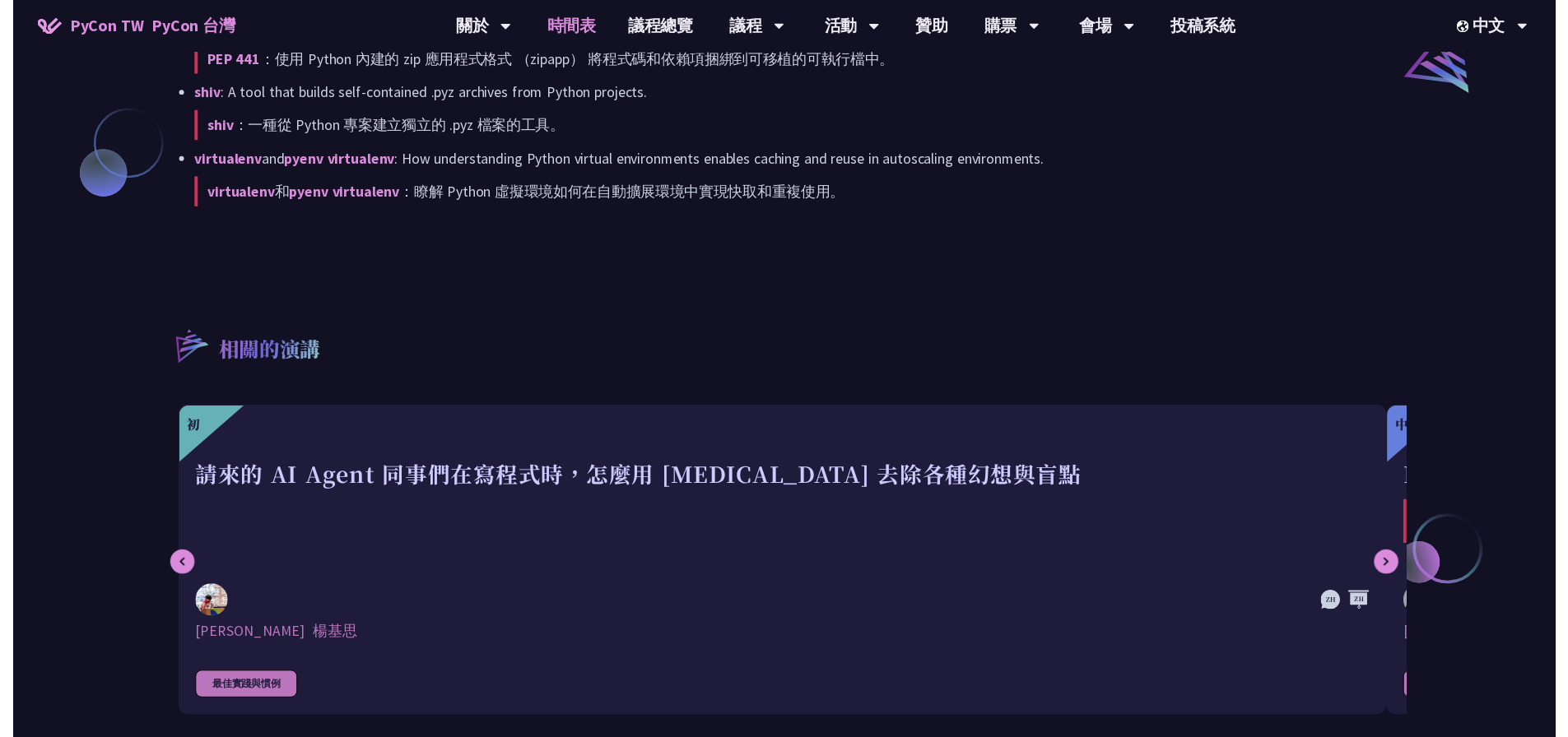
scroll to position [723, 0]
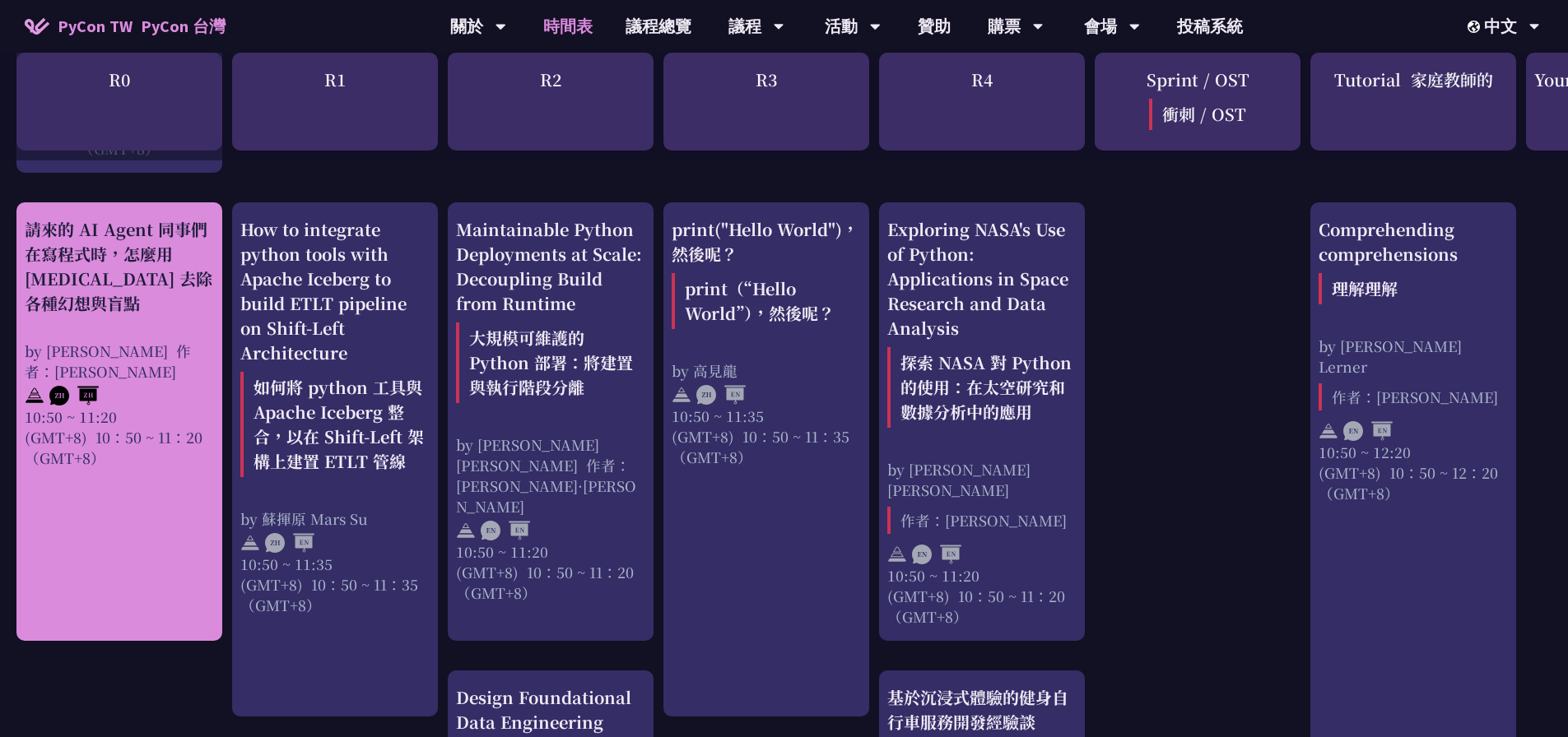
click at [95, 315] on div "請來的 AI Agent 同事們在寫程式時，怎麼用 [MEDICAL_DATA] 去除各種幻想與盲點 by [PERSON_NAME] 作者：[PERSON_…" at bounding box center [120, 342] width 189 height 251
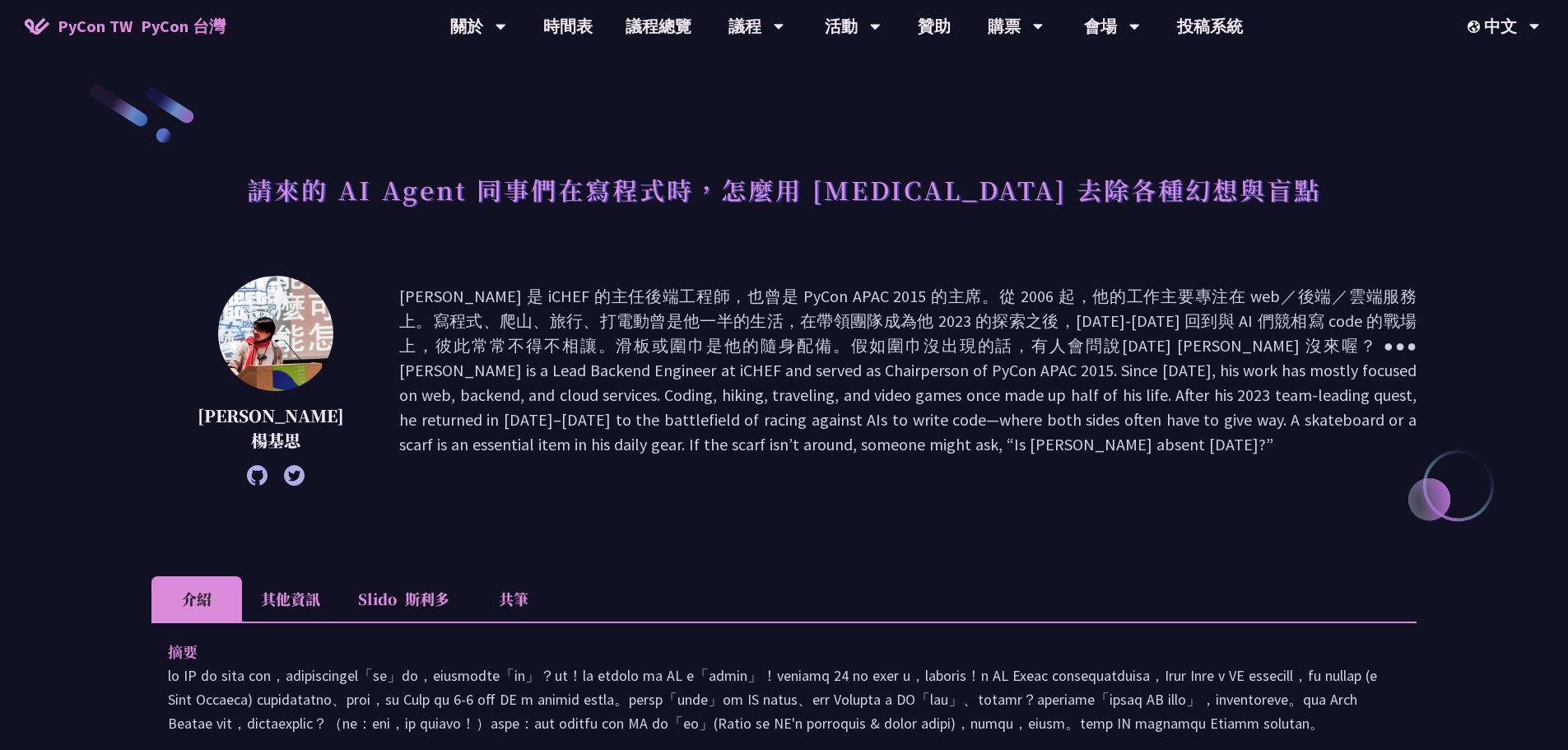
scroll to position [494, 0]
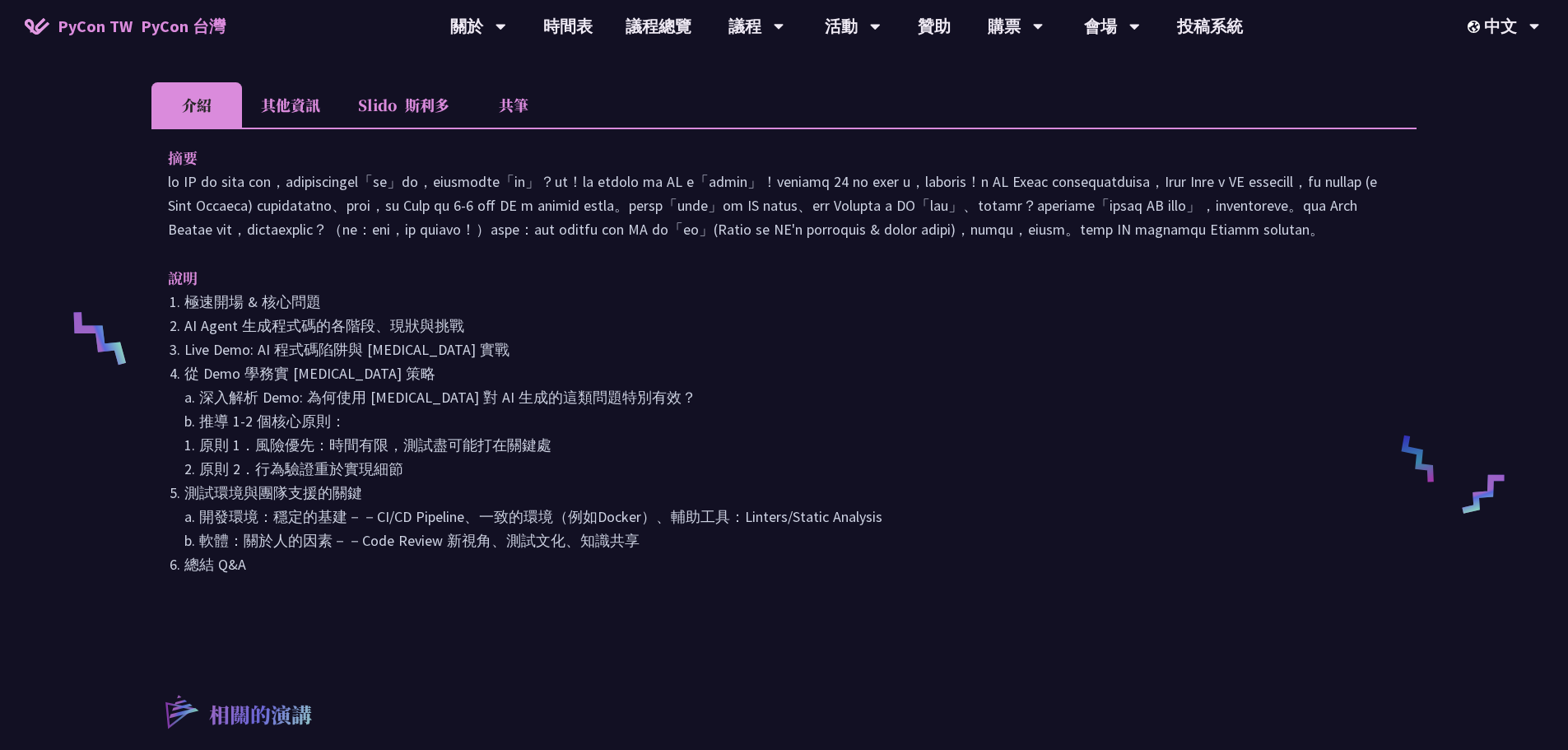
drag, startPoint x: 155, startPoint y: 304, endPoint x: 446, endPoint y: 633, distance: 439.2
click at [446, 617] on div "摘要 說明 極速開場 & 核心問題 AI Agent 生成程式碼的各階段、現狀與挑戰 Live Demo: AI 程式碼陷阱與 [MEDICAL_DATA] …" at bounding box center [784, 373] width 1265 height 489
click at [423, 576] on li "總結 Q&A" at bounding box center [792, 565] width 1216 height 24
drag, startPoint x: 423, startPoint y: 615, endPoint x: 142, endPoint y: 288, distance: 431.1
click at [142, 288] on div "請來的 AI Agent 同事們在寫程式時，怎麼用 [MEDICAL_DATA] 去除各種幻想與盲點 [PERSON_NAME] [PERSON_NAME] …" at bounding box center [784, 373] width 1568 height 1735
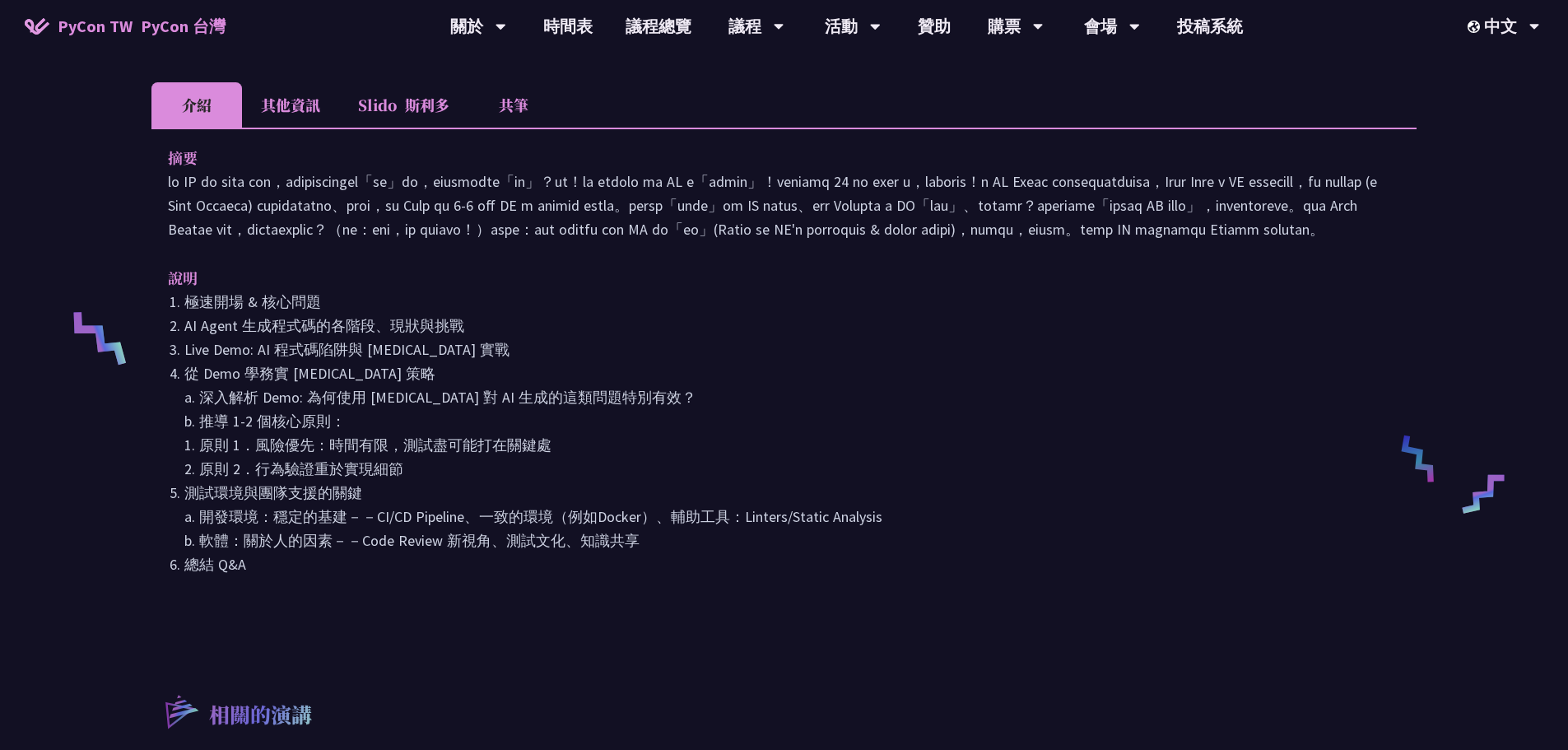
click at [636, 362] on li "Live Demo: AI 程式碼陷阱與 [MEDICAL_DATA] 實戰" at bounding box center [792, 350] width 1216 height 24
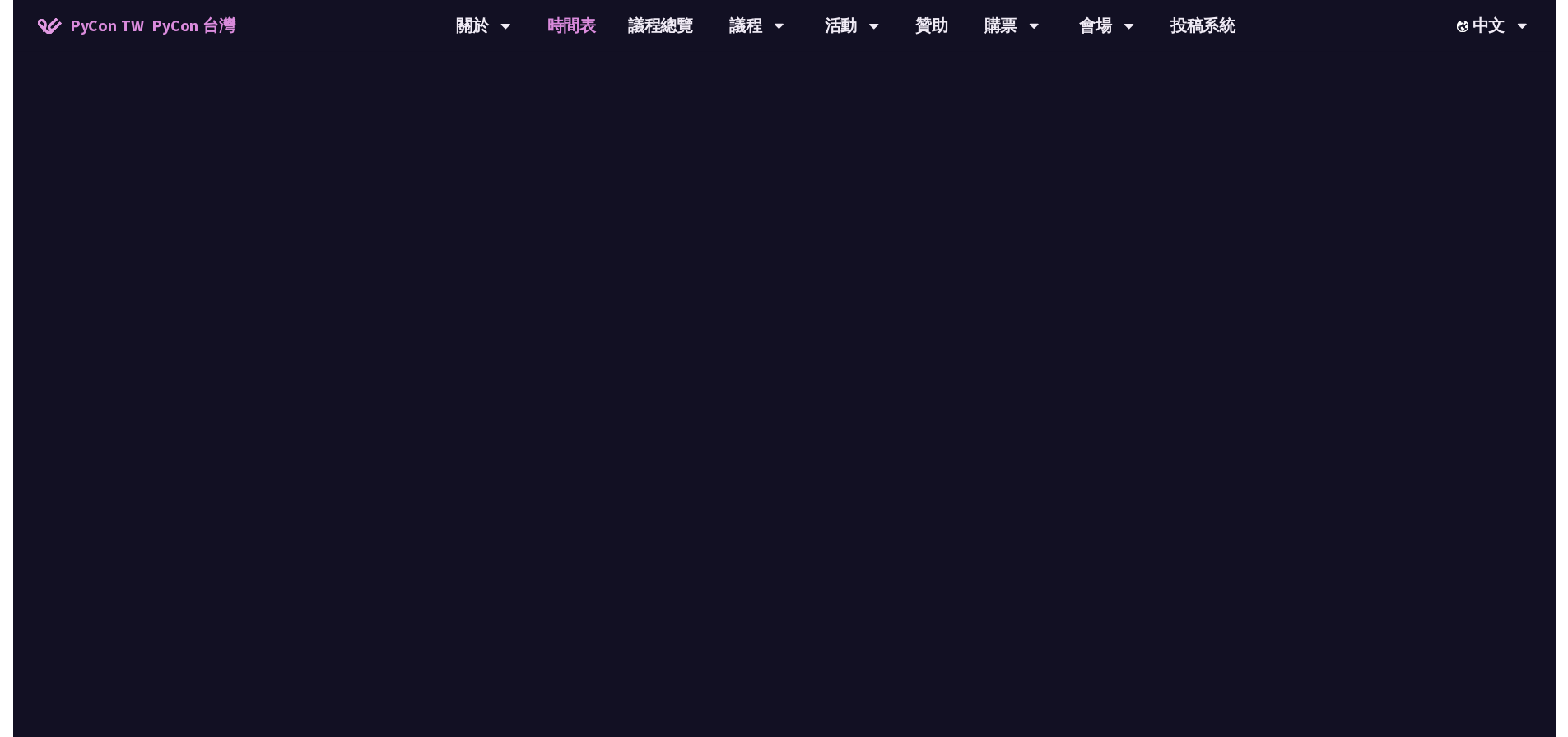
scroll to position [723, 0]
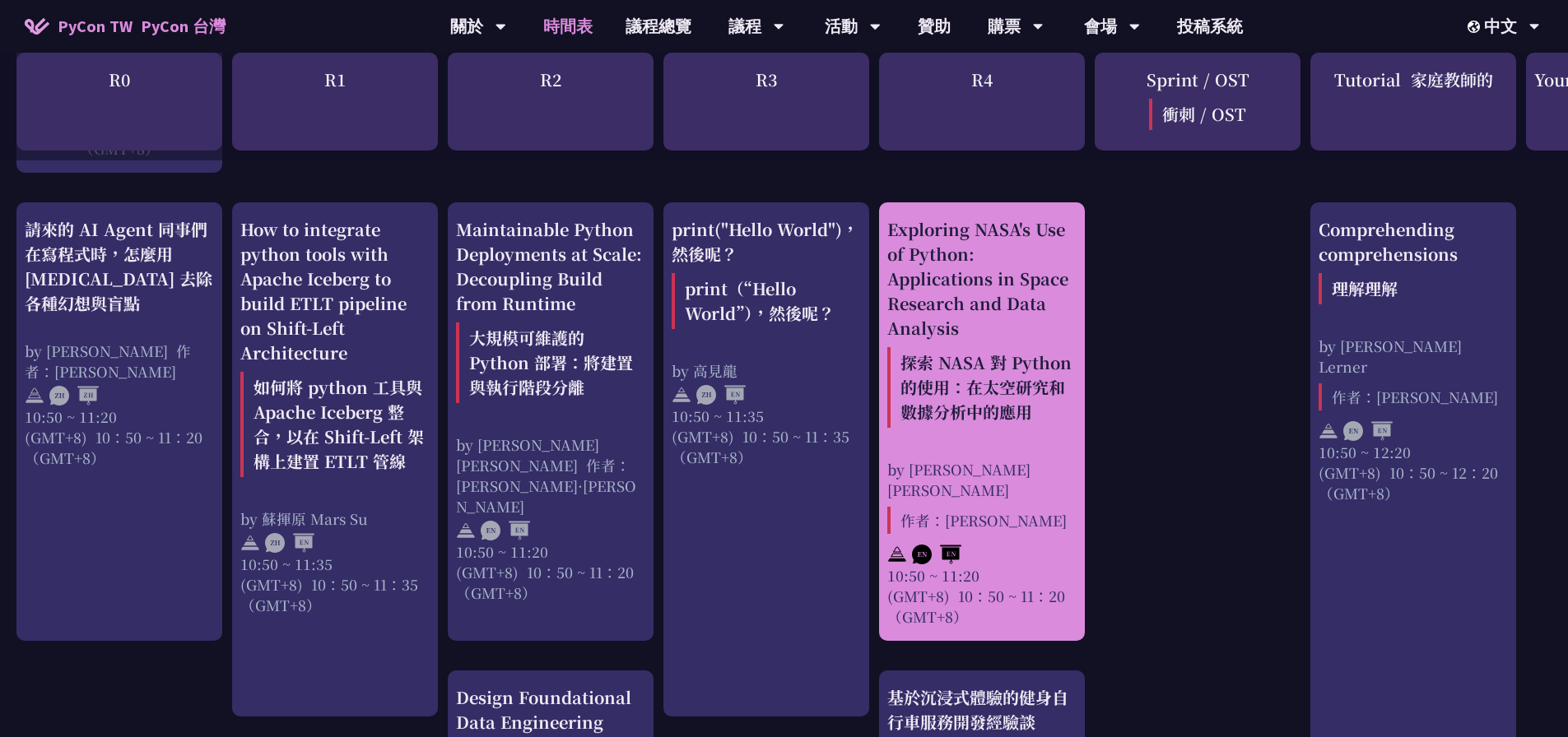
click at [981, 338] on div "Exploring NASA's Use of Python: Applications in Space Research and Data Analysi…" at bounding box center [982, 325] width 189 height 217
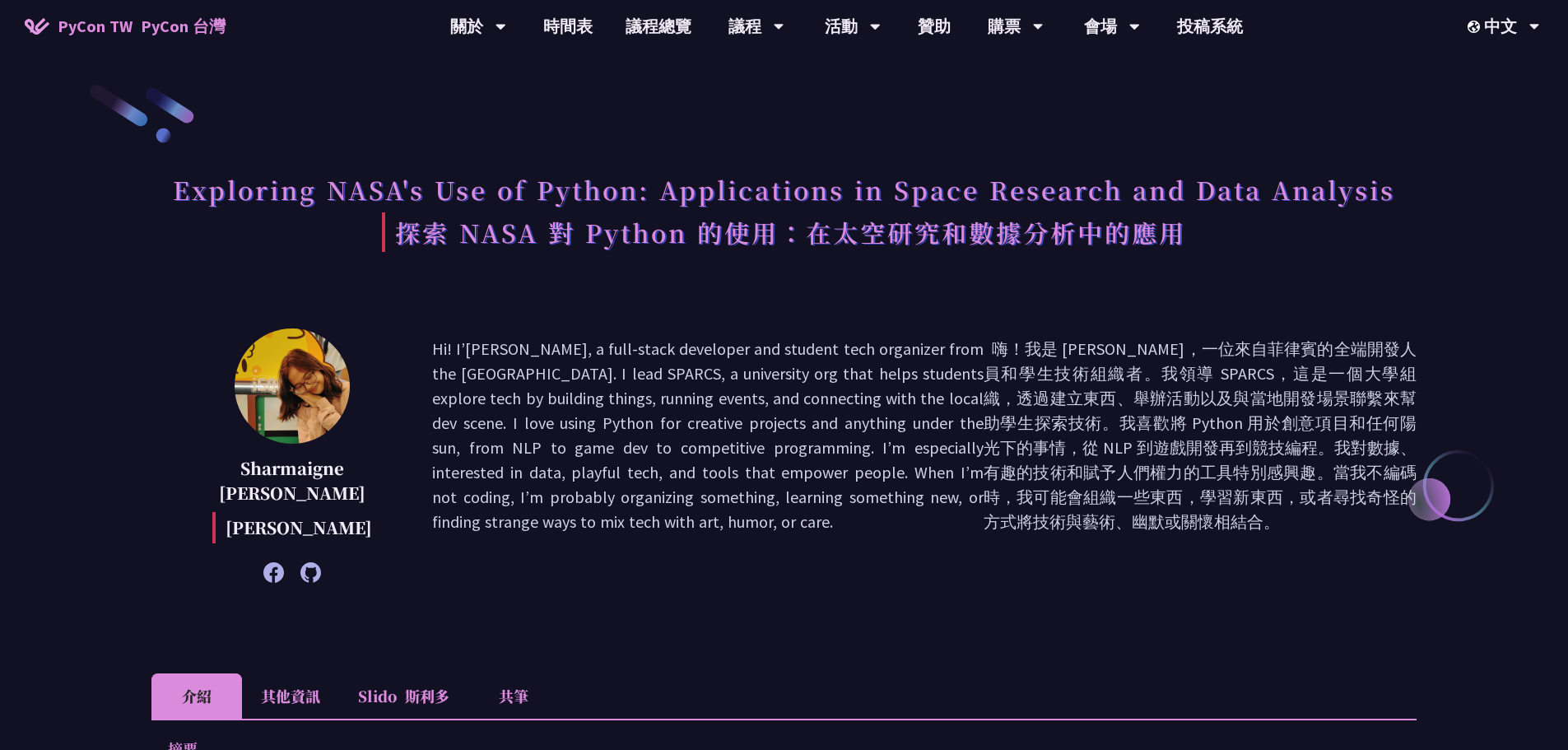
click at [267, 573] on icon at bounding box center [274, 572] width 20 height 20
click at [314, 575] on icon at bounding box center [311, 572] width 20 height 20
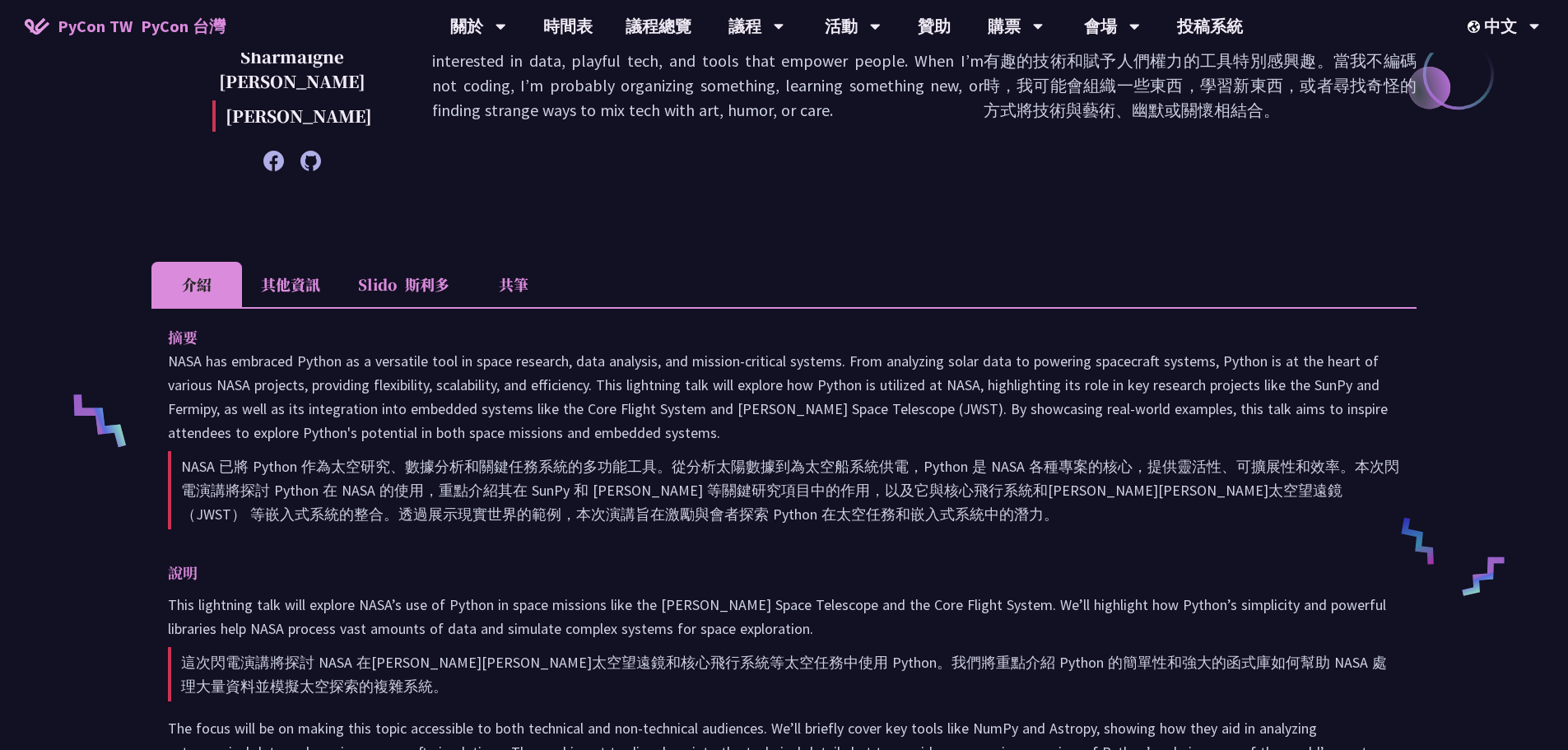
click at [93, 242] on div "Exploring NASA's Use of Python: Applications in Space Research and Data Analysi…" at bounding box center [784, 414] width 1568 height 1652
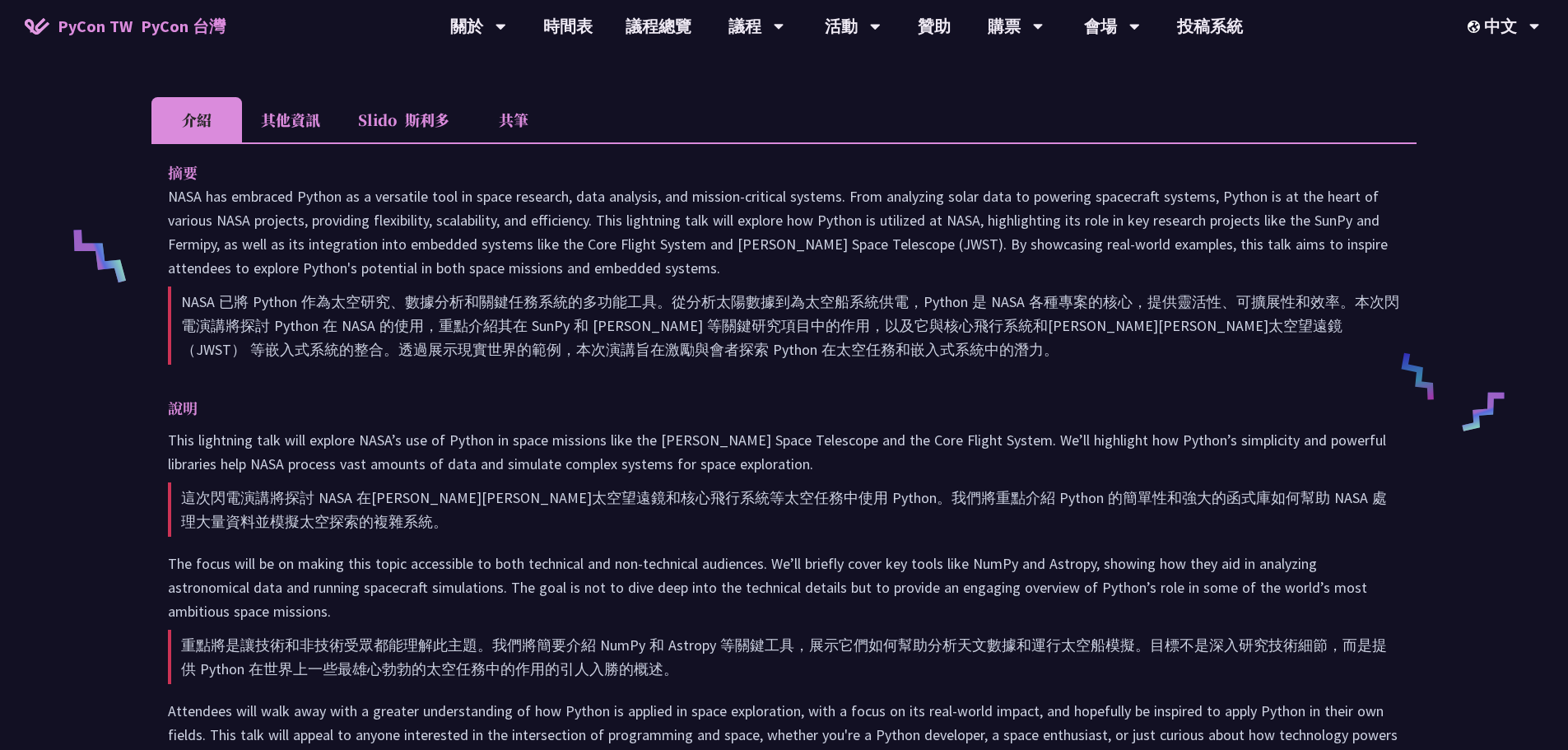
scroll to position [741, 0]
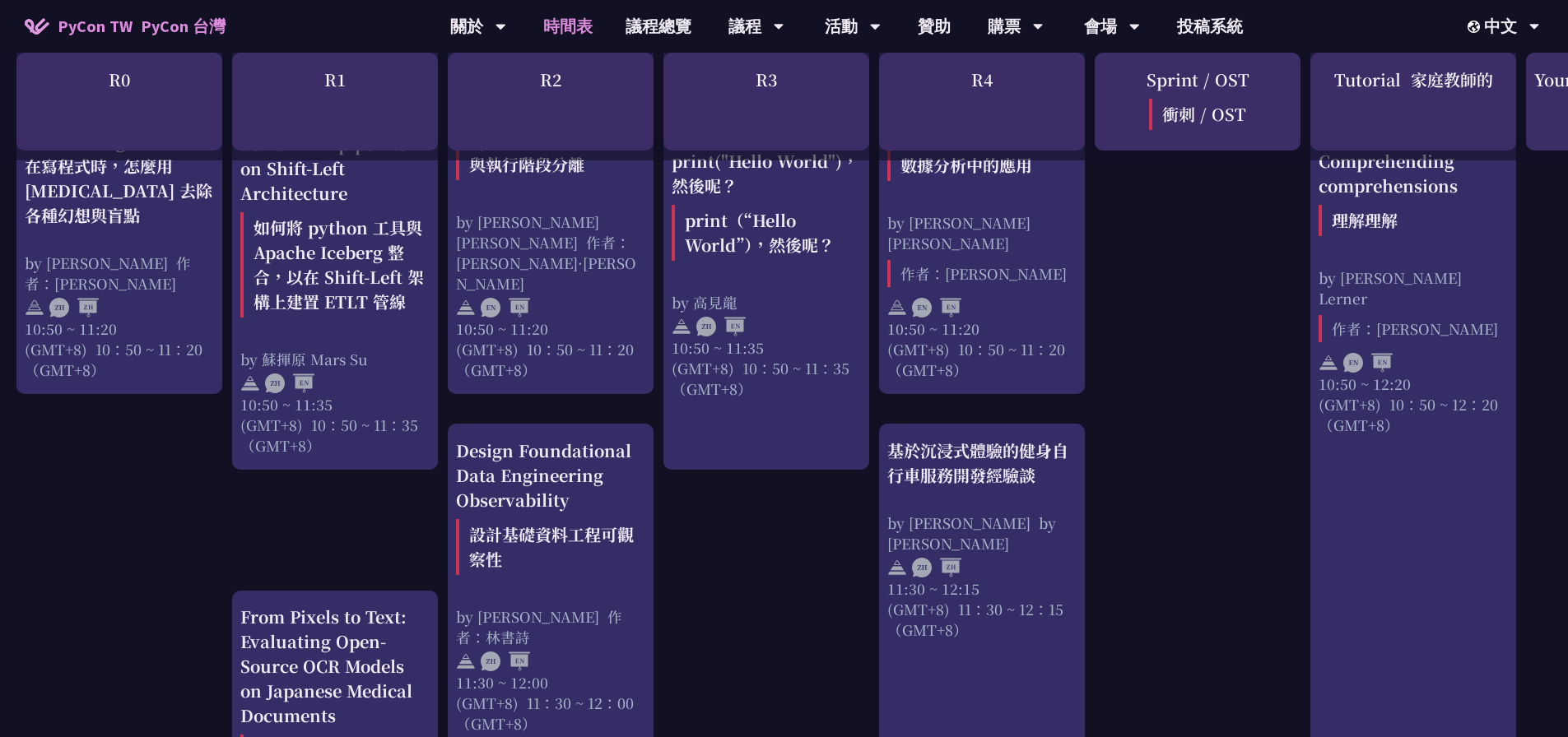
scroll to position [1052, 0]
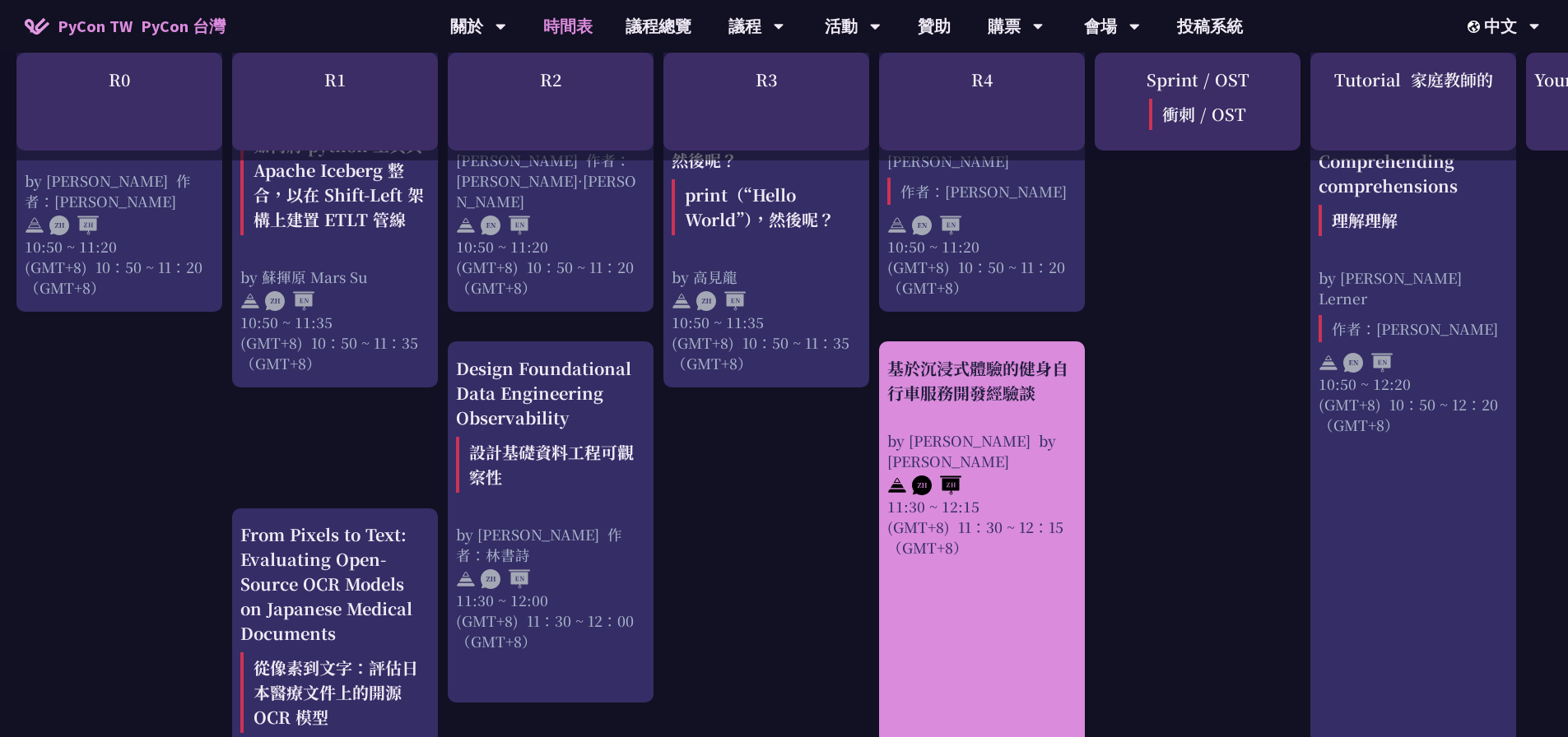
click at [1010, 406] on div "基於沉浸式體驗的健身自行車服務開發經驗談" at bounding box center [982, 380] width 189 height 49
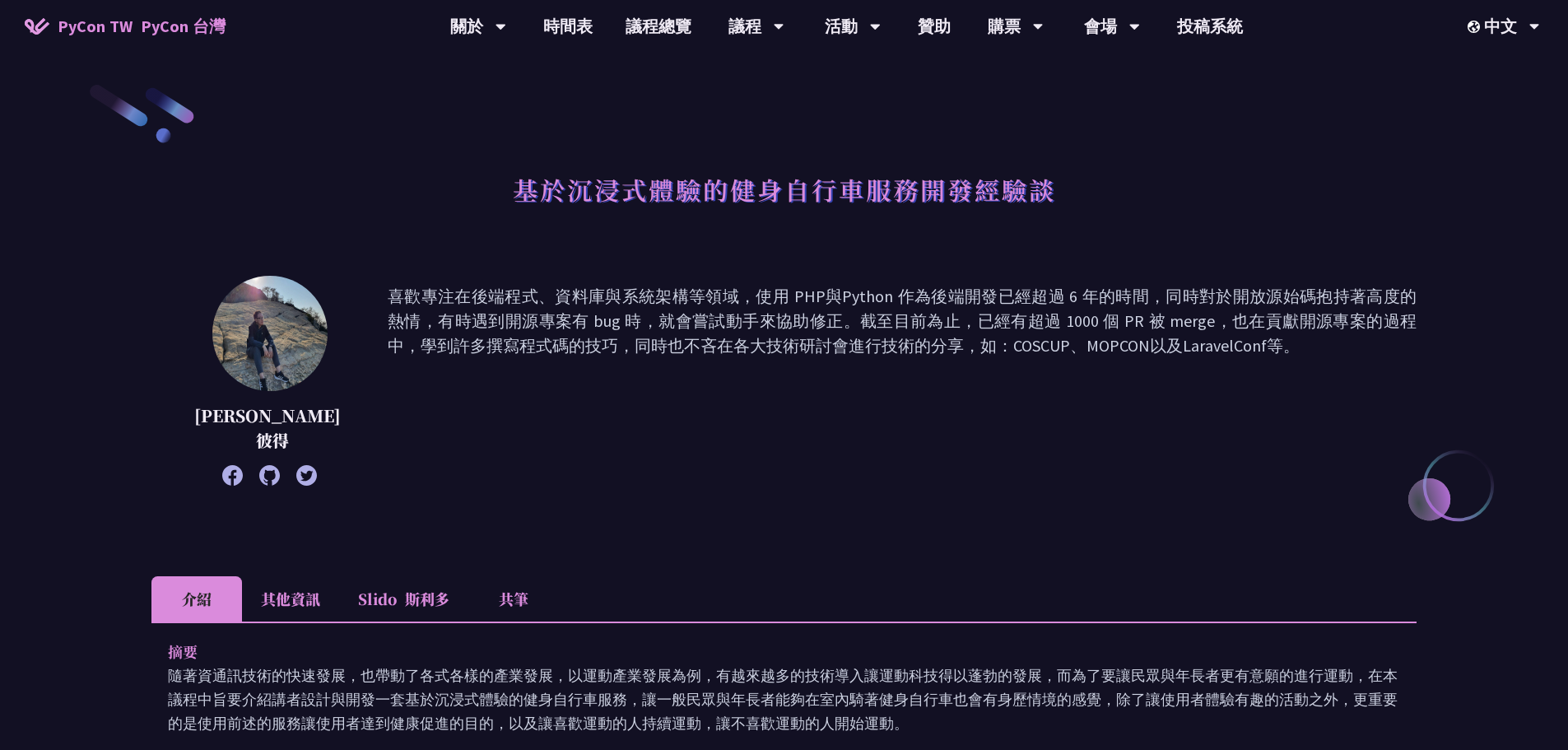
drag, startPoint x: 439, startPoint y: 255, endPoint x: 1220, endPoint y: 392, distance: 792.9
click at [1220, 392] on p "喜歡專注在後端程式、資料庫與系統架構等領域，使用 PHP與Python 作為後端開發已經超過 6 年的時間，同時對於開放源始碼抱持著高度的熱情，有時遇到開源專…" at bounding box center [902, 380] width 1029 height 194
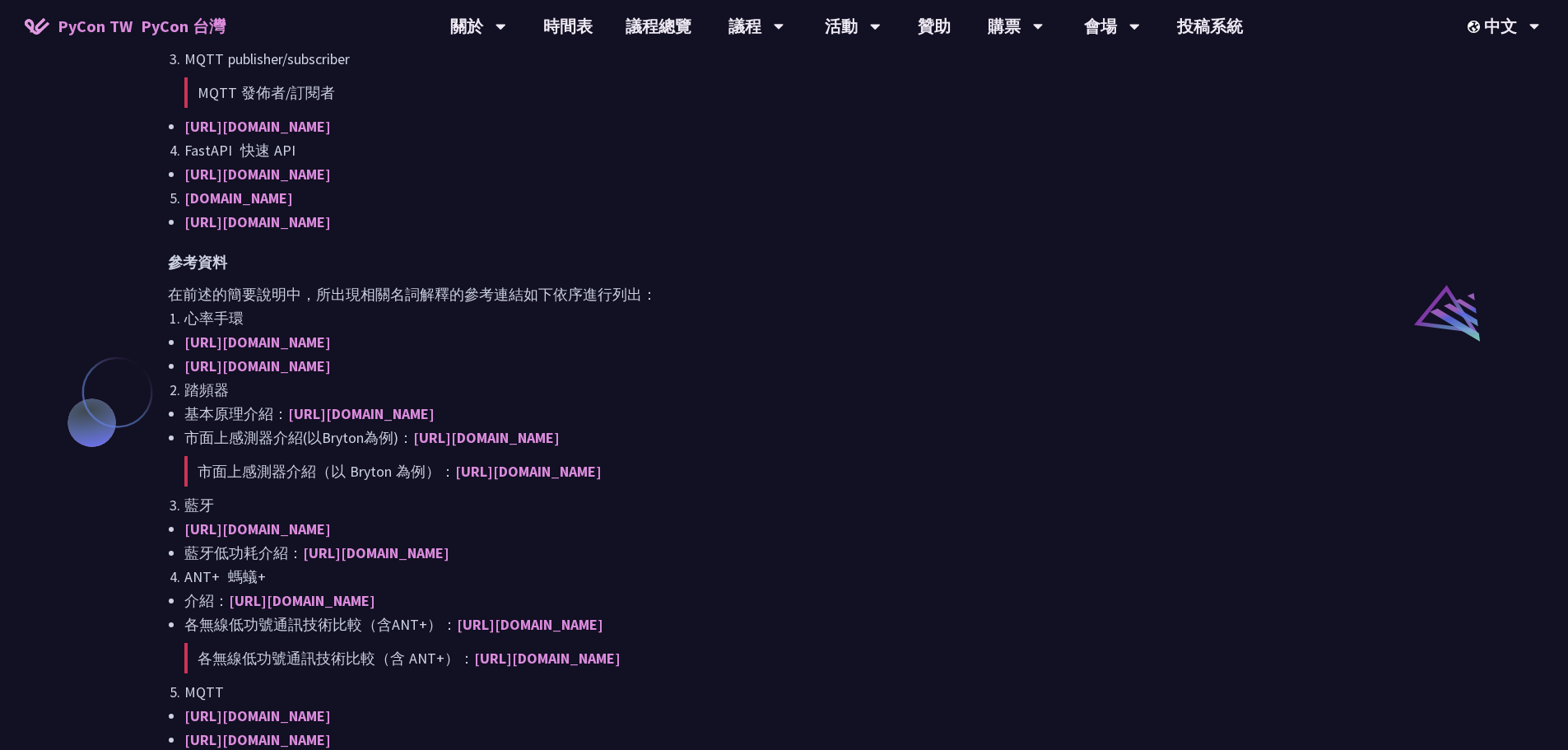
scroll to position [1399, 0]
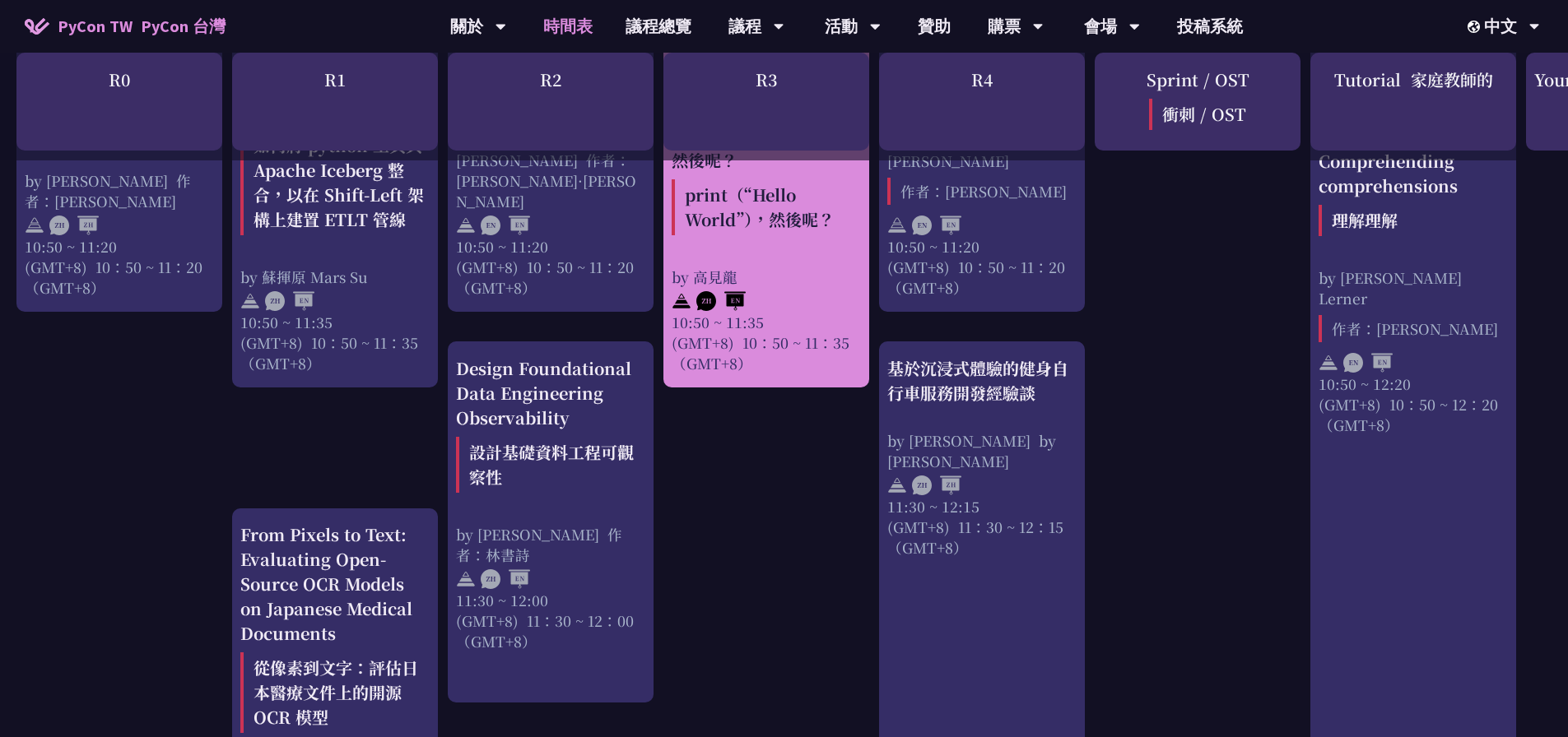
scroll to position [1217, 0]
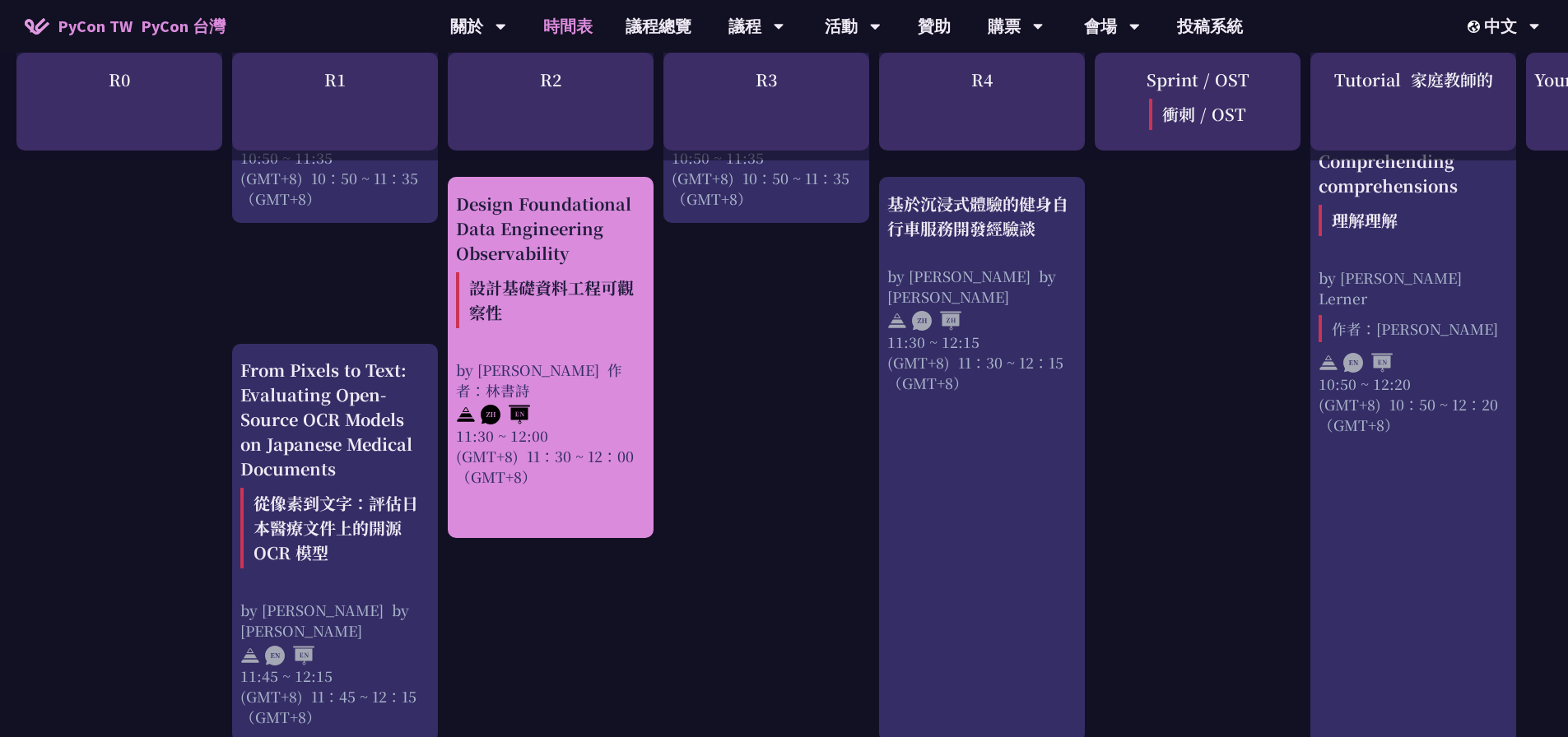
click at [509, 314] on font "設計基礎資料工程可觀察性" at bounding box center [552, 299] width 165 height 48
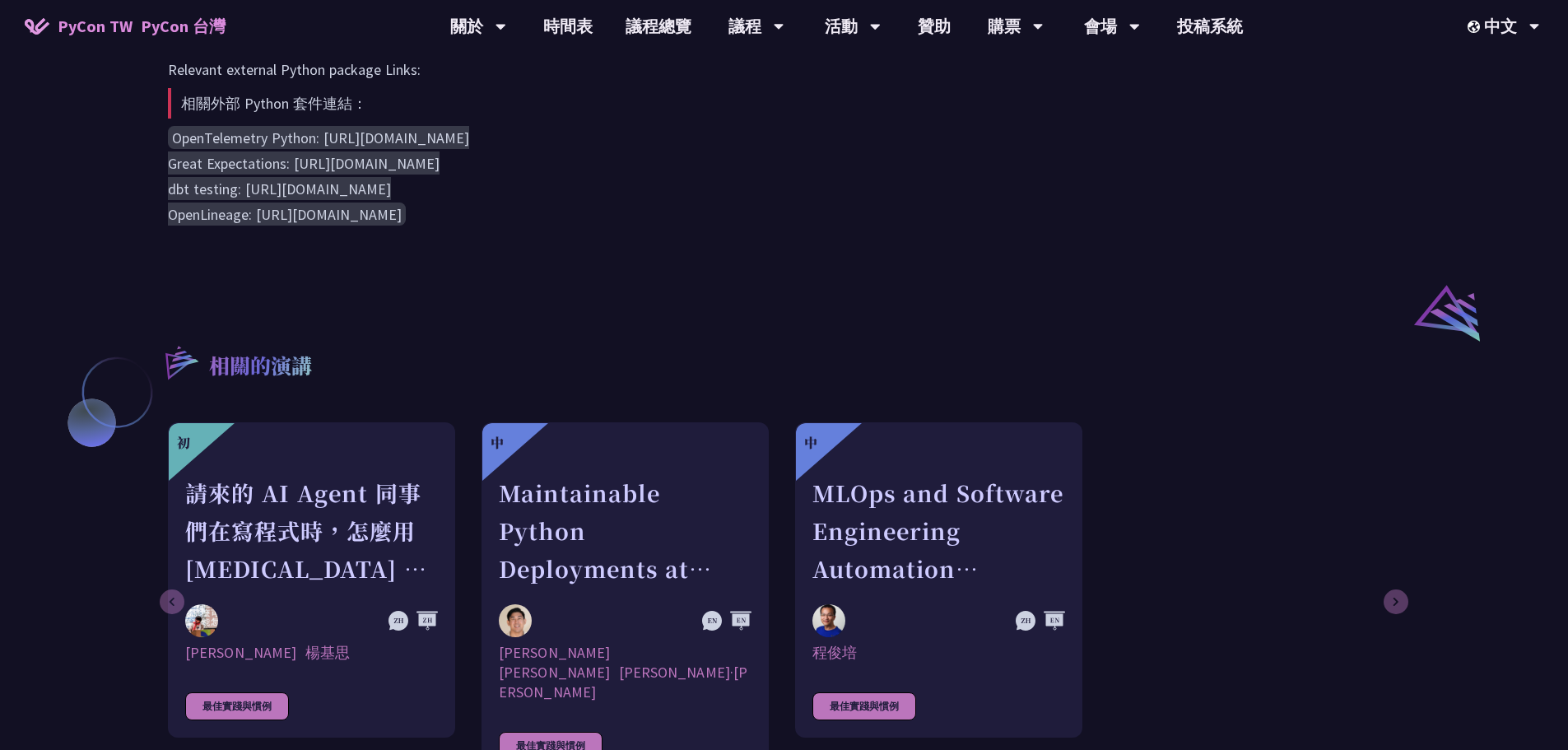
scroll to position [1316, 0]
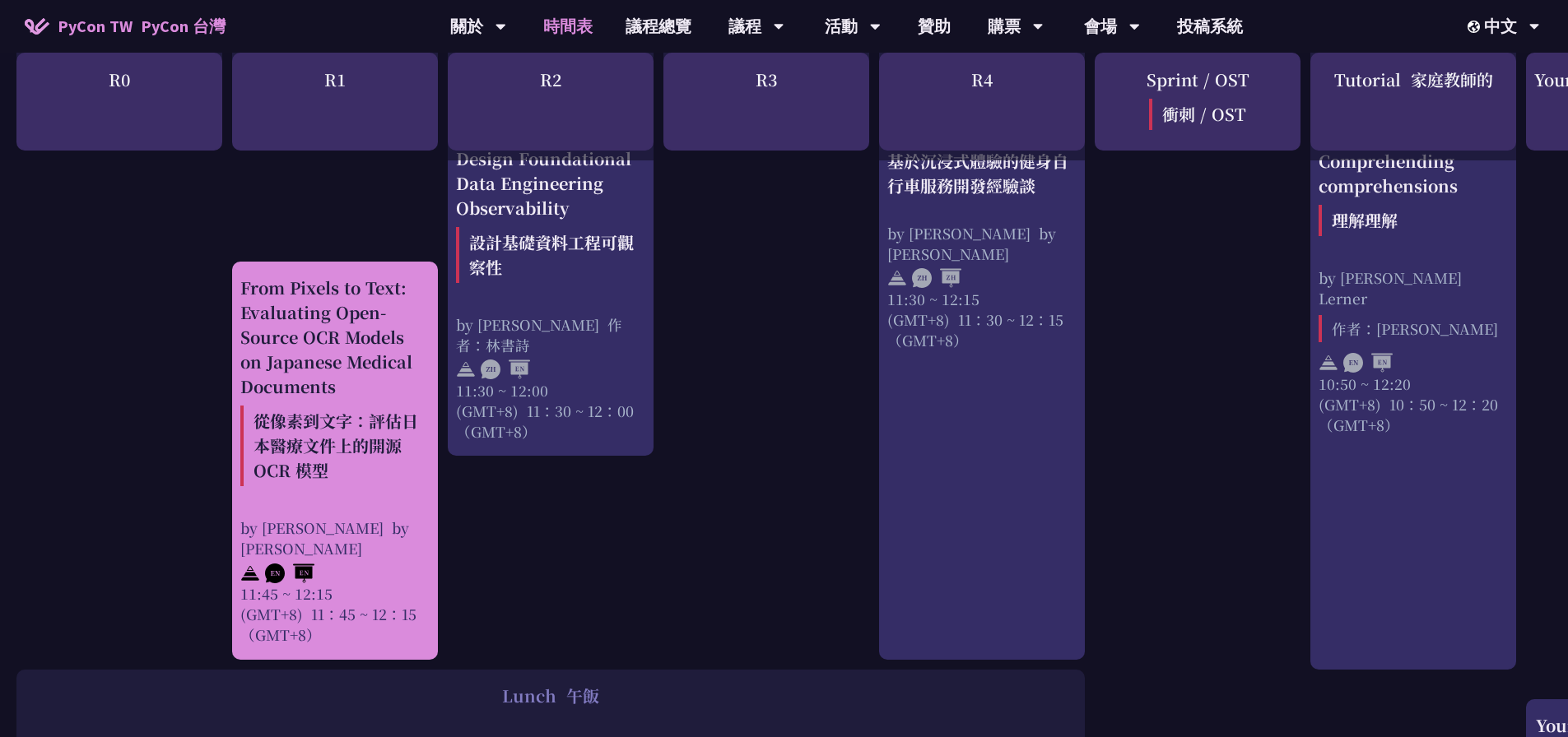
scroll to position [1381, 0]
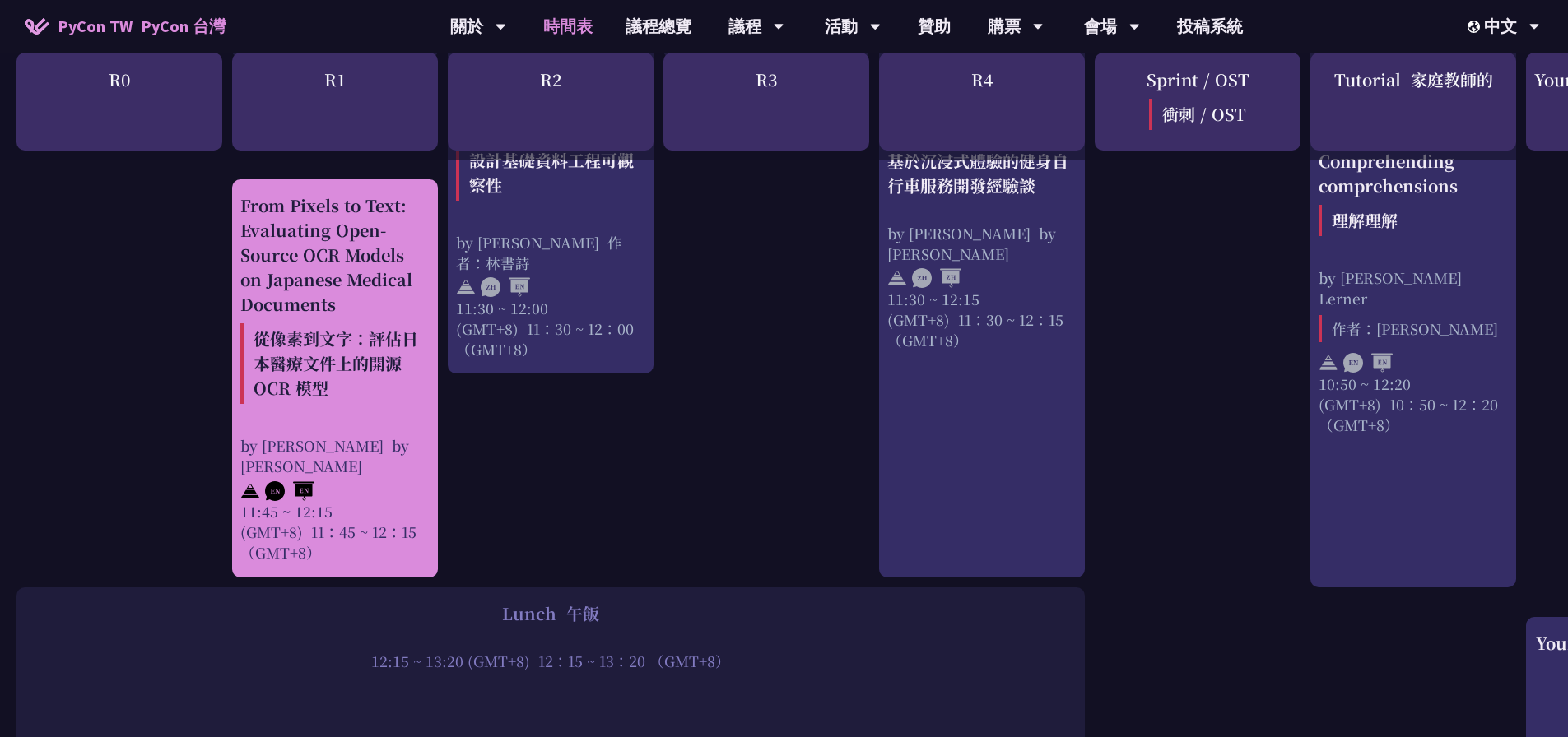
click at [325, 372] on font "從像素到文字：評估日本醫療文件上的開源 OCR 模型" at bounding box center [336, 362] width 165 height 73
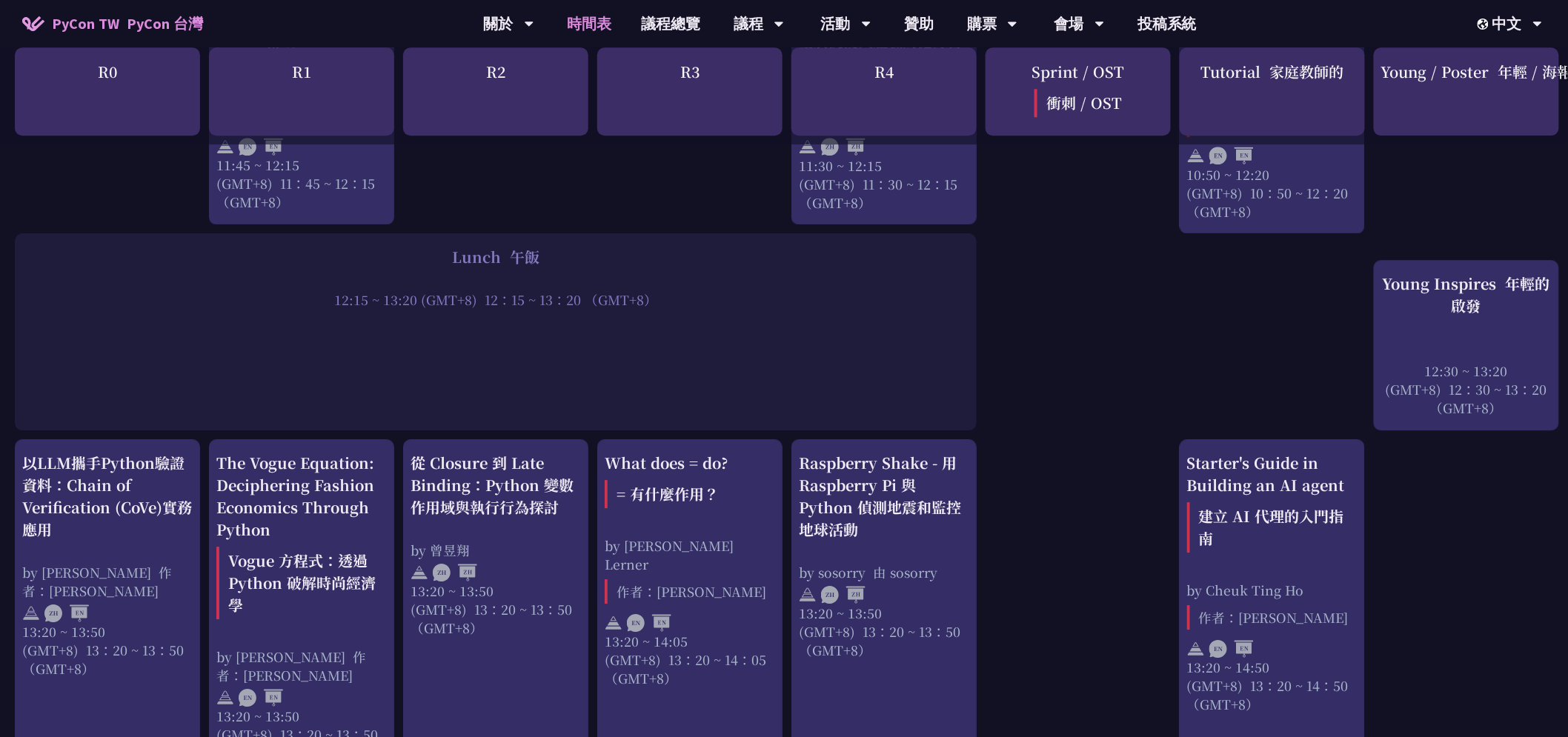
scroll to position [1705, 0]
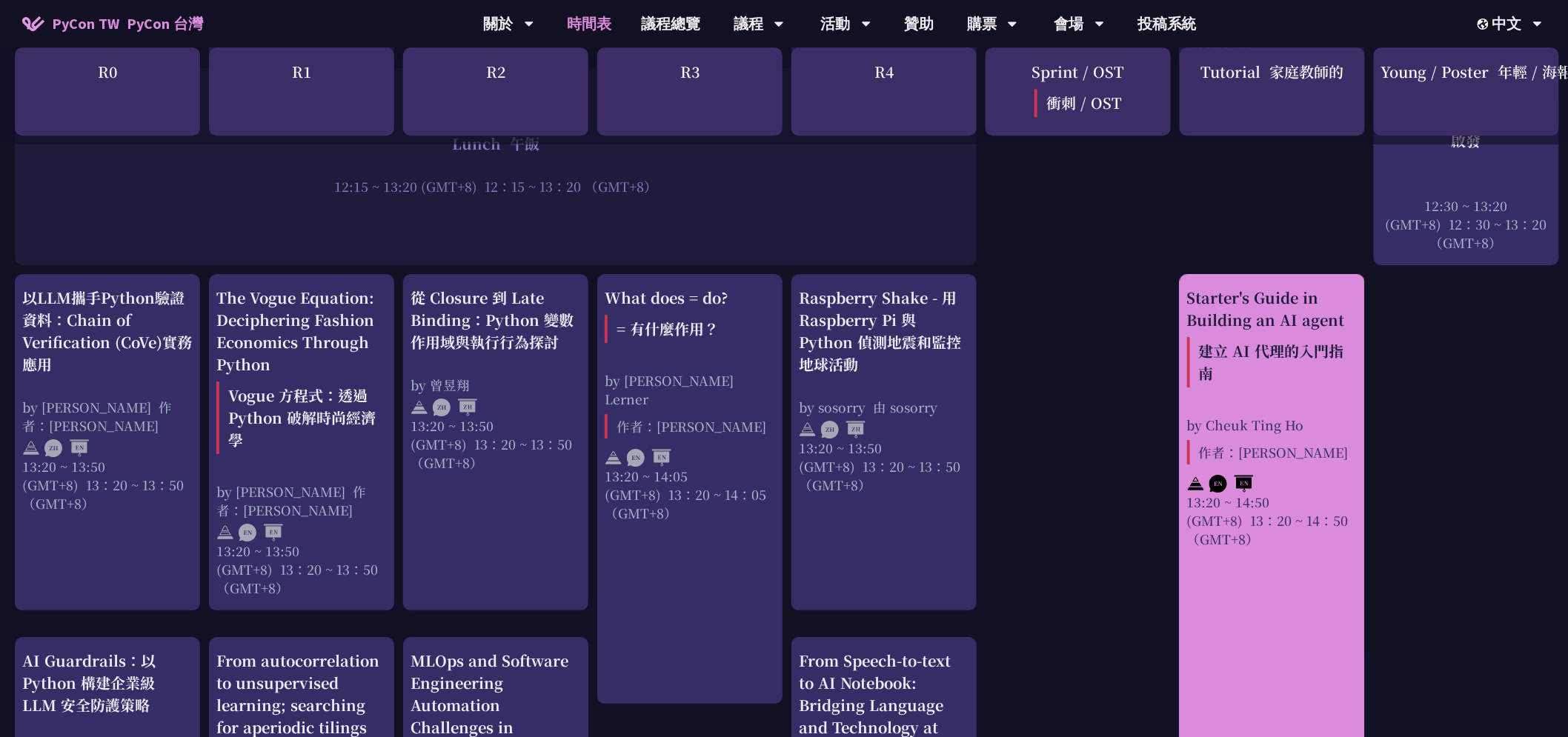
click at [1262, 349] on font "建立 AI 代理的入門指南" at bounding box center [1272, 361] width 145 height 43
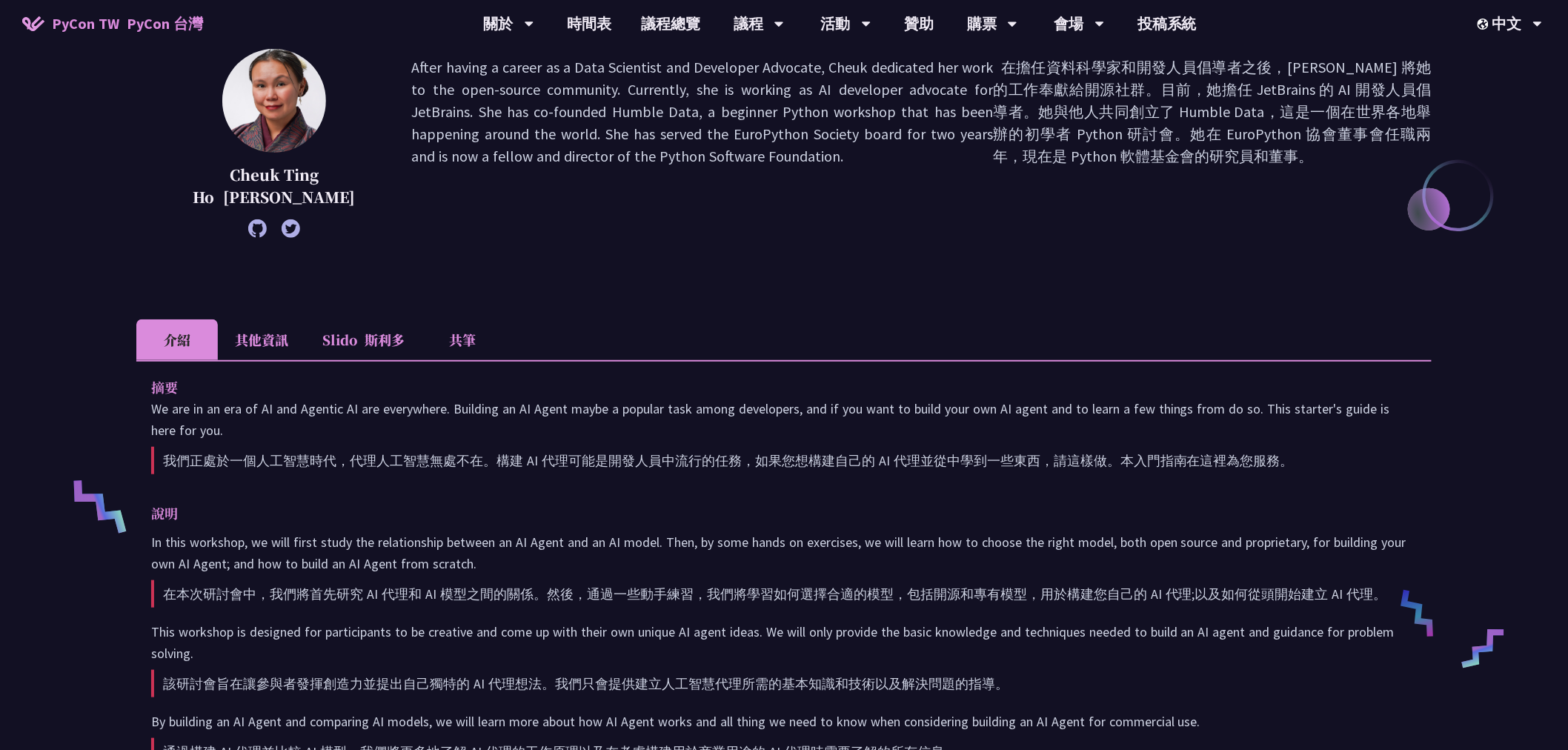
scroll to position [412, 0]
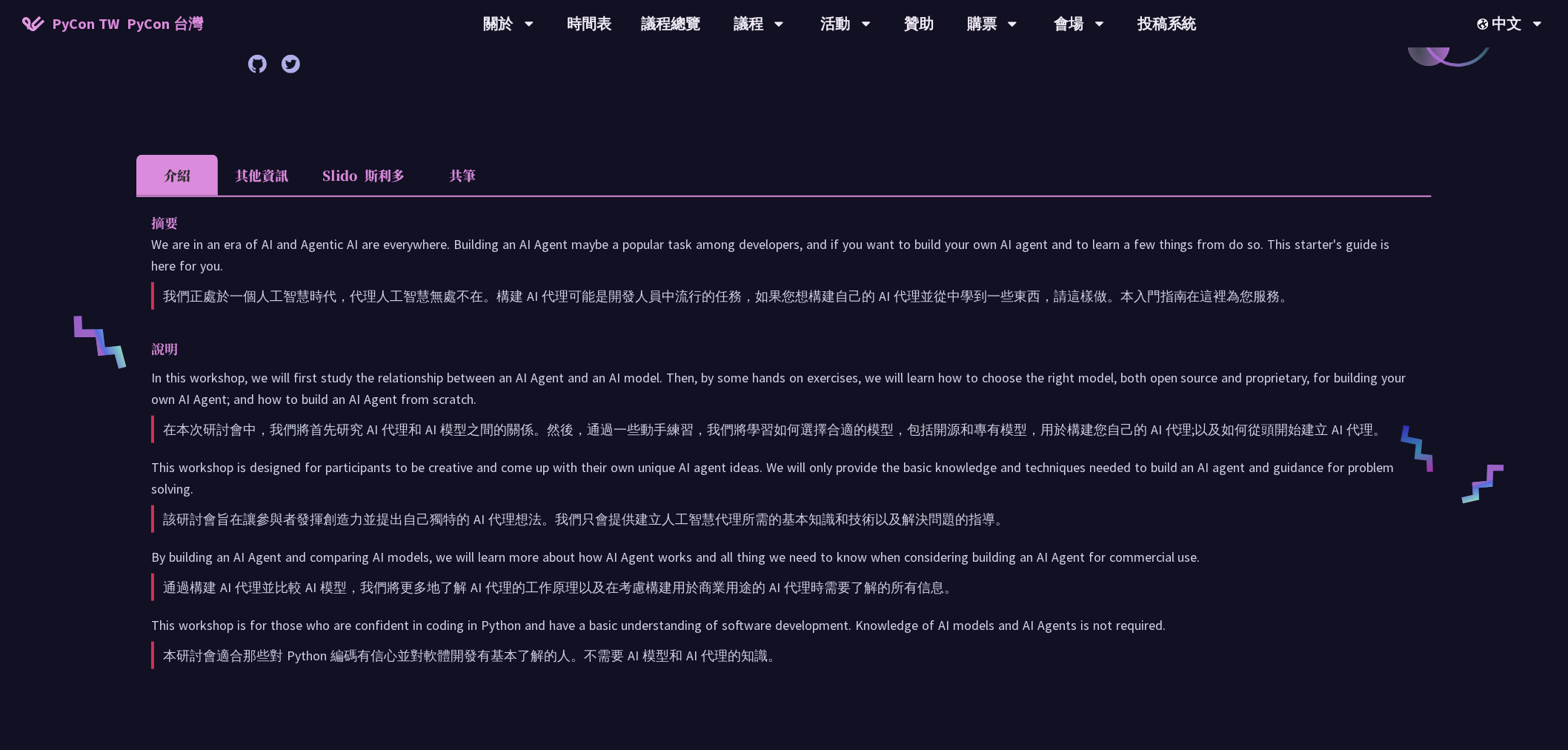
drag, startPoint x: 791, startPoint y: 345, endPoint x: 979, endPoint y: 655, distance: 362.6
click at [979, 655] on div "說明 In this workshop, we will first study the relationship between an AI Agent a…" at bounding box center [784, 507] width 1266 height 337
click at [976, 650] on p "This workshop is for those who are confident in coding in Python and have a bas…" at bounding box center [784, 645] width 1266 height 61
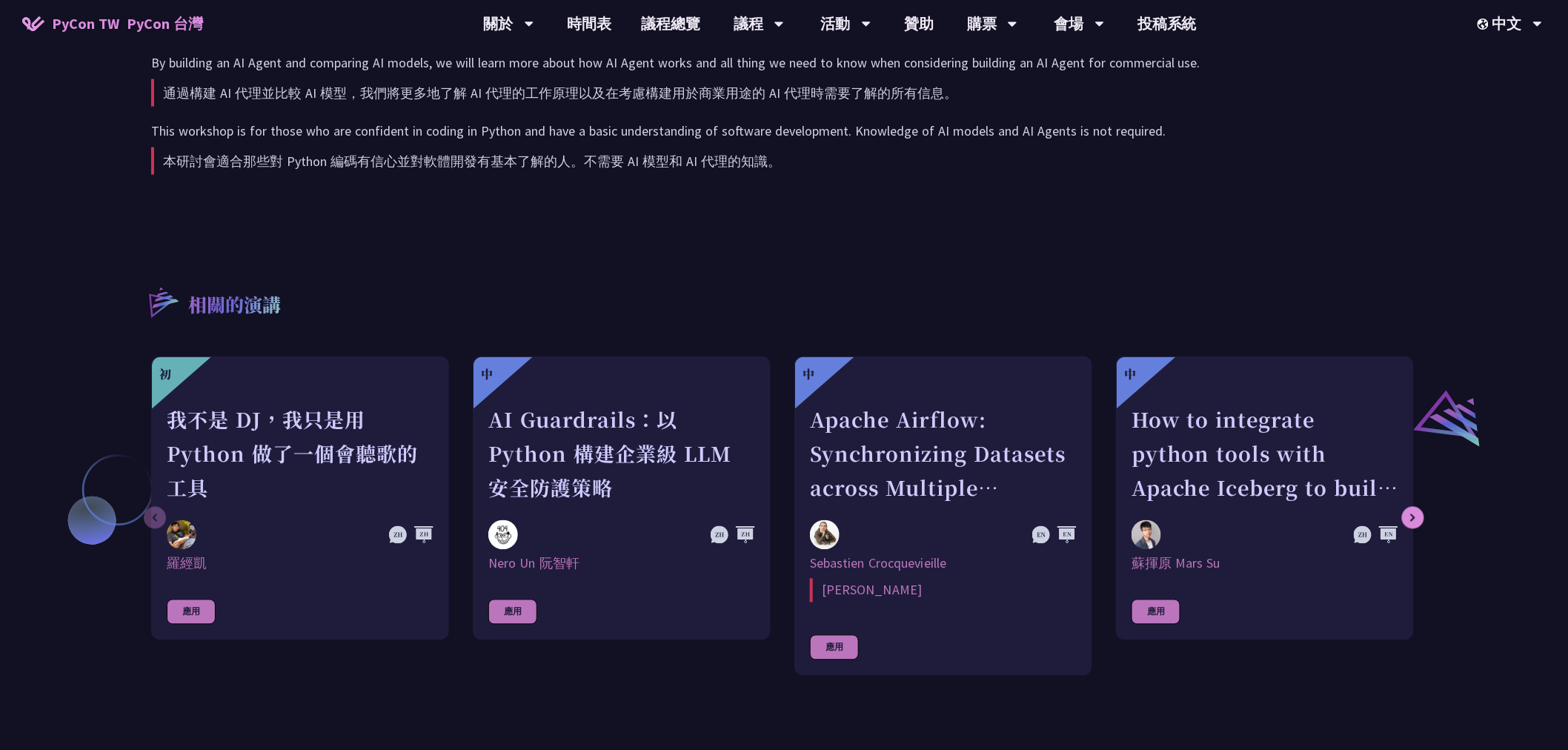
scroll to position [576, 0]
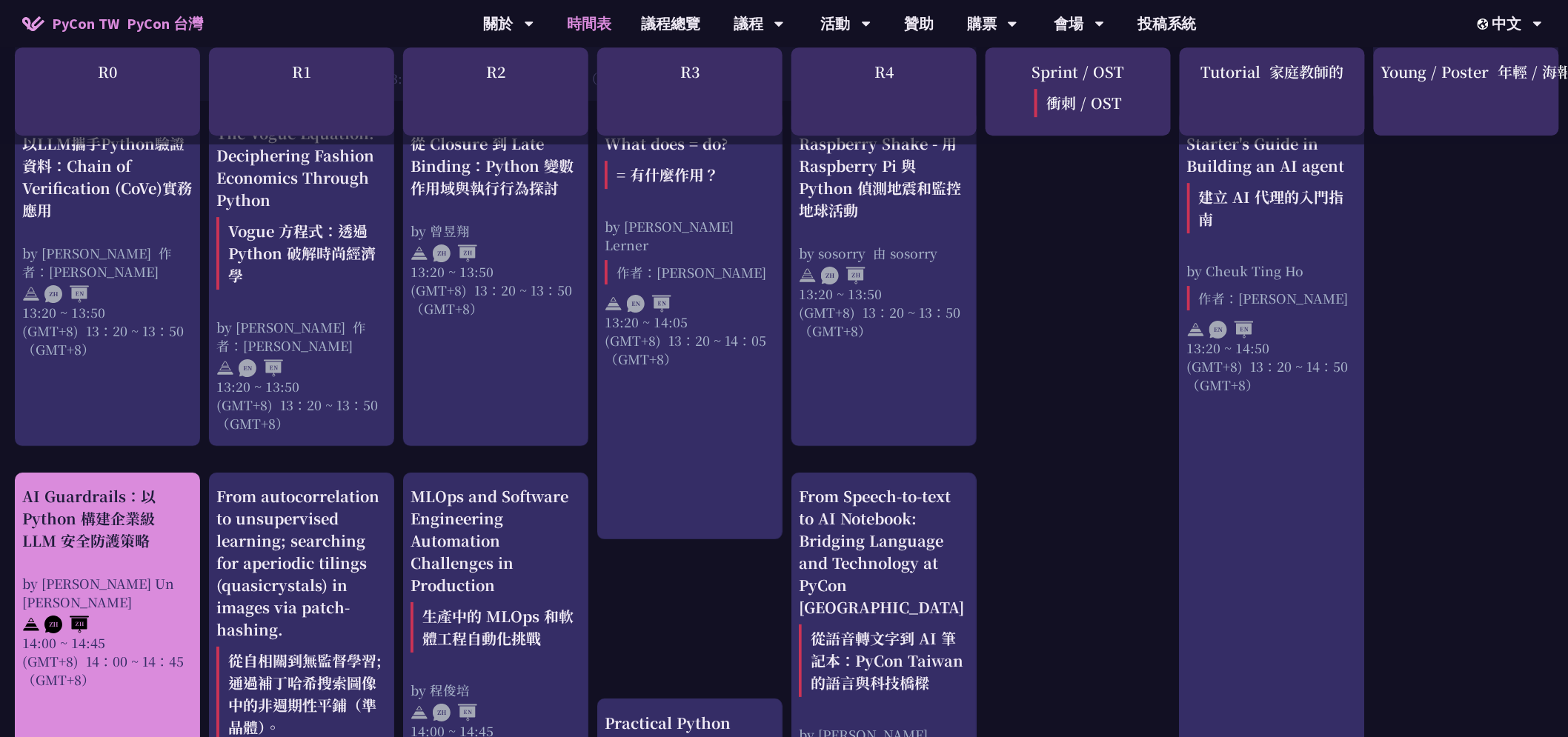
scroll to position [1787, 0]
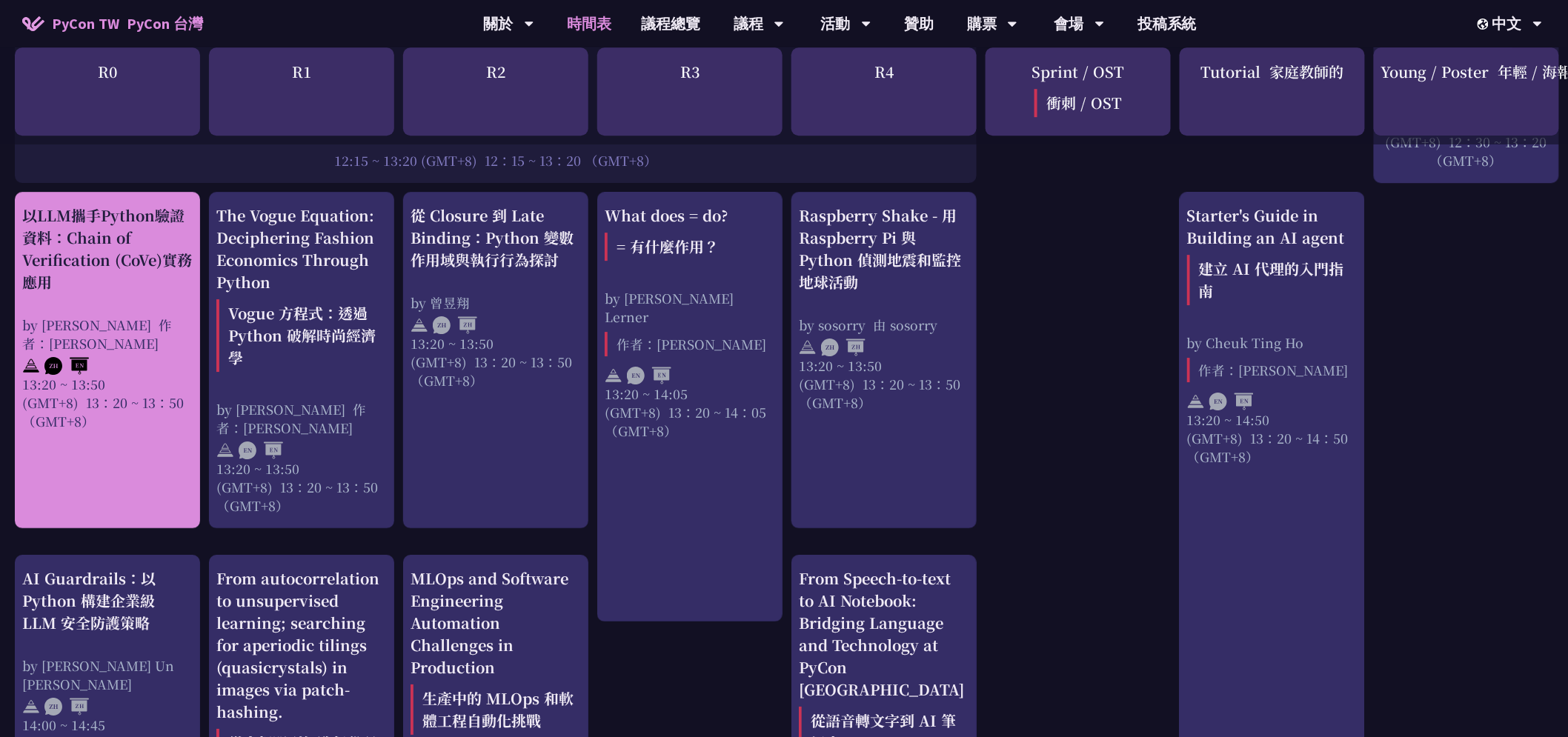
click at [88, 247] on div "以LLM攜手Python驗證資料：Chain of Verification (CoVe)實務應用" at bounding box center [108, 249] width 170 height 89
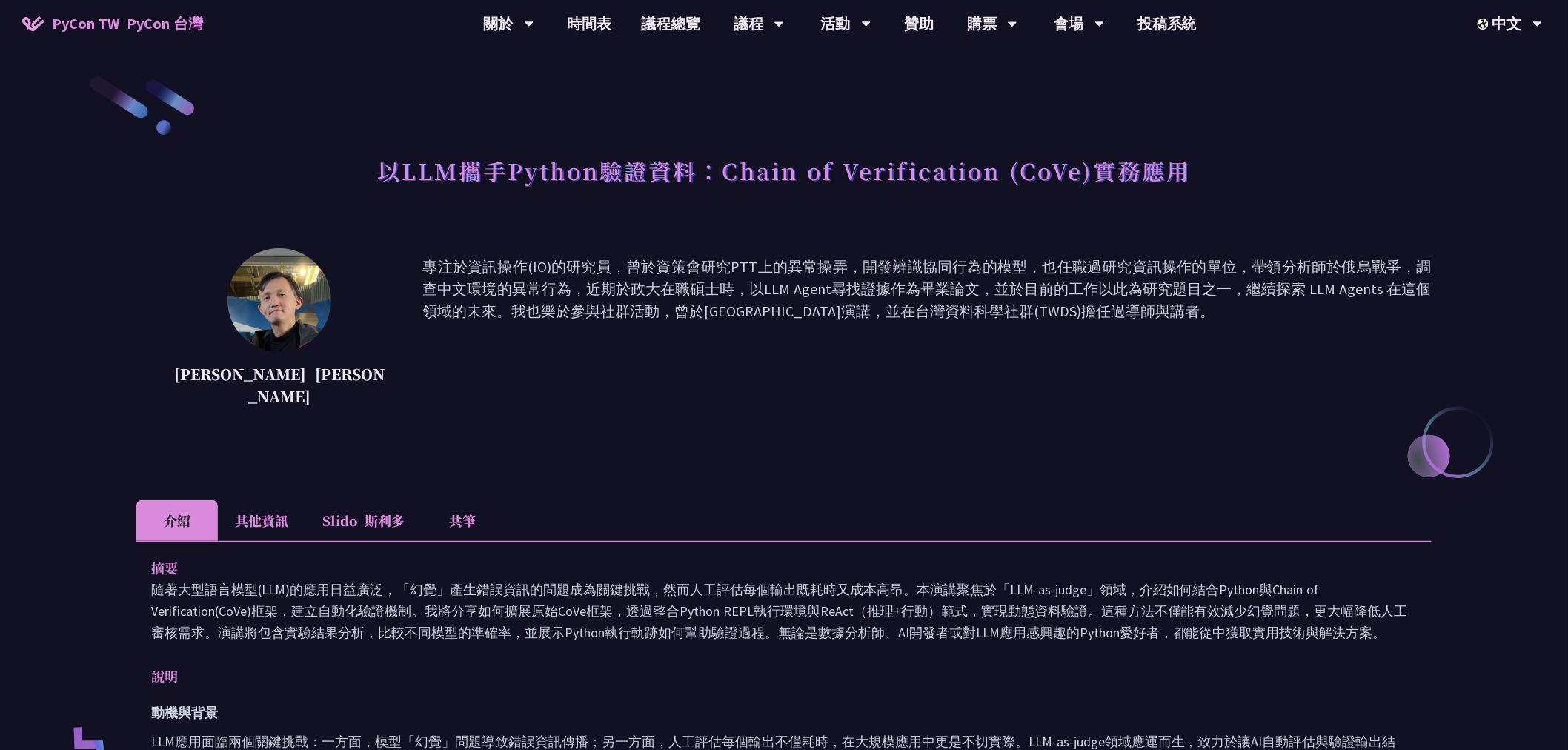
click at [139, 197] on div "以LLM攜手Python驗證資料：Chain of Verification (CoVe)實務應用" at bounding box center [784, 187] width 1296 height 78
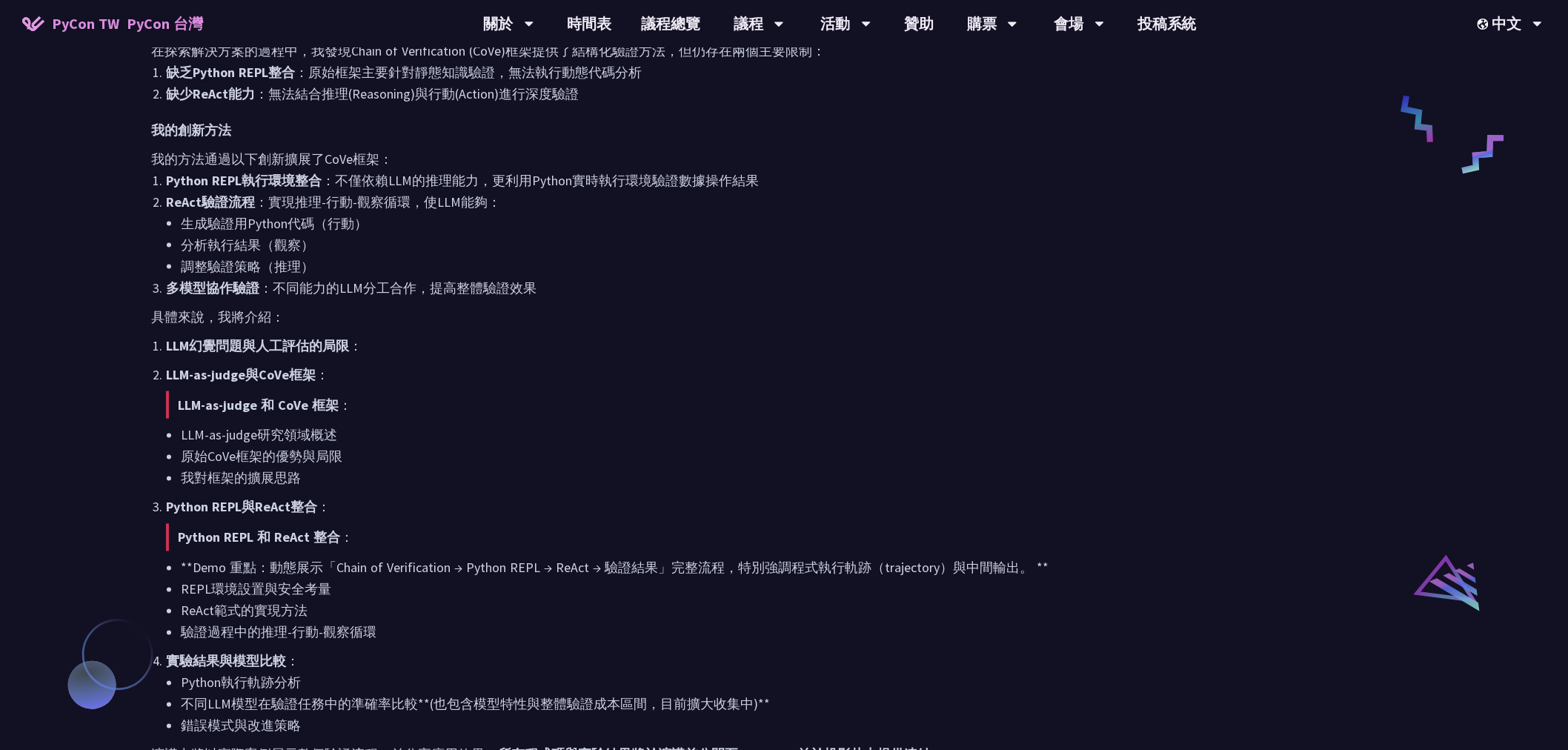
scroll to position [1153, 0]
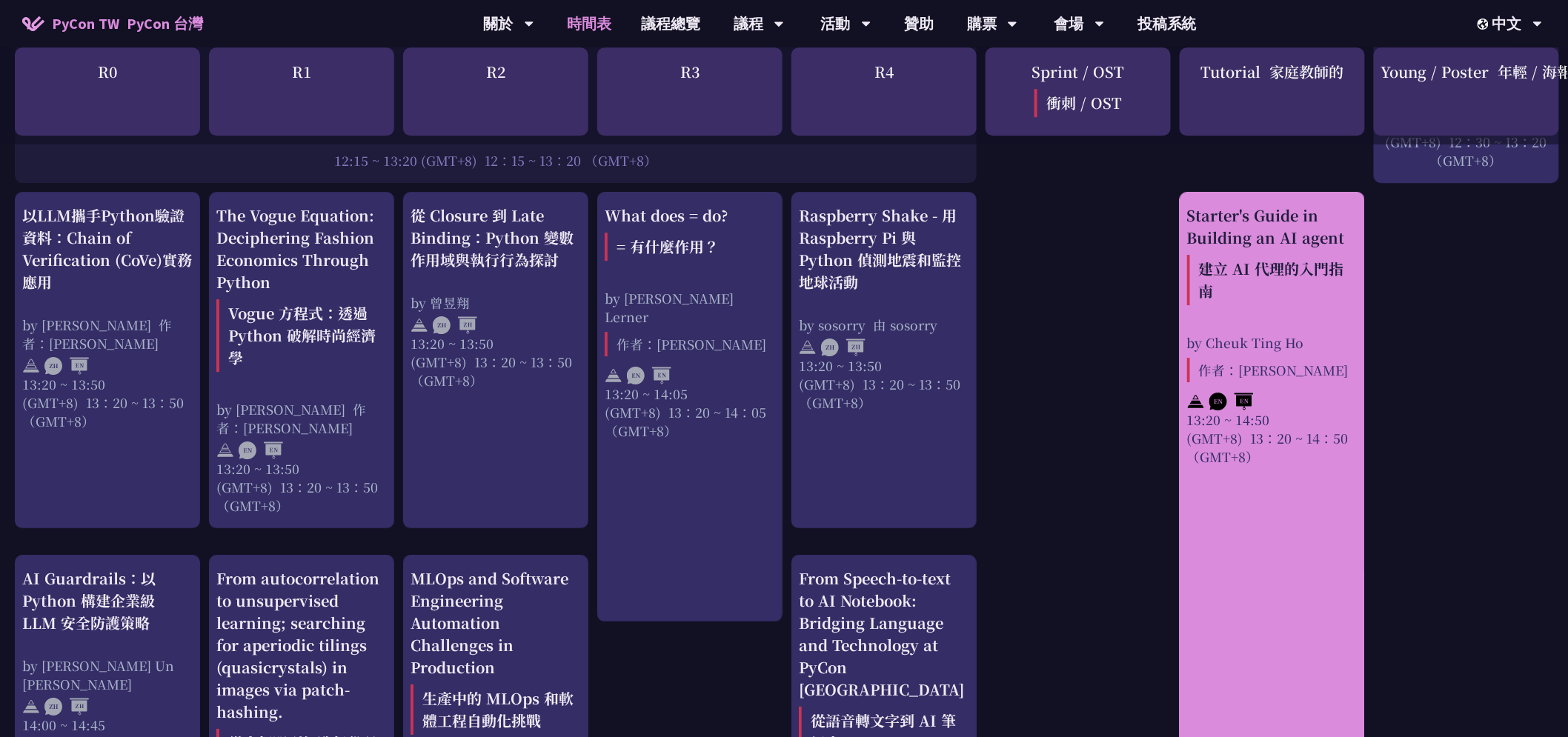
scroll to position [1951, 0]
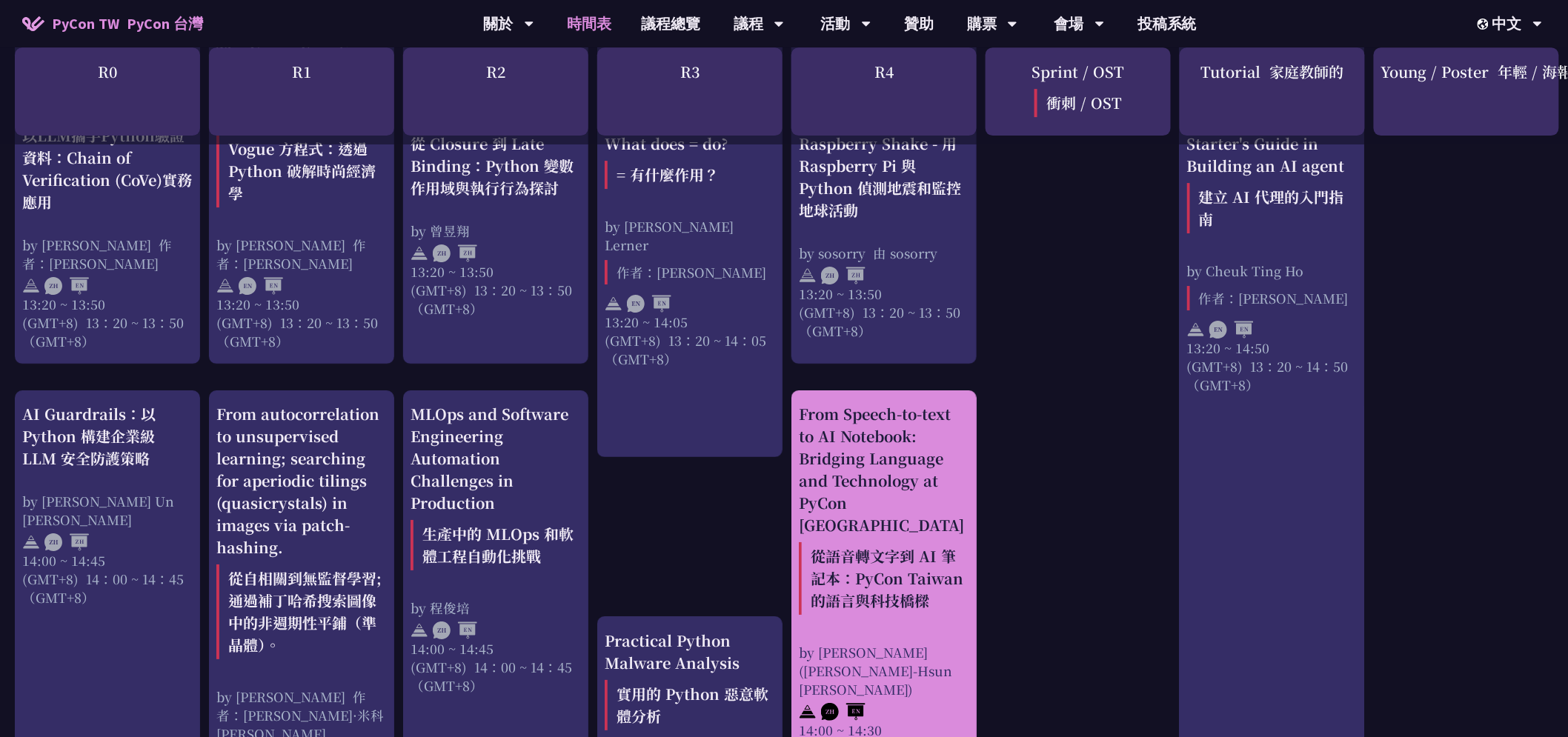
click at [873, 434] on div "From Speech-to-text to AI Notebook: Bridging Language and Technology at PyCon T…" at bounding box center [884, 512] width 170 height 218
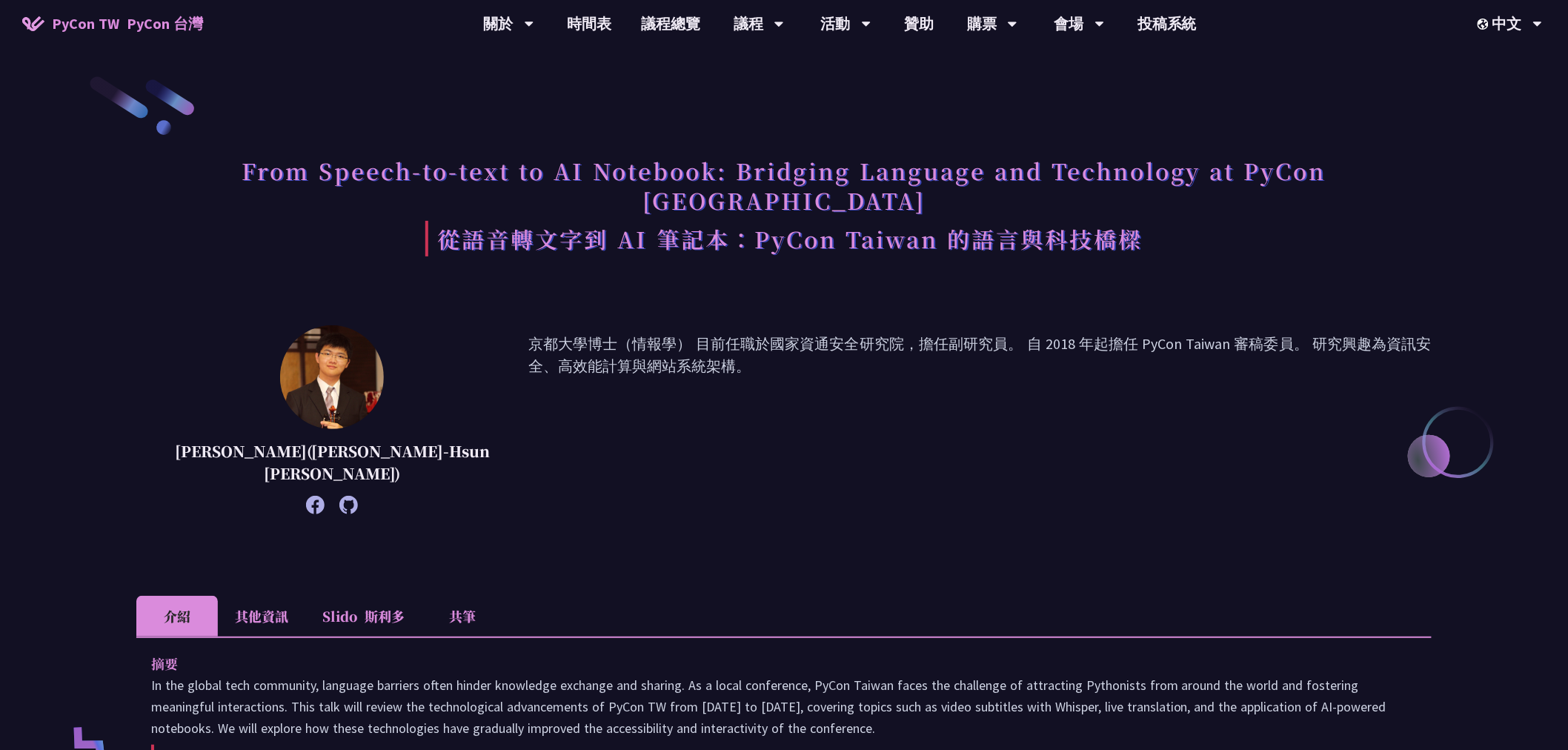
scroll to position [494, 0]
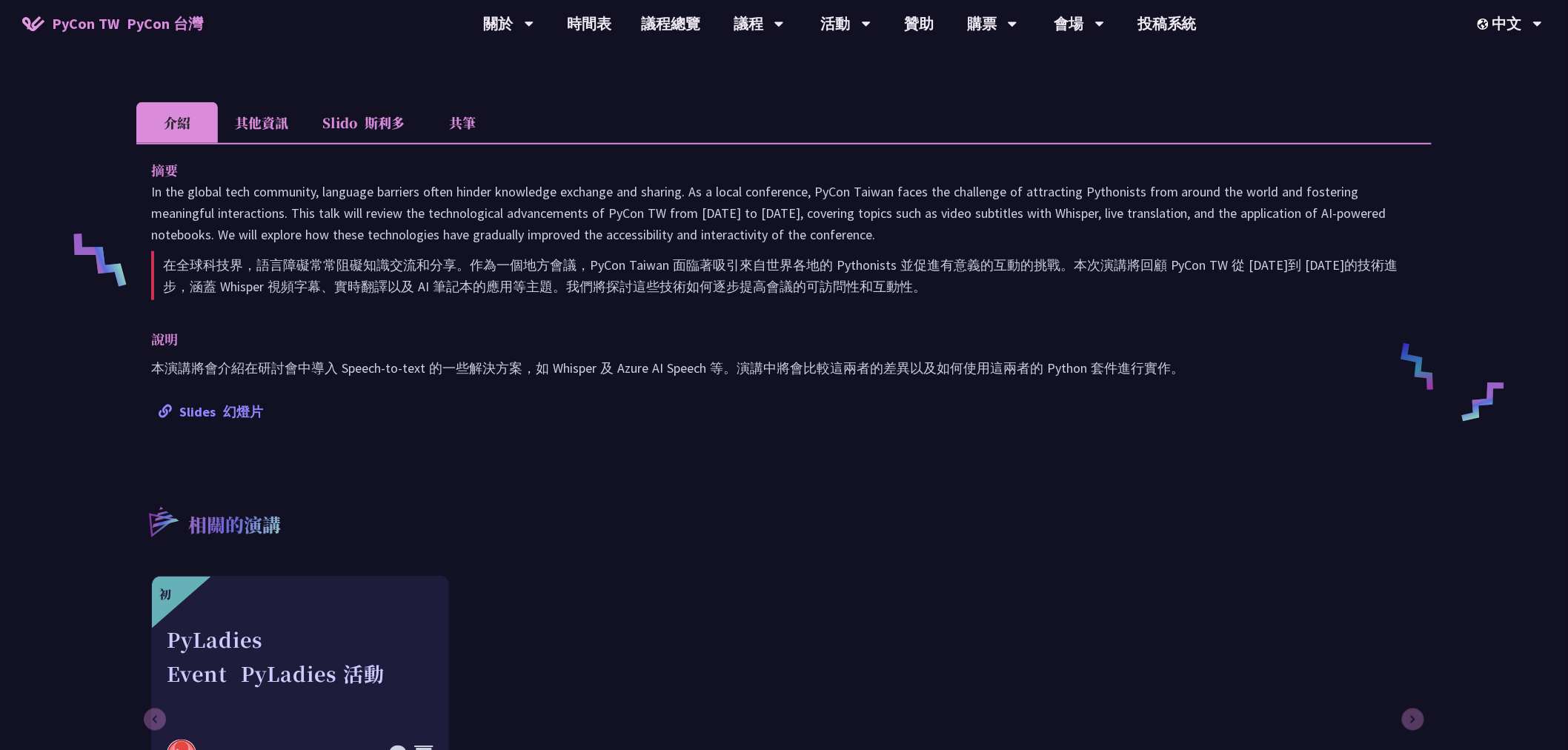
click at [247, 403] on font "幻燈片" at bounding box center [243, 412] width 40 height 17
